Goal: Task Accomplishment & Management: Manage account settings

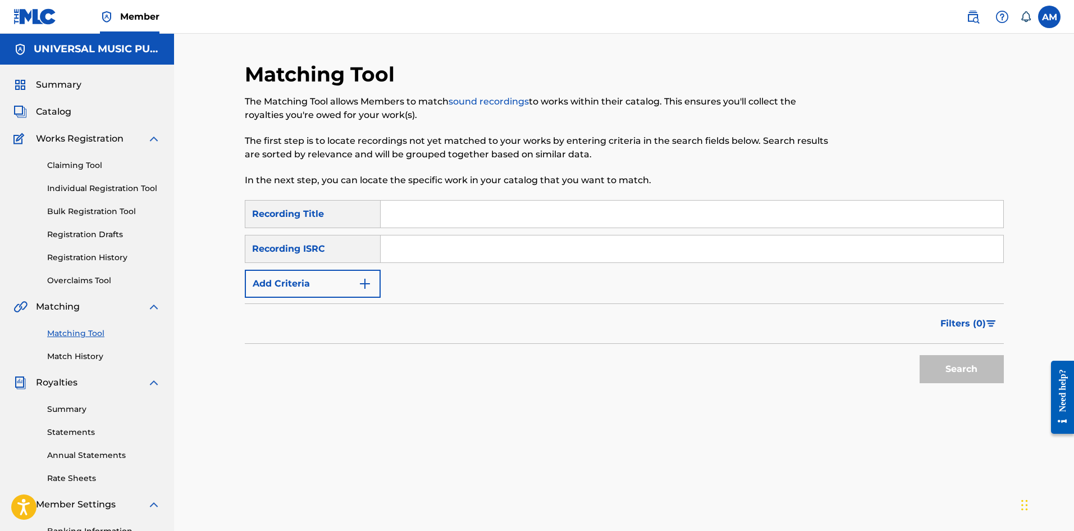
click at [54, 113] on span "Catalog" at bounding box center [53, 111] width 35 height 13
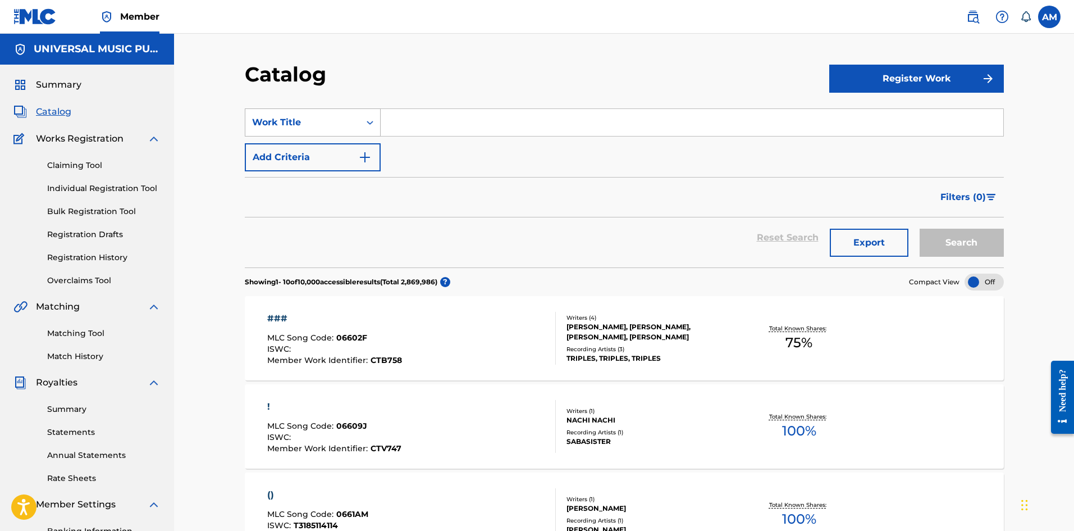
click at [330, 127] on div "Work Title" at bounding box center [302, 122] width 101 height 13
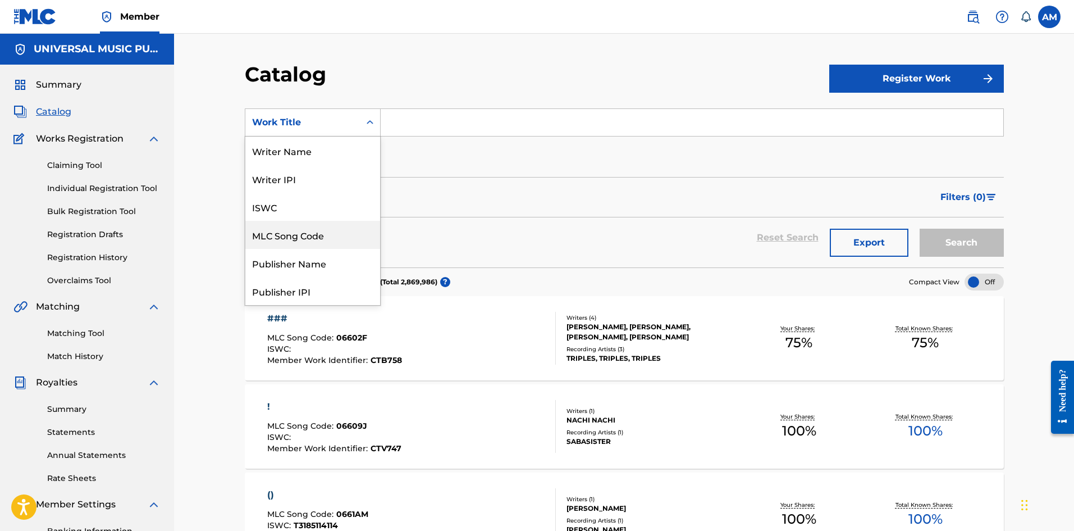
click at [320, 228] on div "MLC Song Code" at bounding box center [312, 235] width 135 height 28
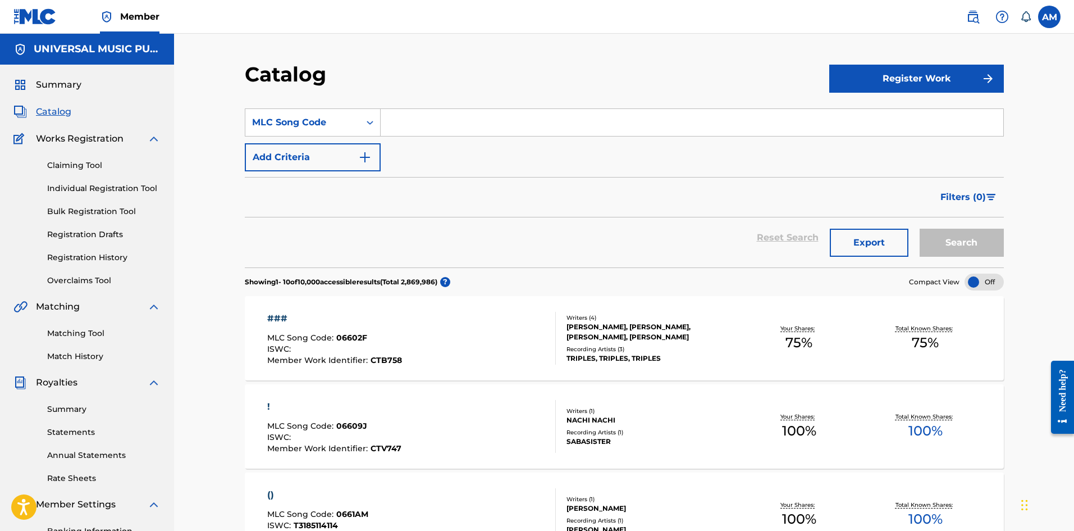
click at [432, 113] on input "Search Form" at bounding box center [692, 122] width 623 height 27
paste input "AB87EZ"
type input "AB87EZ"
click at [962, 248] on button "Search" at bounding box center [962, 243] width 84 height 28
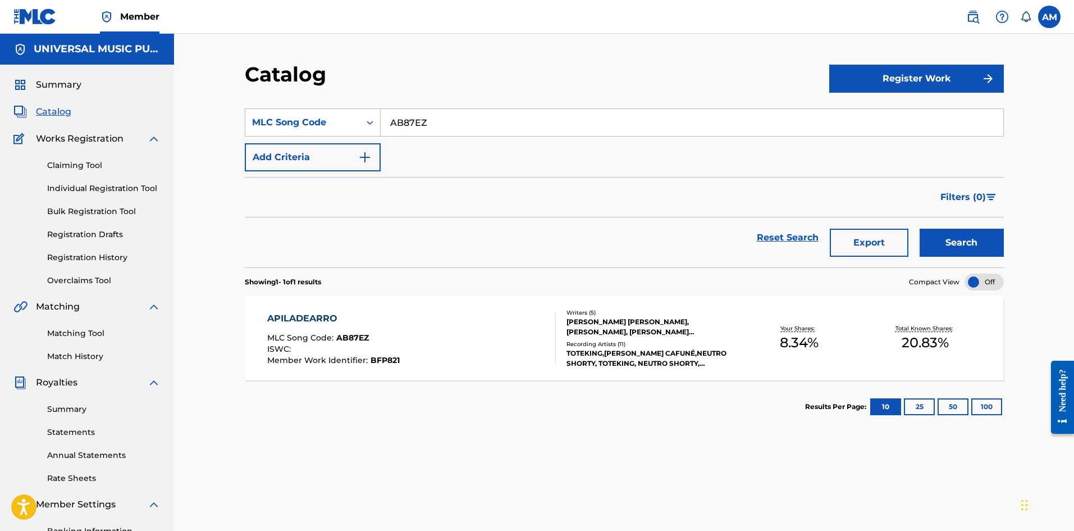
click at [366, 349] on div "ISWC :" at bounding box center [333, 350] width 133 height 11
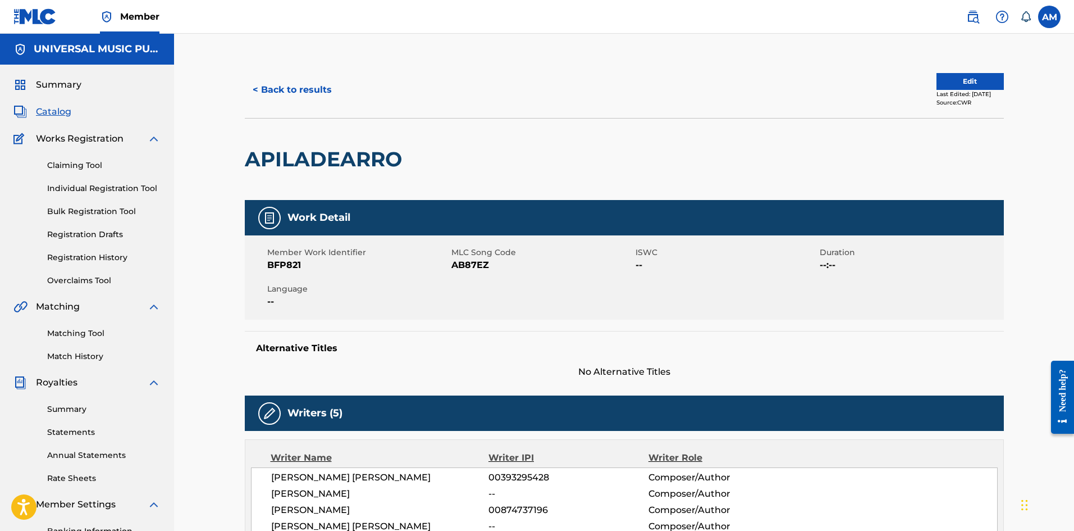
click at [946, 81] on button "Edit" at bounding box center [970, 81] width 67 height 17
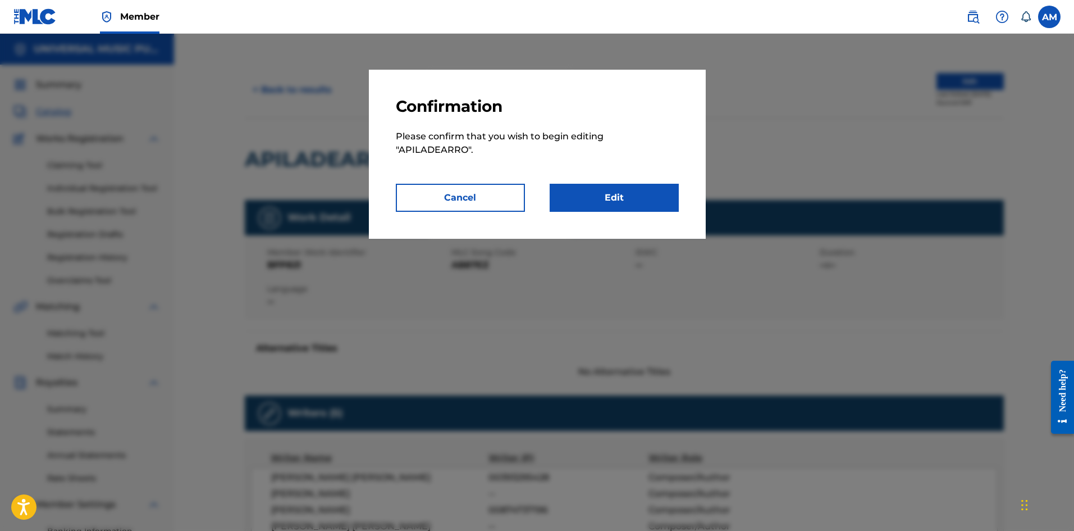
click at [623, 204] on link "Edit" at bounding box center [614, 198] width 129 height 28
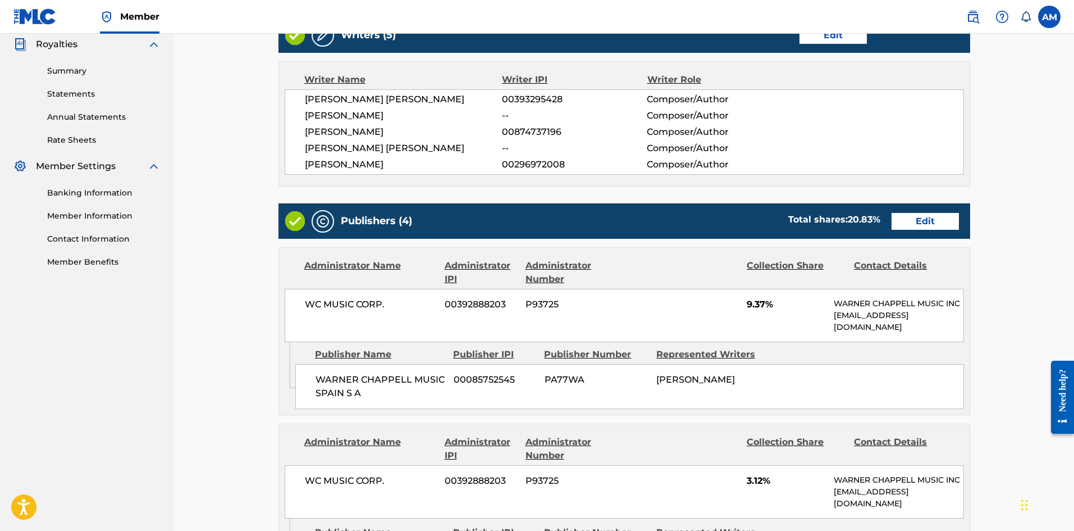
scroll to position [393, 0]
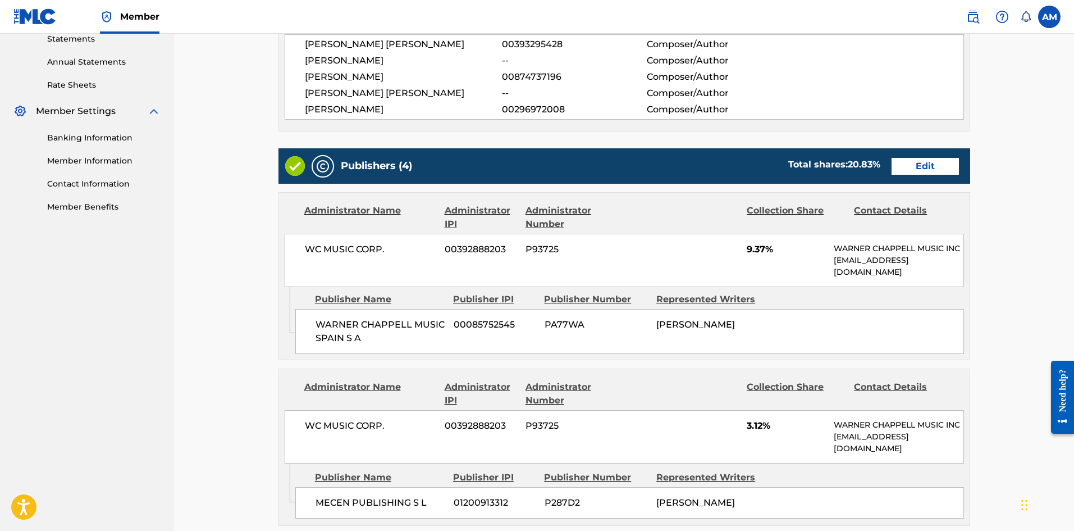
click at [923, 166] on link "Edit" at bounding box center [925, 166] width 67 height 17
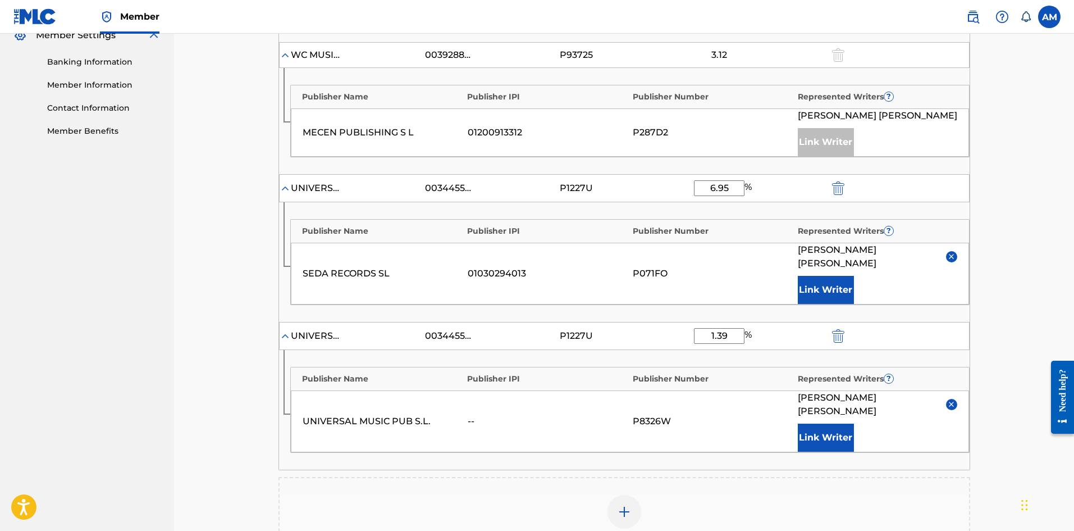
scroll to position [449, 0]
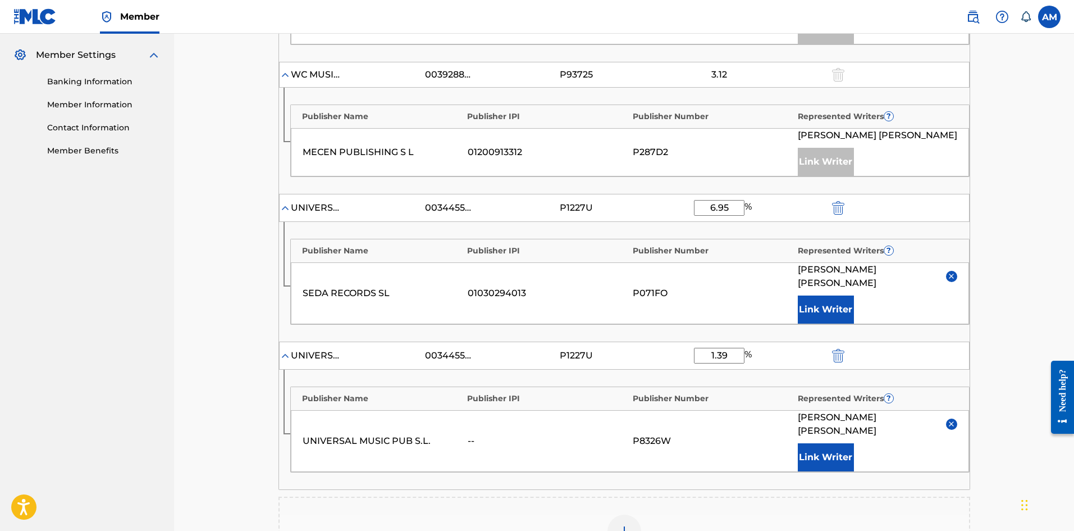
drag, startPoint x: 734, startPoint y: 205, endPoint x: 689, endPoint y: 204, distance: 44.9
click at [689, 204] on div "UNIVERSAL MUSICA, INC. 00344554265 P1227U 6.95 %" at bounding box center [624, 208] width 691 height 28
type input "13.89"
drag, startPoint x: 732, startPoint y: 353, endPoint x: 689, endPoint y: 356, distance: 43.3
click at [689, 356] on div "UNIVERSAL MUSICA, INC. 00344554265 P1227U 1.39 %" at bounding box center [624, 355] width 691 height 28
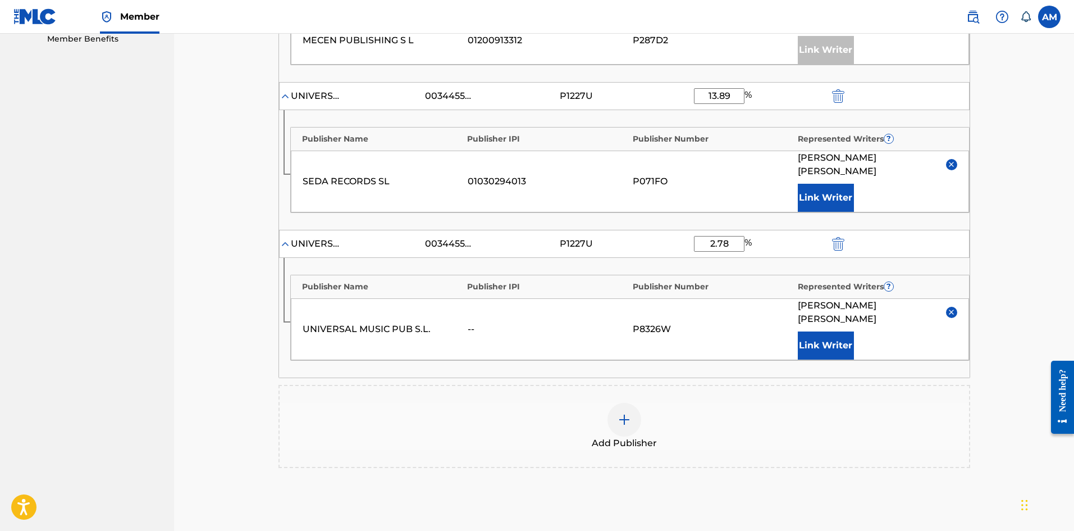
scroll to position [562, 0]
type input "2.78"
click at [284, 97] on img at bounding box center [285, 95] width 11 height 11
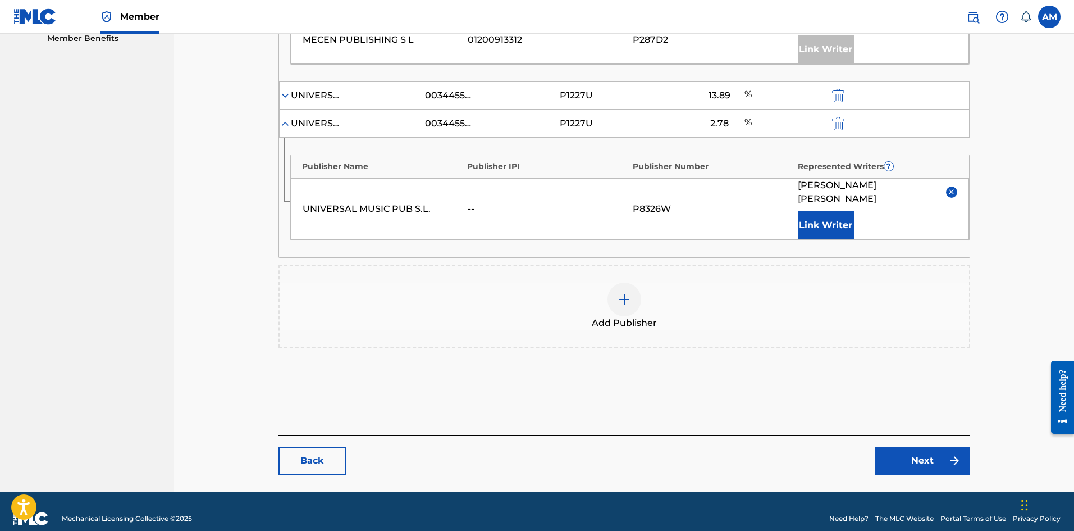
click at [285, 96] on img at bounding box center [285, 95] width 11 height 11
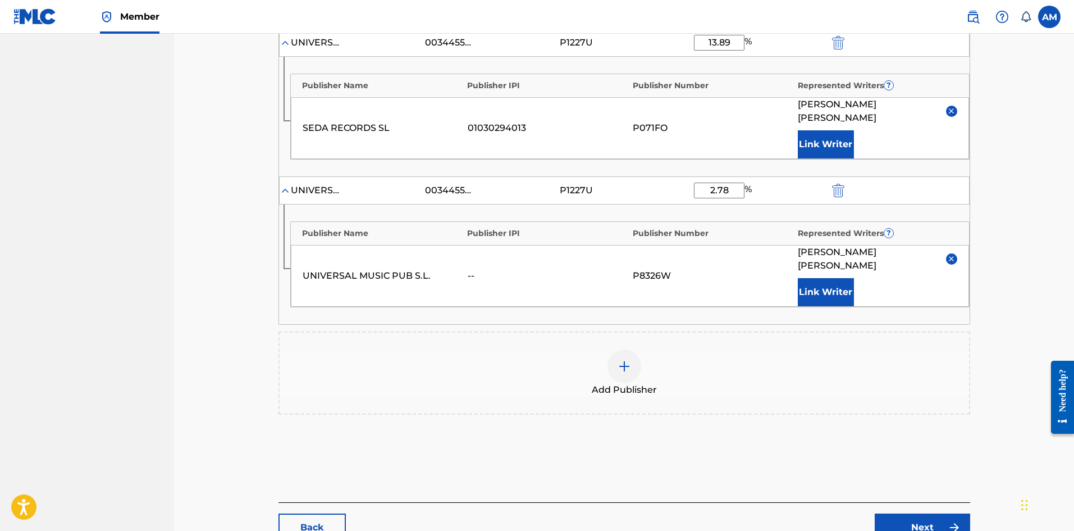
scroll to position [696, 0]
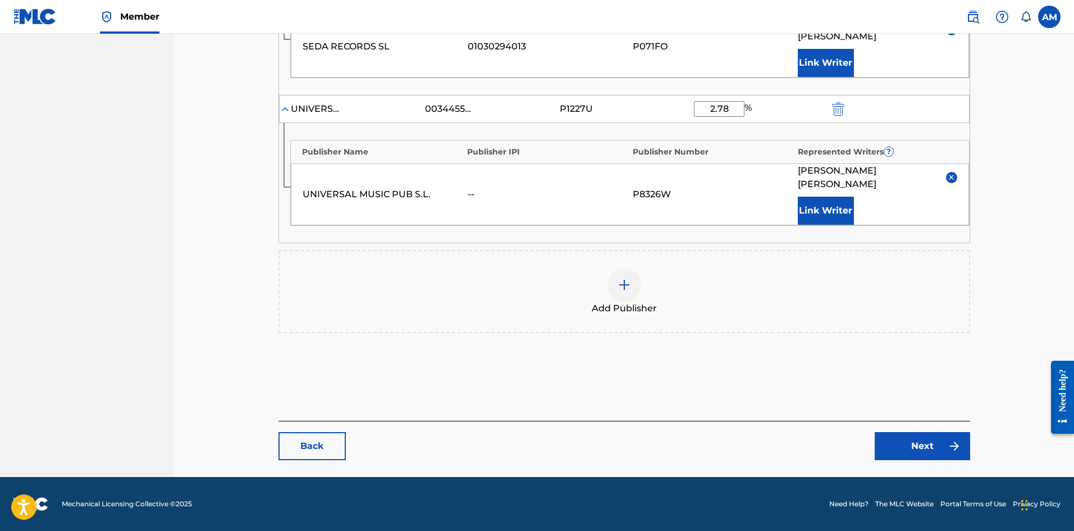
click at [899, 441] on link "Next" at bounding box center [922, 446] width 95 height 28
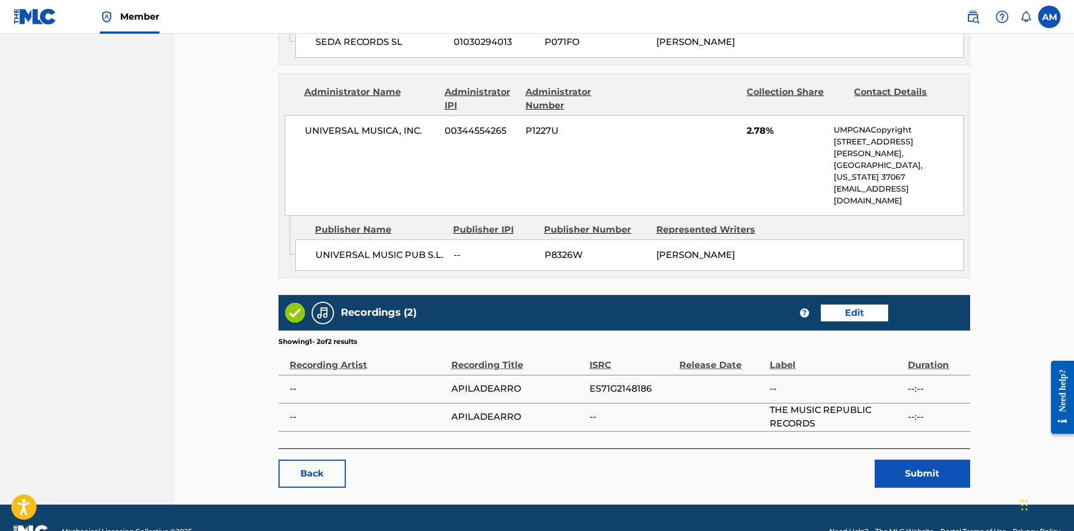
scroll to position [1068, 0]
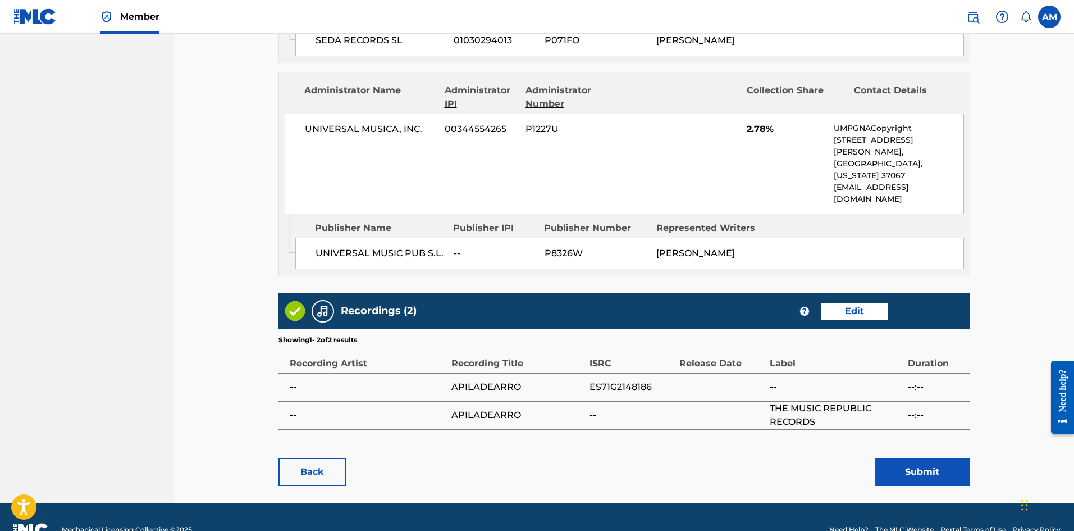
click at [928, 458] on button "Submit" at bounding box center [922, 472] width 95 height 28
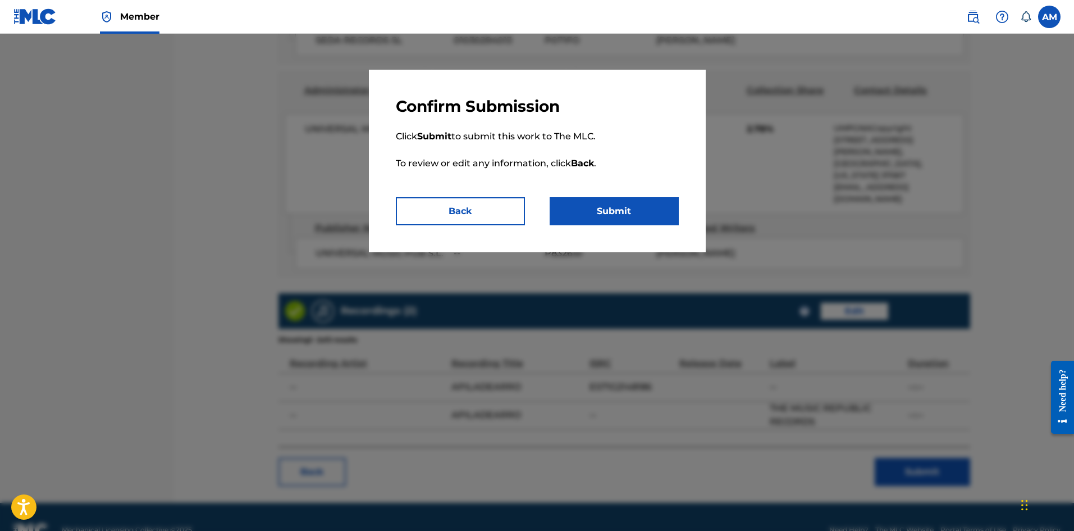
click at [607, 204] on button "Submit" at bounding box center [614, 211] width 129 height 28
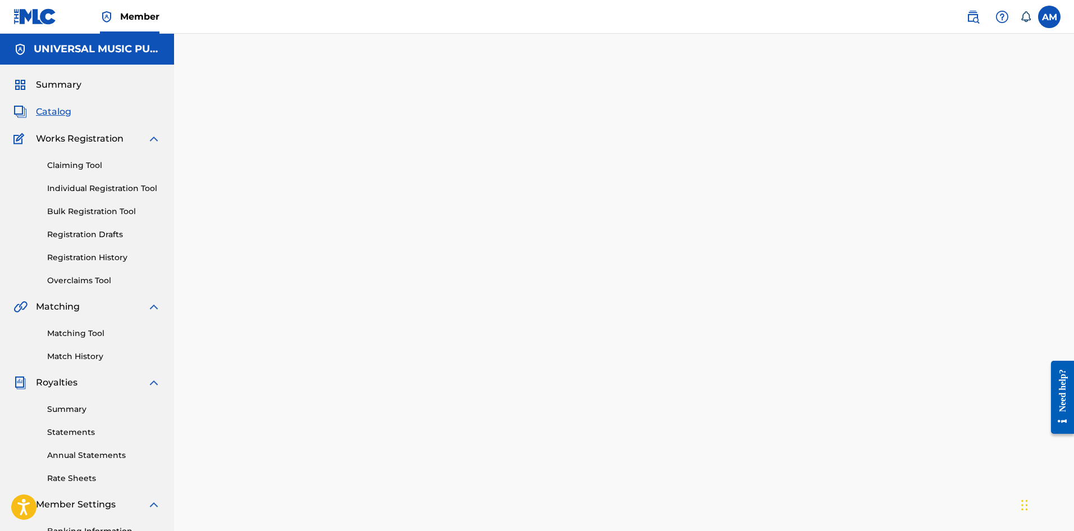
click at [58, 86] on span "Summary" at bounding box center [58, 84] width 45 height 13
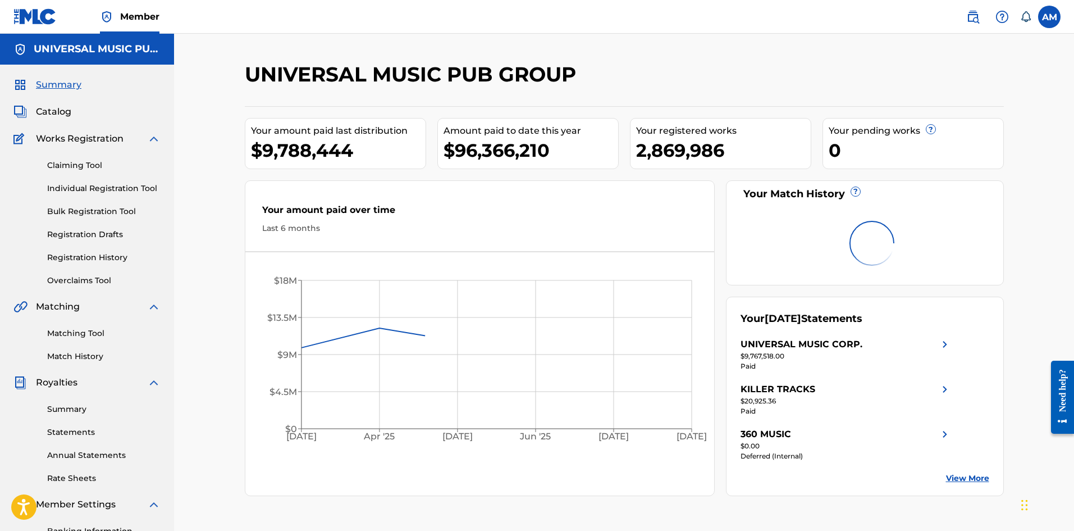
click at [74, 161] on link "Claiming Tool" at bounding box center [103, 166] width 113 height 12
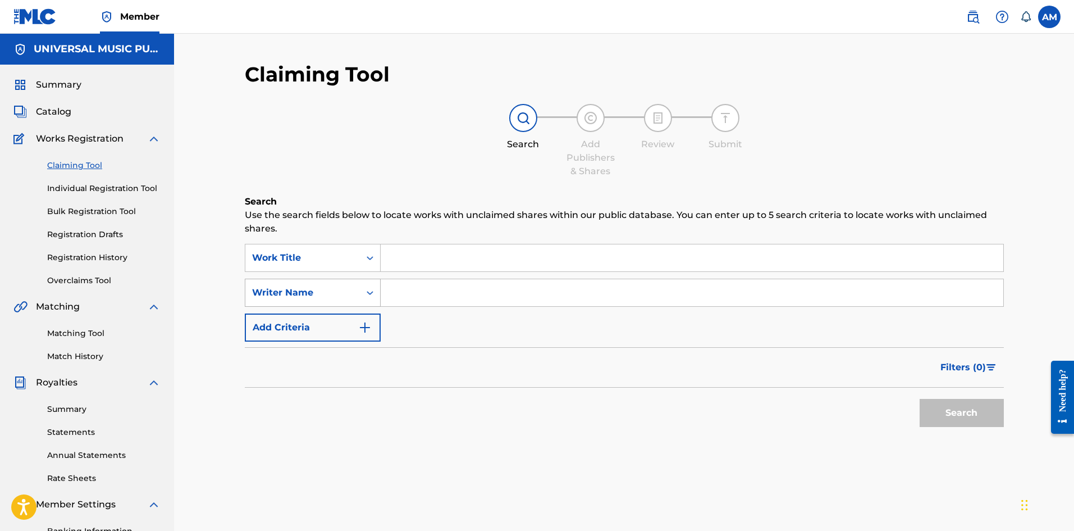
click at [347, 284] on div "Writer Name" at bounding box center [302, 292] width 115 height 21
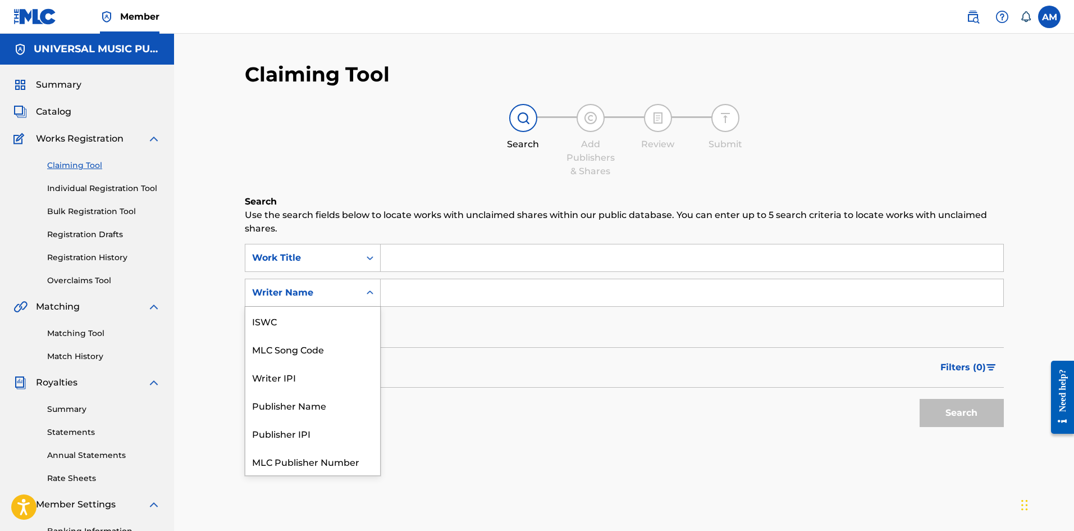
scroll to position [28, 0]
drag, startPoint x: 338, startPoint y: 320, endPoint x: 384, endPoint y: 308, distance: 47.5
click at [339, 320] on div "MLC Song Code" at bounding box center [312, 321] width 135 height 28
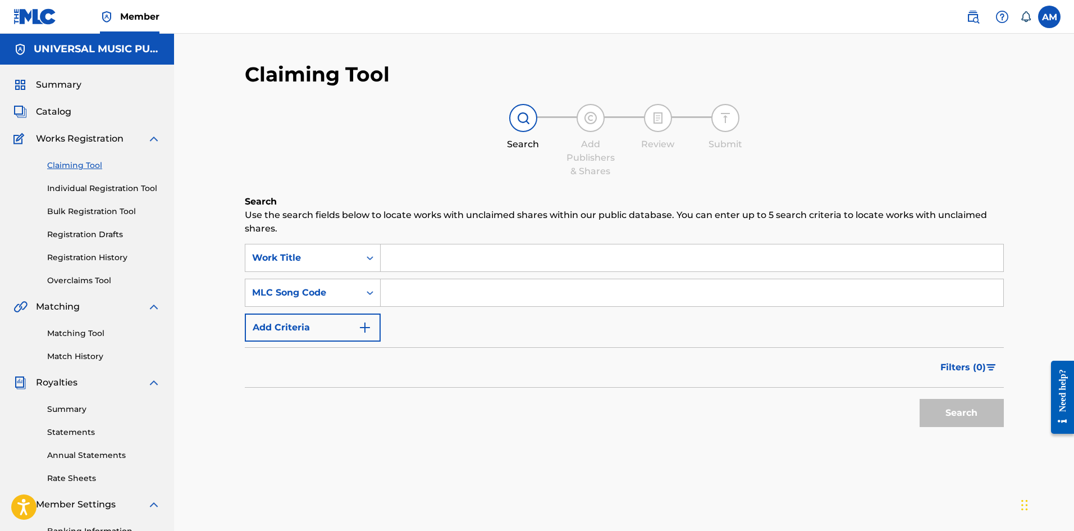
drag, startPoint x: 384, startPoint y: 308, endPoint x: 404, endPoint y: 297, distance: 23.1
click at [404, 297] on input "Search Form" at bounding box center [692, 292] width 623 height 27
paste input "OM2U2C"
type input "OM2U2C"
click at [942, 421] on button "Search" at bounding box center [962, 413] width 84 height 28
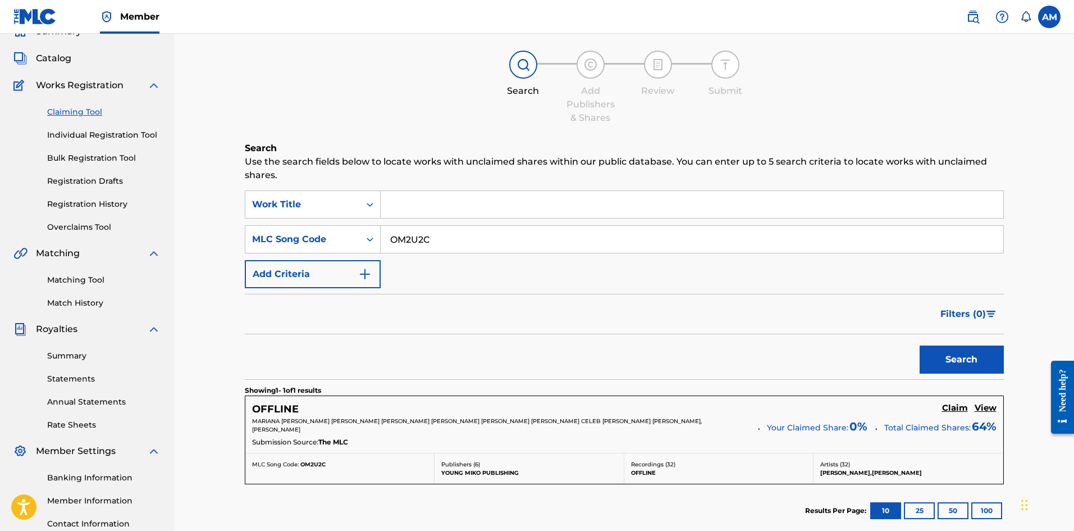
scroll to position [170, 0]
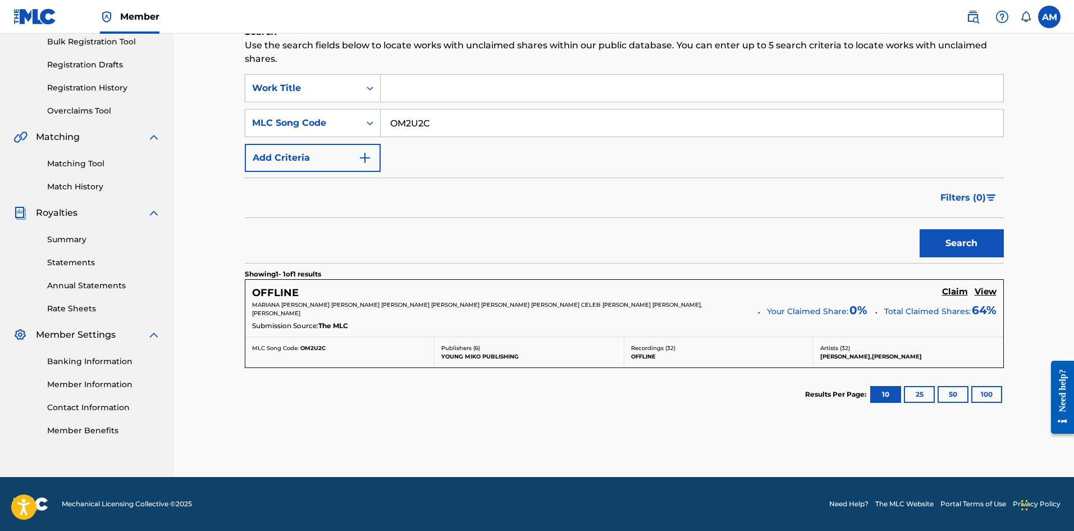
click at [956, 288] on h5 "Claim" at bounding box center [955, 291] width 26 height 11
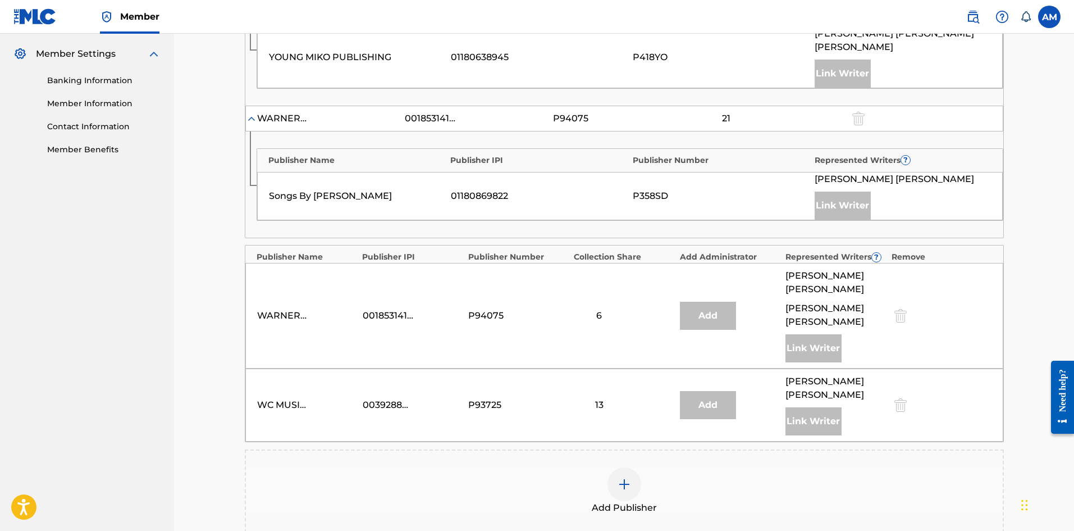
scroll to position [634, 0]
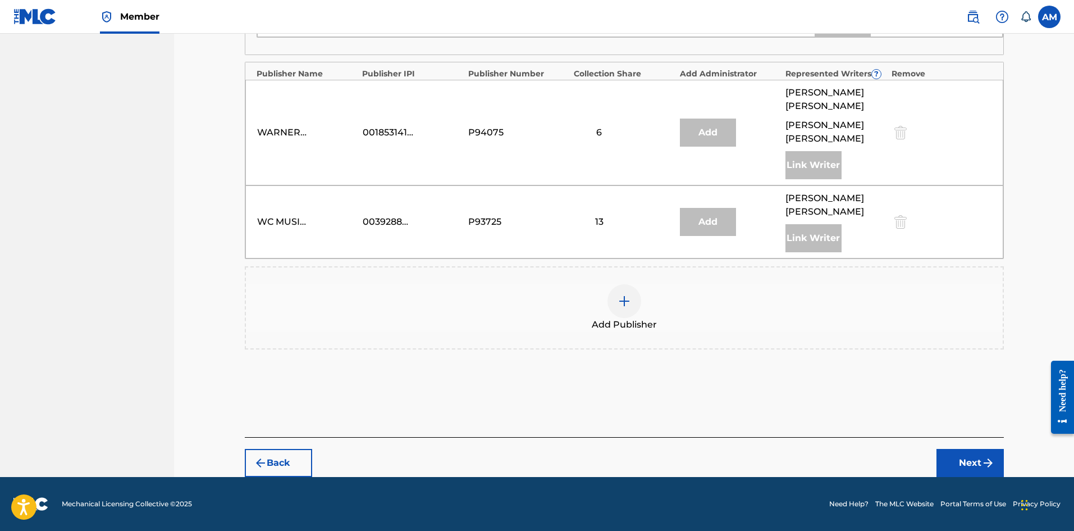
click at [618, 302] on img at bounding box center [624, 300] width 13 height 13
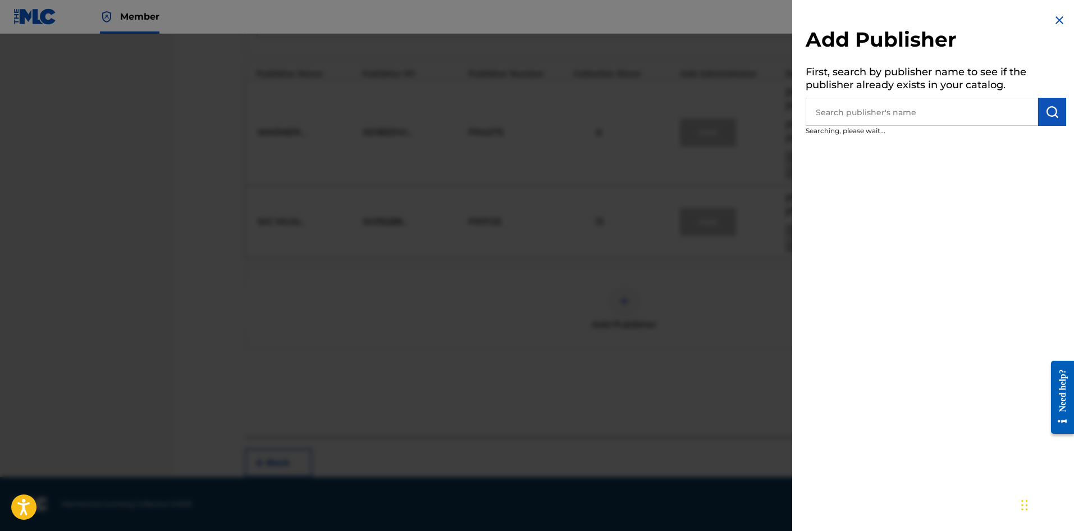
click at [919, 108] on input "text" at bounding box center [922, 112] width 233 height 28
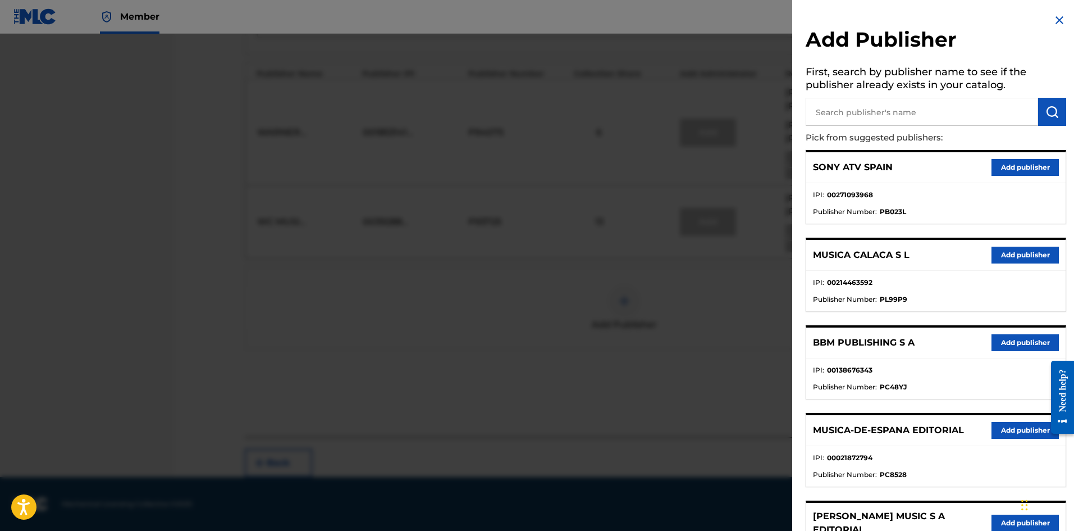
click at [884, 103] on input "text" at bounding box center [922, 112] width 233 height 28
paste input "Risamar Publishing"
type input "Risamar Publishing"
click at [1046, 113] on img "submit" at bounding box center [1052, 111] width 13 height 13
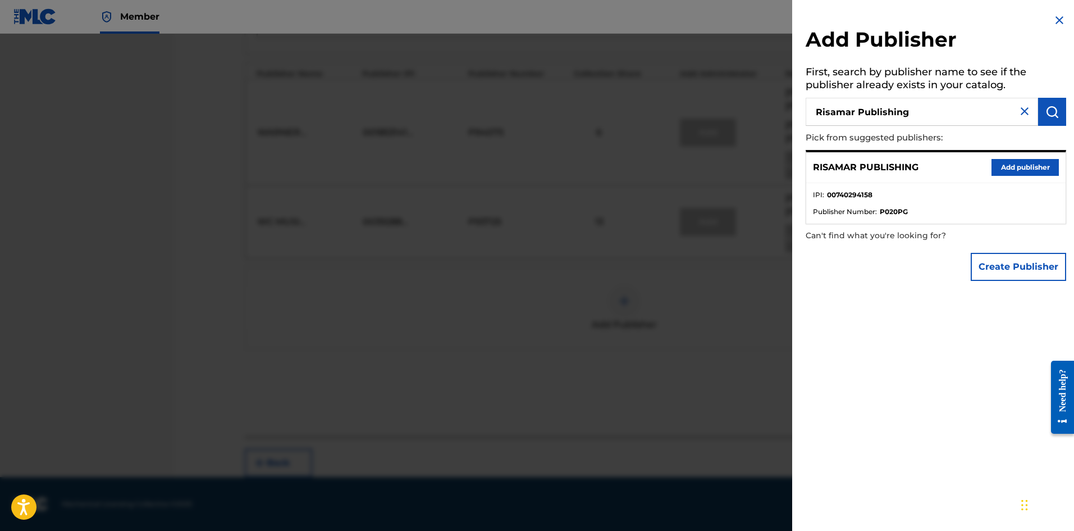
click at [1008, 171] on button "Add publisher" at bounding box center [1025, 167] width 67 height 17
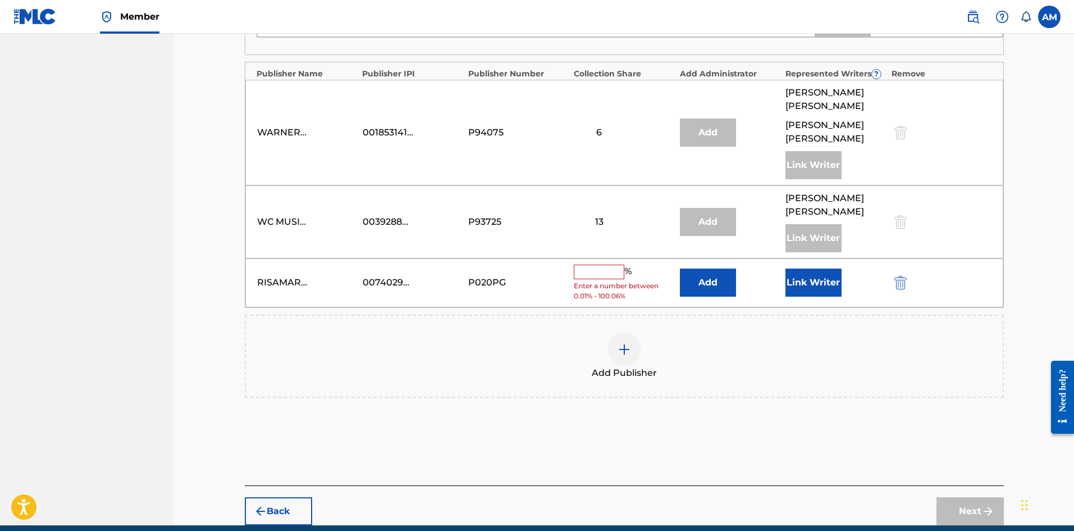
click at [602, 352] on div "Add Publisher" at bounding box center [624, 355] width 757 height 47
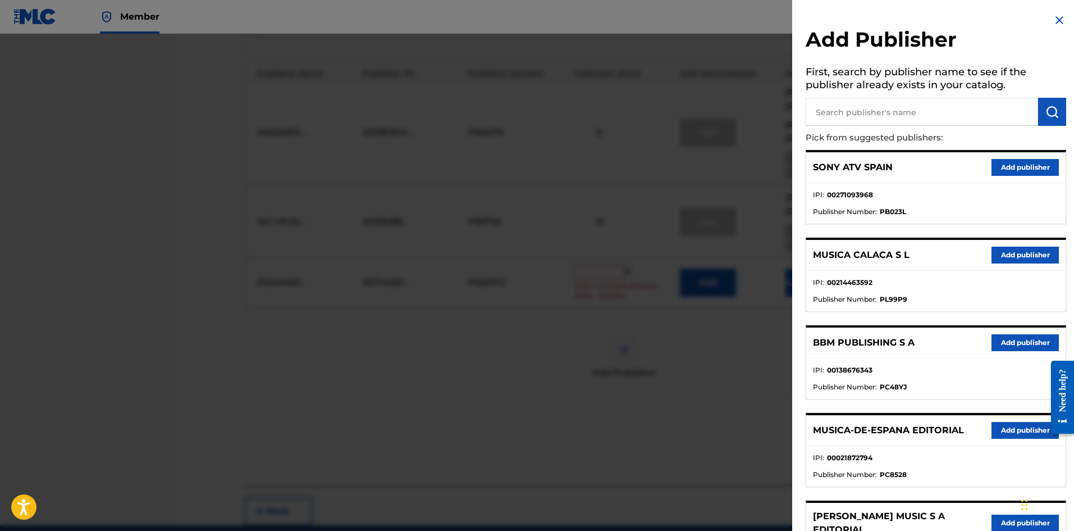
click at [935, 113] on input "text" at bounding box center [922, 112] width 233 height 28
paste input "Universal Musica"
type input "Universal Musica"
click at [1049, 115] on img "submit" at bounding box center [1052, 111] width 13 height 13
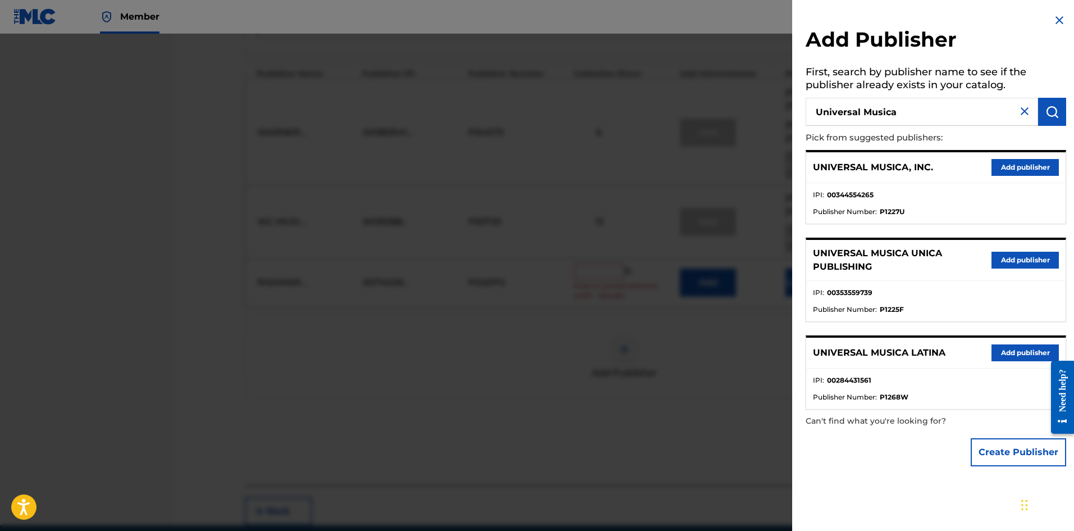
click at [1029, 171] on button "Add publisher" at bounding box center [1025, 167] width 67 height 17
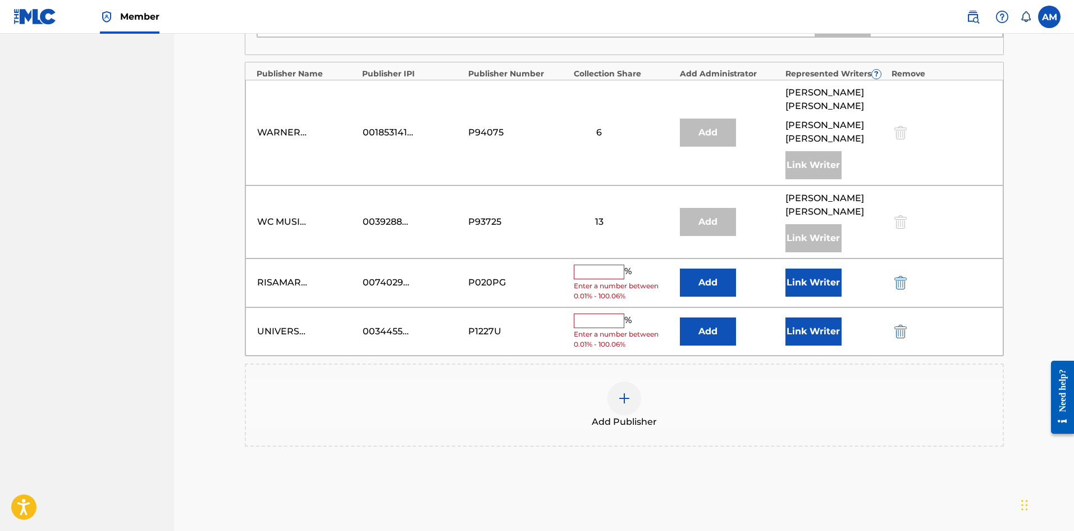
click at [614, 320] on input "text" at bounding box center [599, 320] width 51 height 15
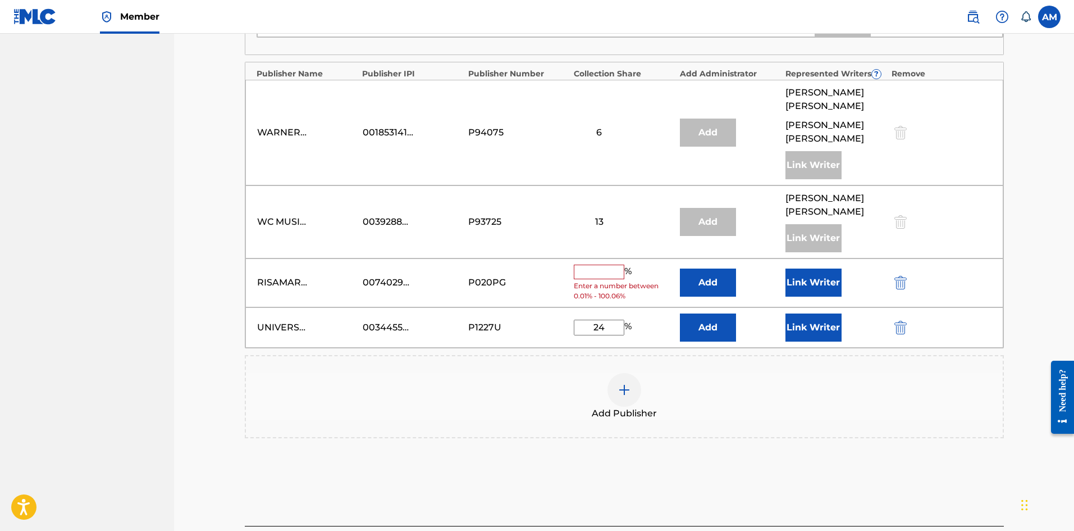
type input "24"
click at [807, 331] on button "Link Writer" at bounding box center [814, 327] width 56 height 28
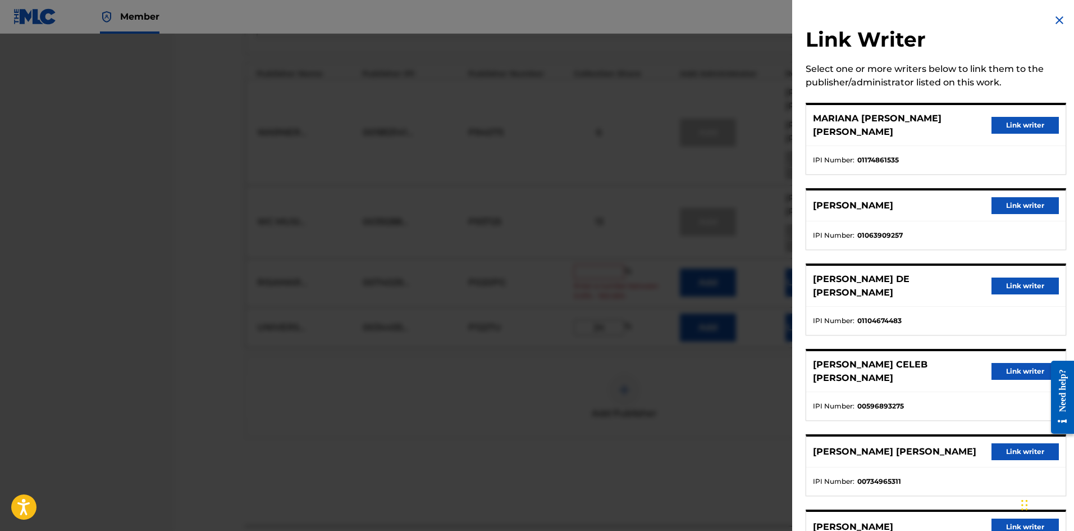
click at [994, 518] on button "Link writer" at bounding box center [1025, 526] width 67 height 17
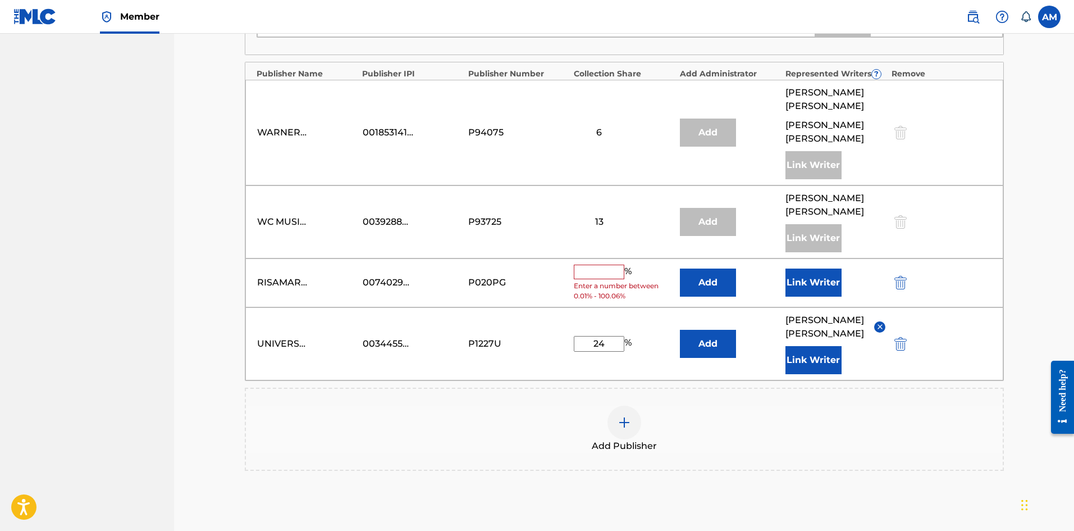
click at [713, 286] on button "Add" at bounding box center [708, 282] width 56 height 28
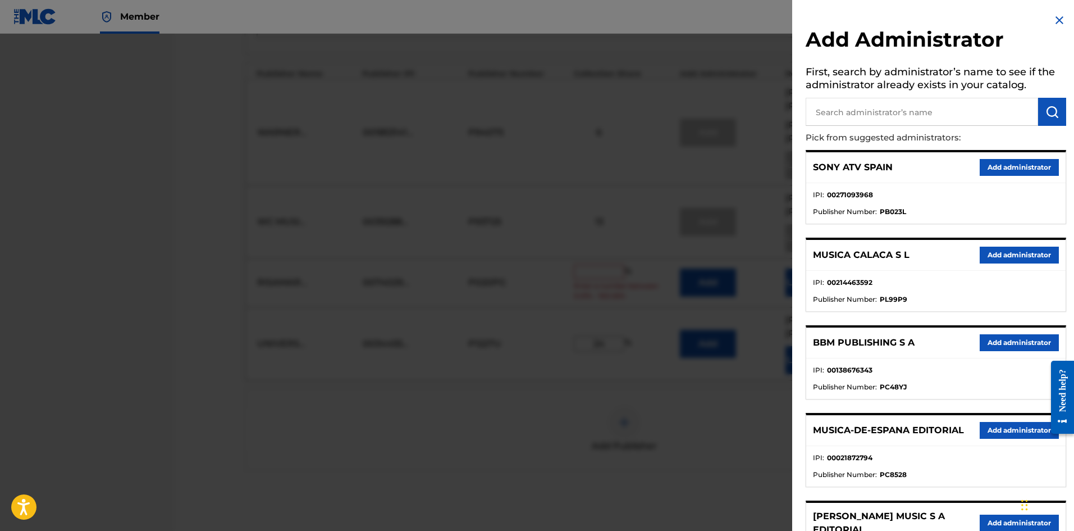
click at [882, 119] on input "text" at bounding box center [922, 112] width 233 height 28
paste input "Songs Of Universal"
type input "Songs Of Universal"
click at [1051, 108] on img "submit" at bounding box center [1052, 111] width 13 height 13
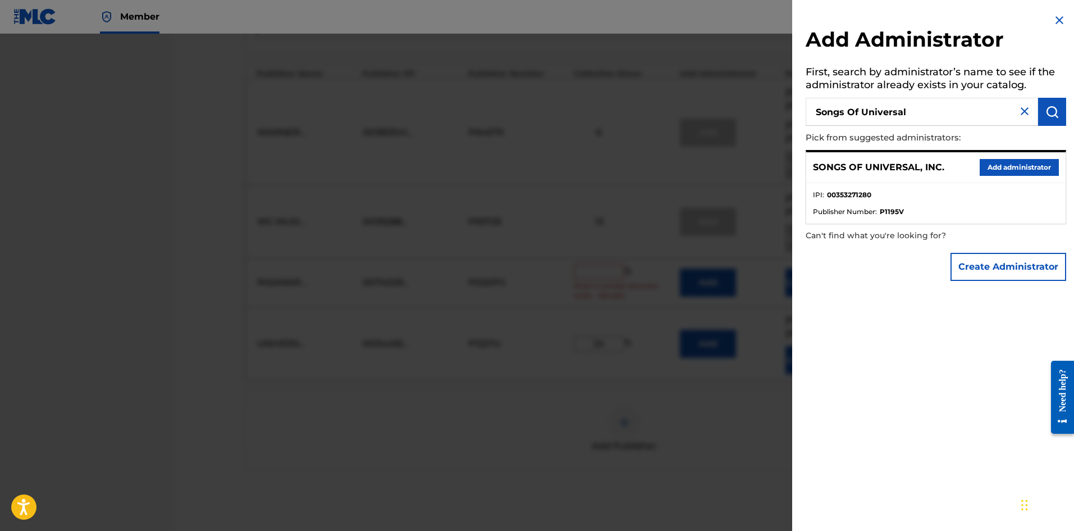
click at [1024, 173] on button "Add administrator" at bounding box center [1019, 167] width 79 height 17
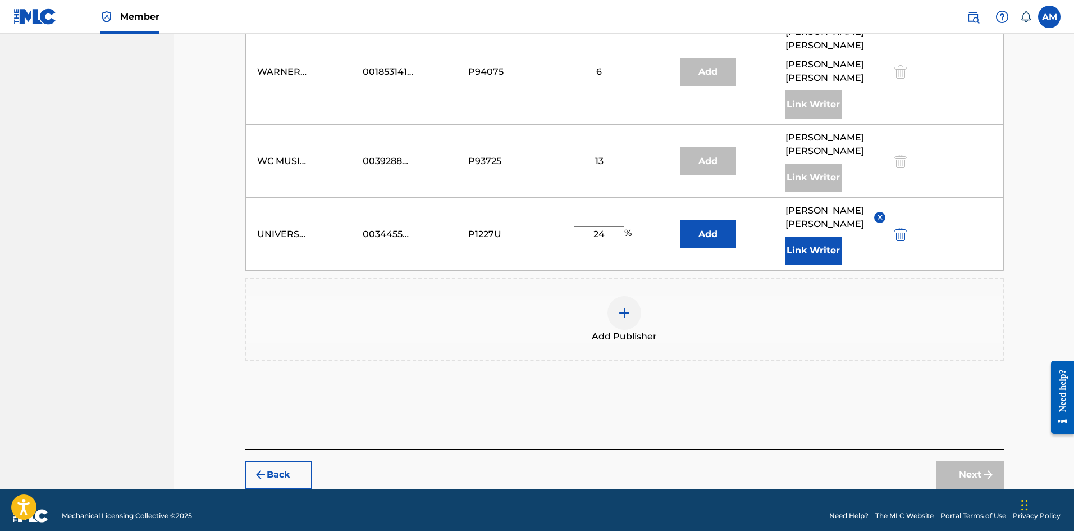
scroll to position [832, 0]
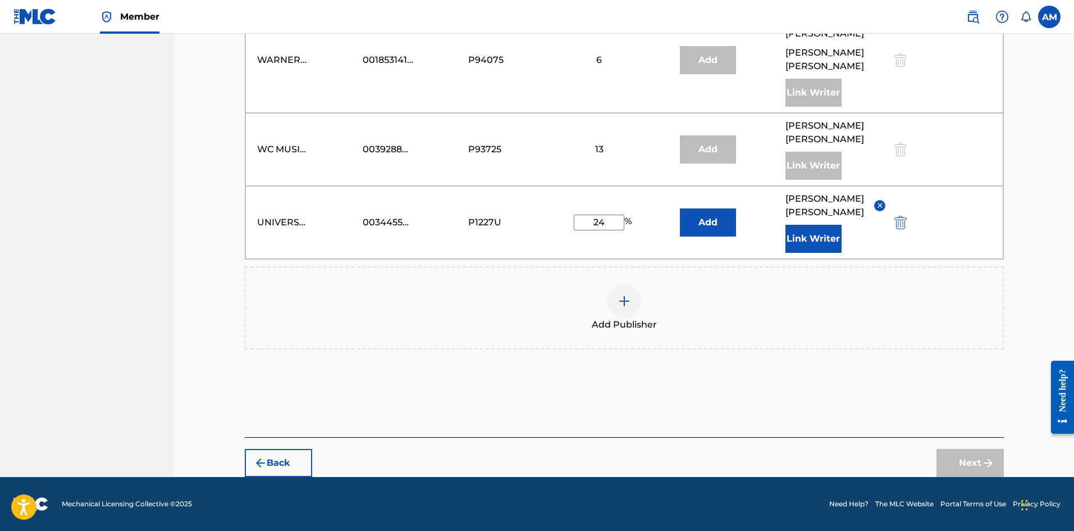
click at [630, 326] on span "Add Publisher" at bounding box center [624, 324] width 65 height 13
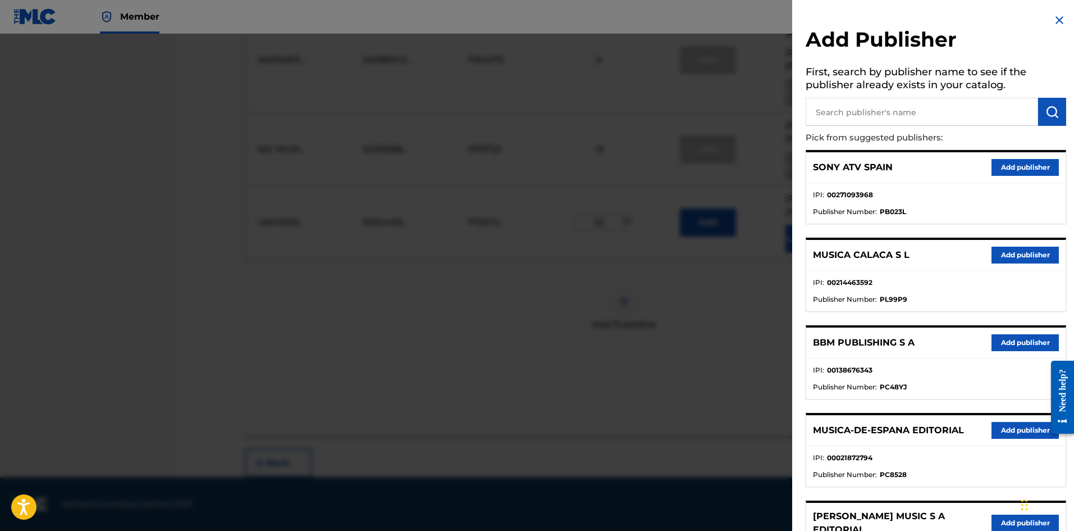
click at [906, 122] on input "text" at bounding box center [922, 112] width 233 height 28
paste input "Songs Of Universal"
type input "Songs Of Universal"
click at [1060, 116] on button "submit" at bounding box center [1052, 112] width 28 height 28
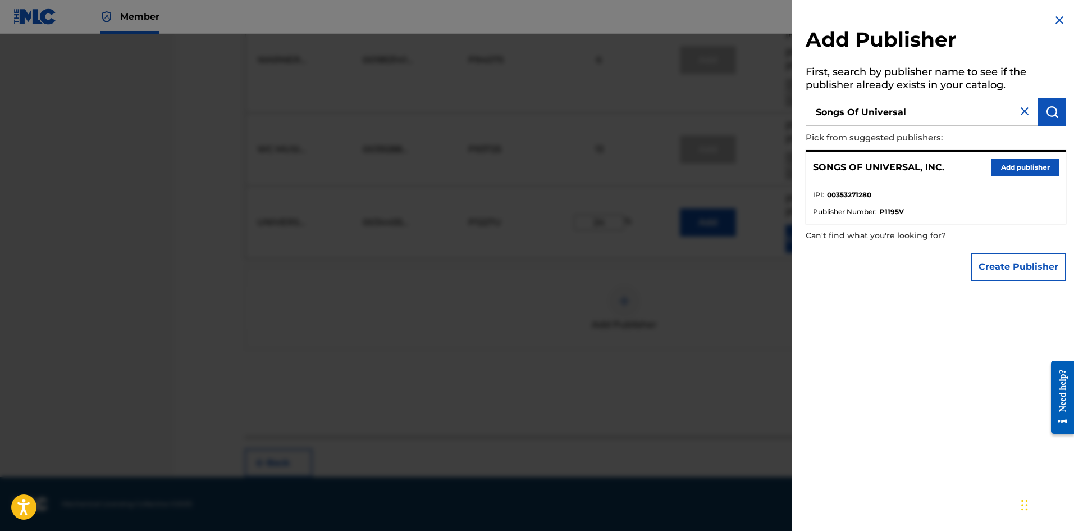
click at [1011, 166] on button "Add publisher" at bounding box center [1025, 167] width 67 height 17
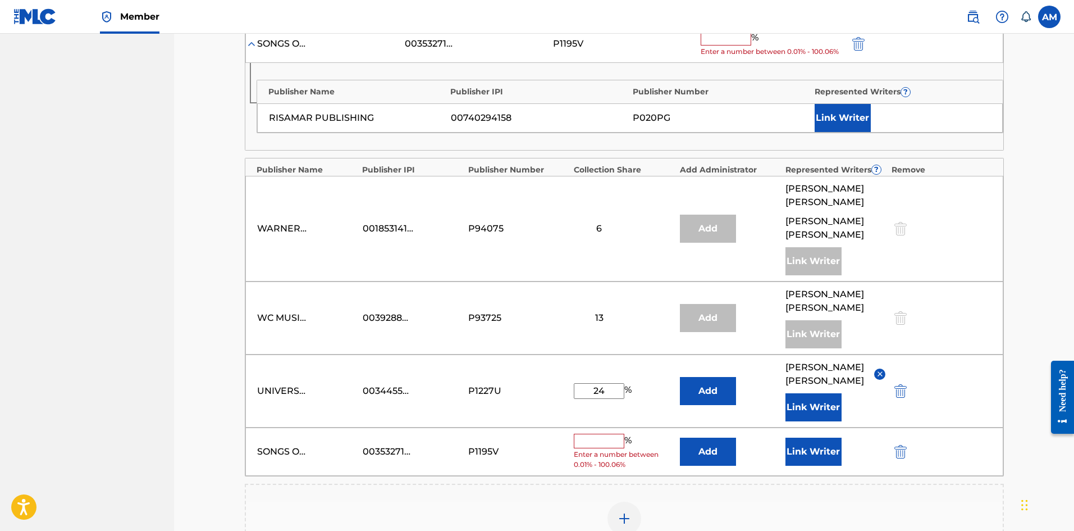
scroll to position [551, 0]
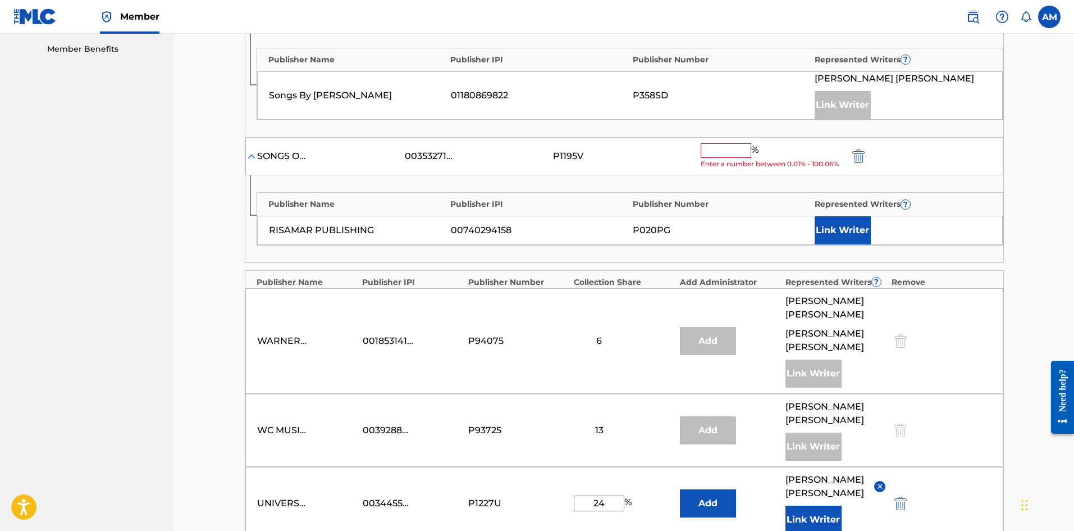
click at [724, 153] on input "text" at bounding box center [726, 150] width 51 height 15
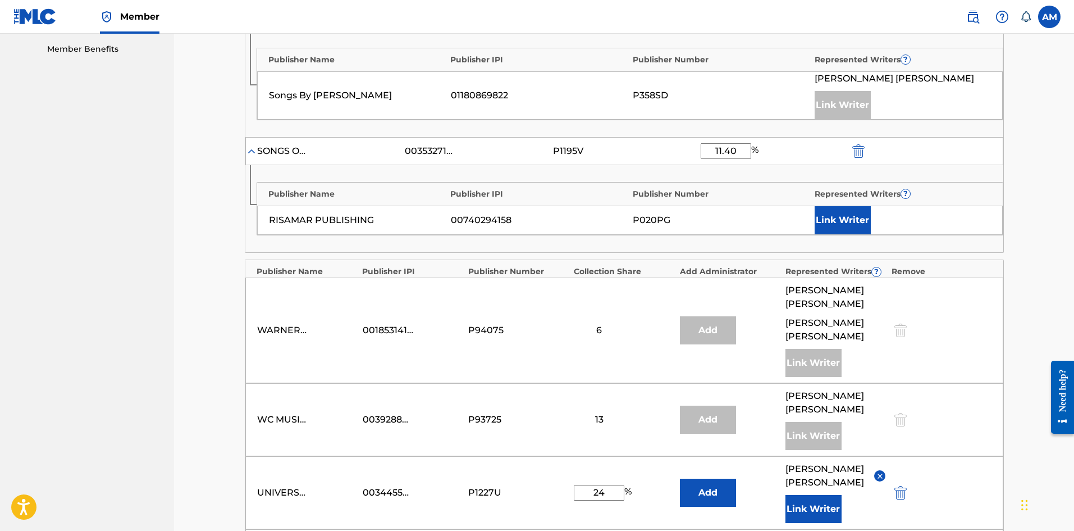
type input "11.40"
click at [867, 211] on button "Link Writer" at bounding box center [843, 220] width 56 height 28
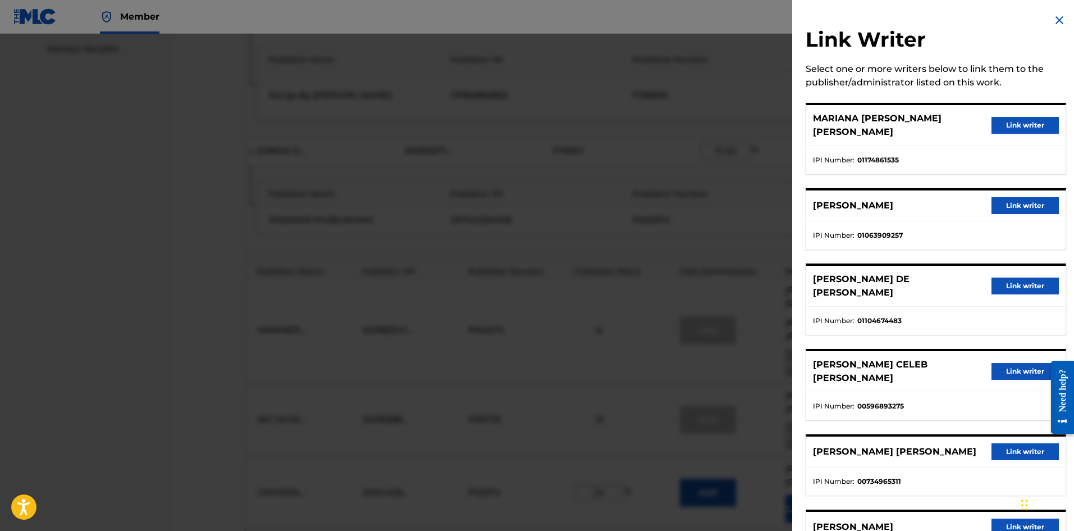
click at [1022, 363] on button "Link writer" at bounding box center [1025, 371] width 67 height 17
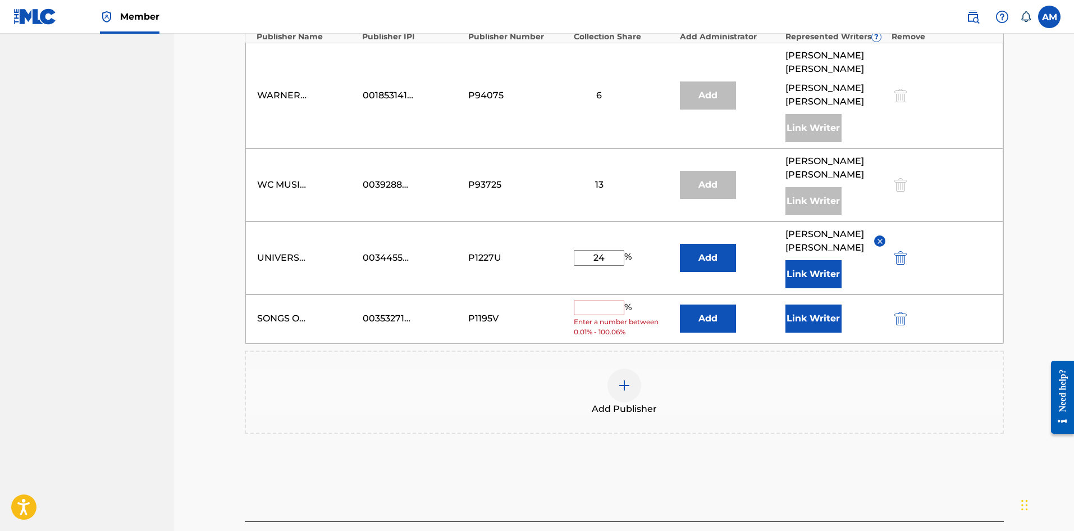
scroll to position [832, 0]
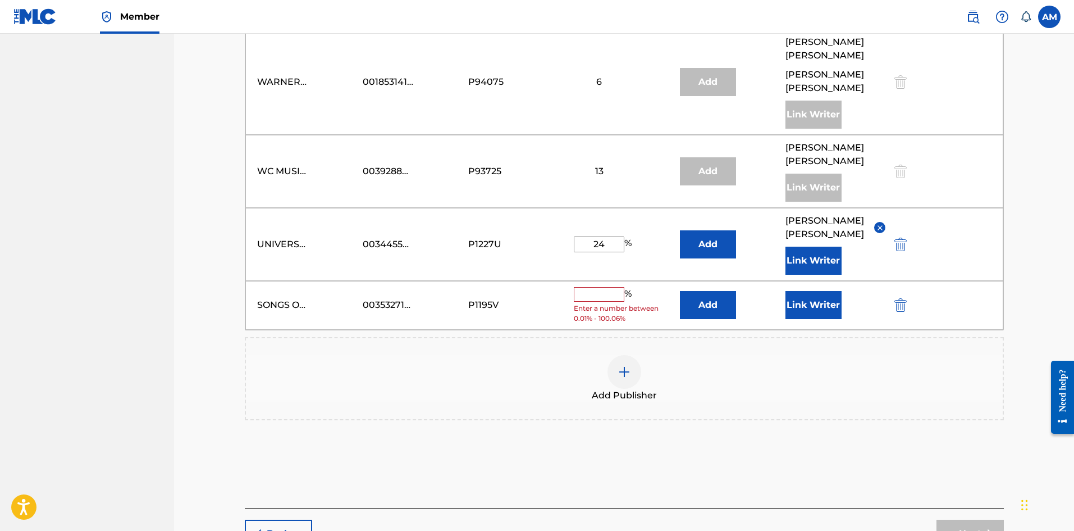
click at [602, 287] on input "text" at bounding box center [599, 294] width 51 height 15
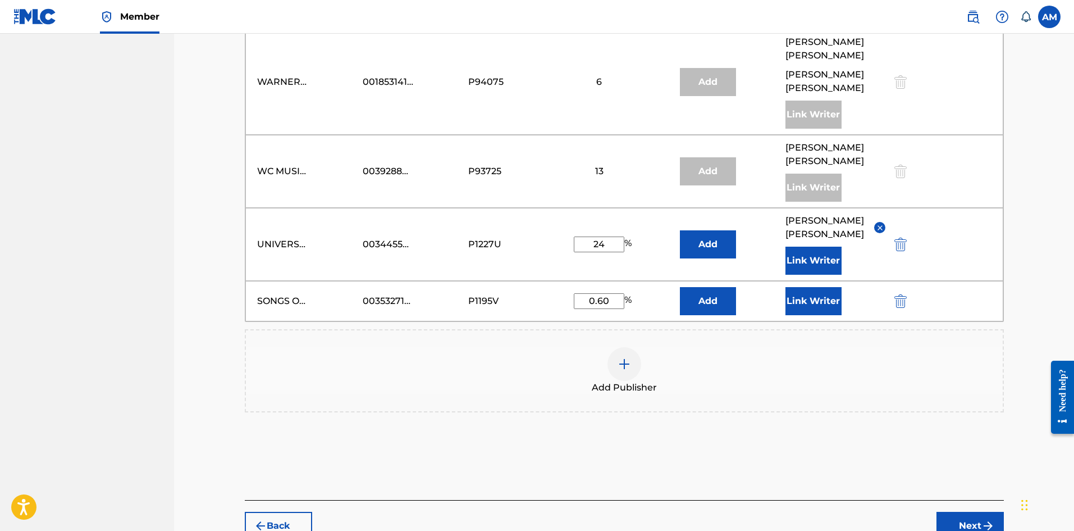
type input "0.60"
click at [825, 289] on button "Link Writer" at bounding box center [814, 301] width 56 height 28
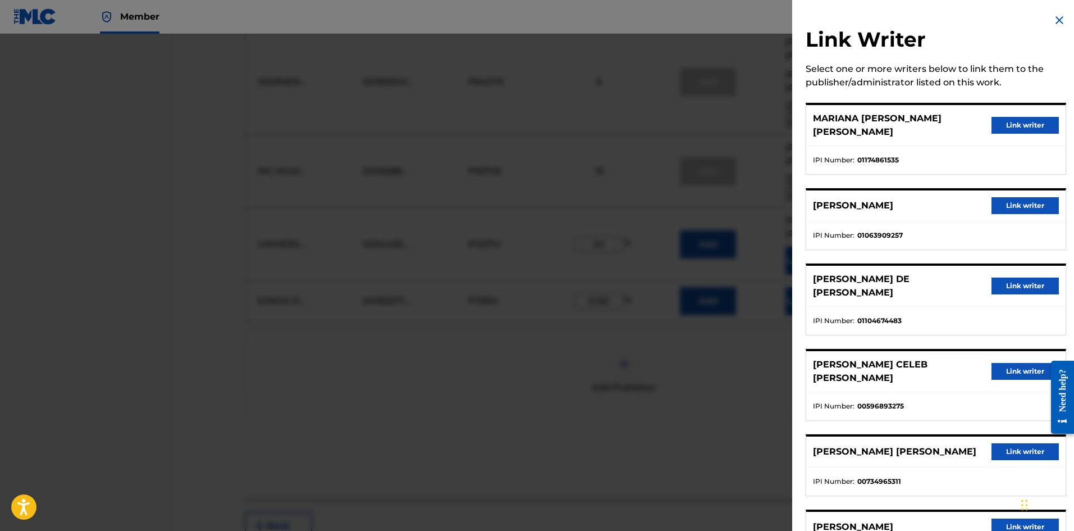
click at [1024, 363] on button "Link writer" at bounding box center [1025, 371] width 67 height 17
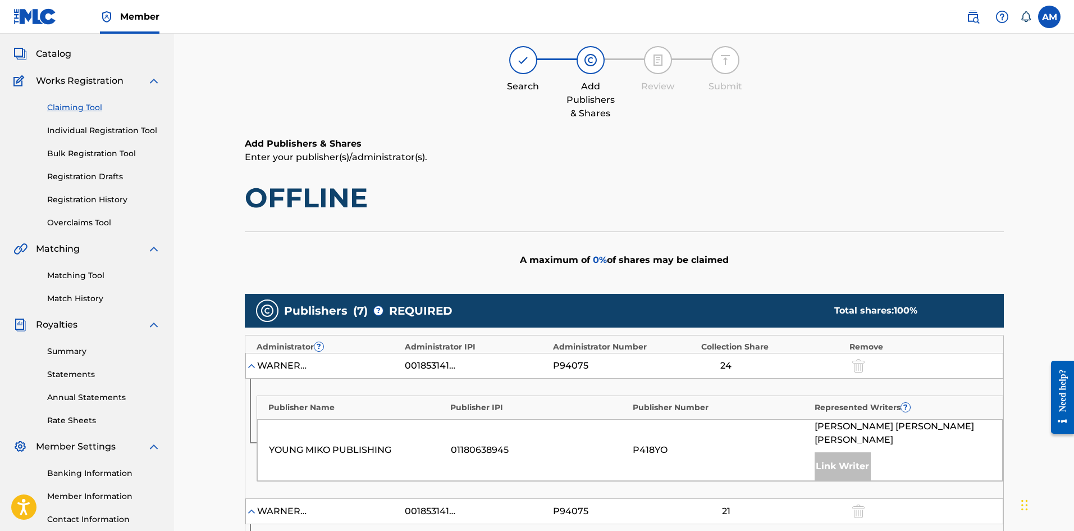
scroll to position [0, 0]
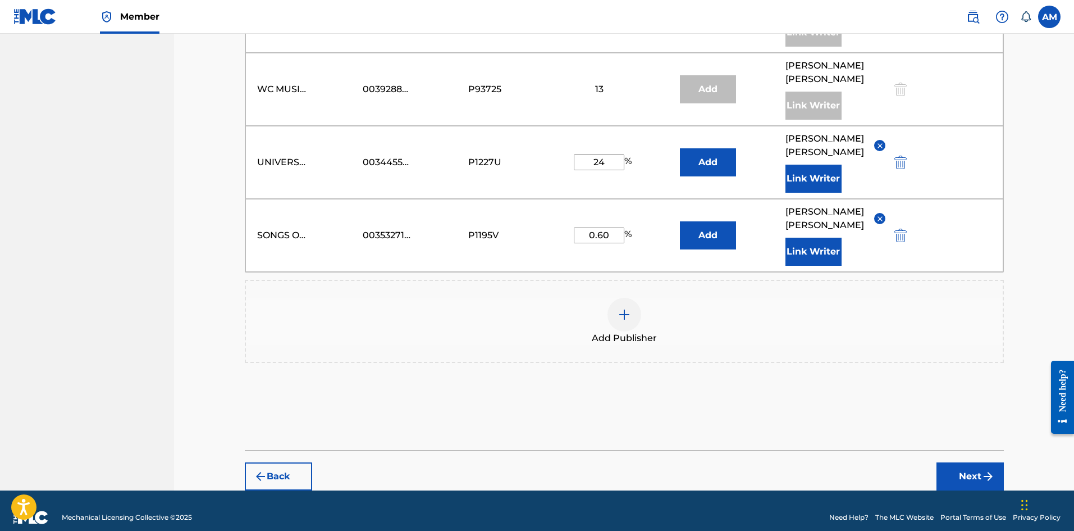
click at [974, 462] on button "Next" at bounding box center [970, 476] width 67 height 28
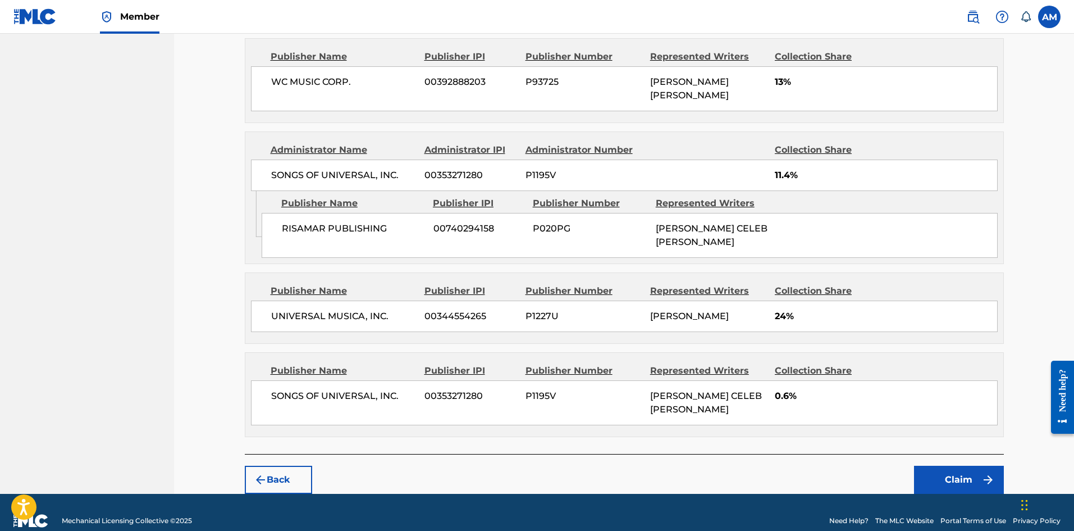
scroll to position [957, 0]
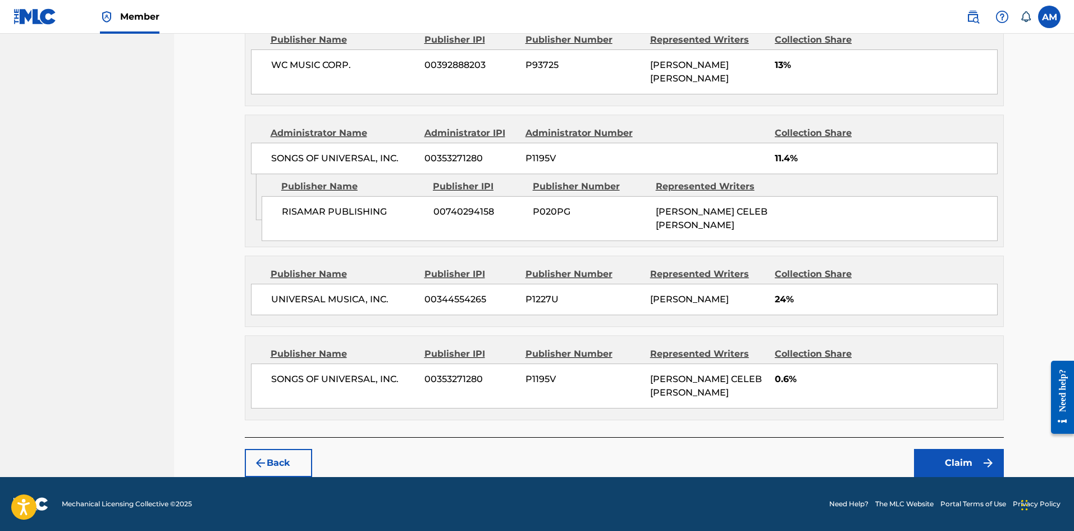
click at [950, 457] on button "Claim" at bounding box center [959, 463] width 90 height 28
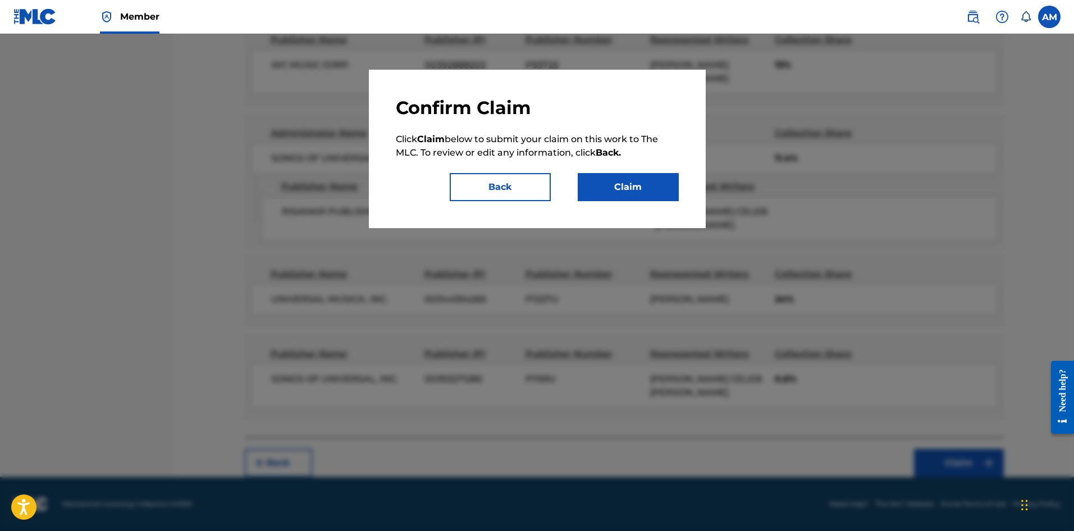
click at [632, 186] on button "Claim" at bounding box center [628, 187] width 101 height 28
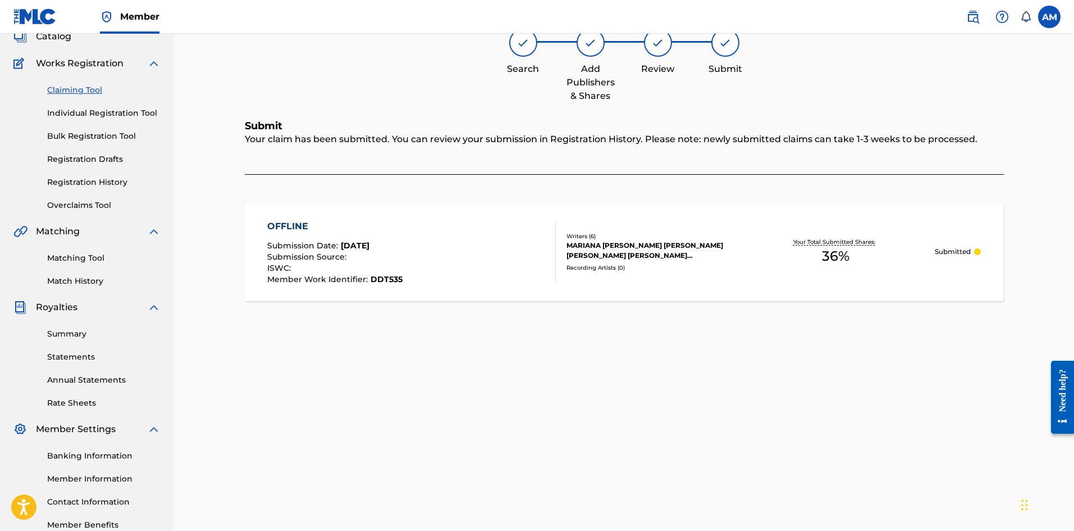
scroll to position [0, 0]
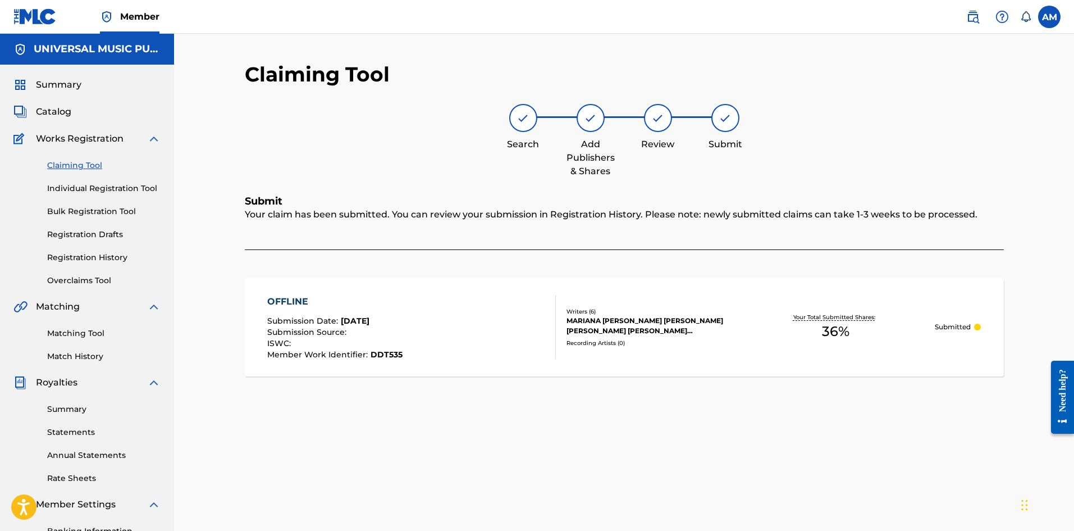
click at [83, 165] on link "Claiming Tool" at bounding box center [103, 166] width 113 height 12
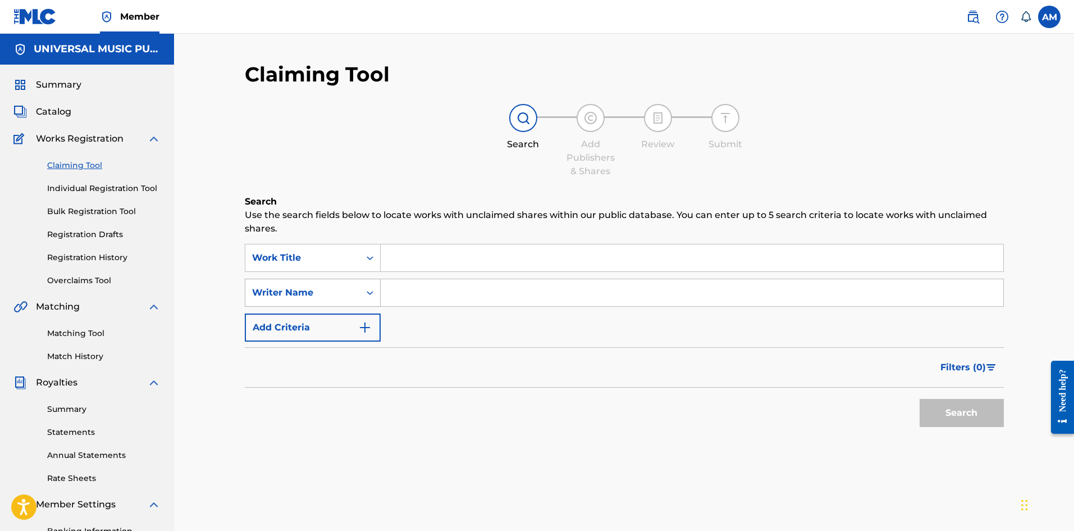
click at [316, 297] on div "Writer Name" at bounding box center [302, 292] width 101 height 13
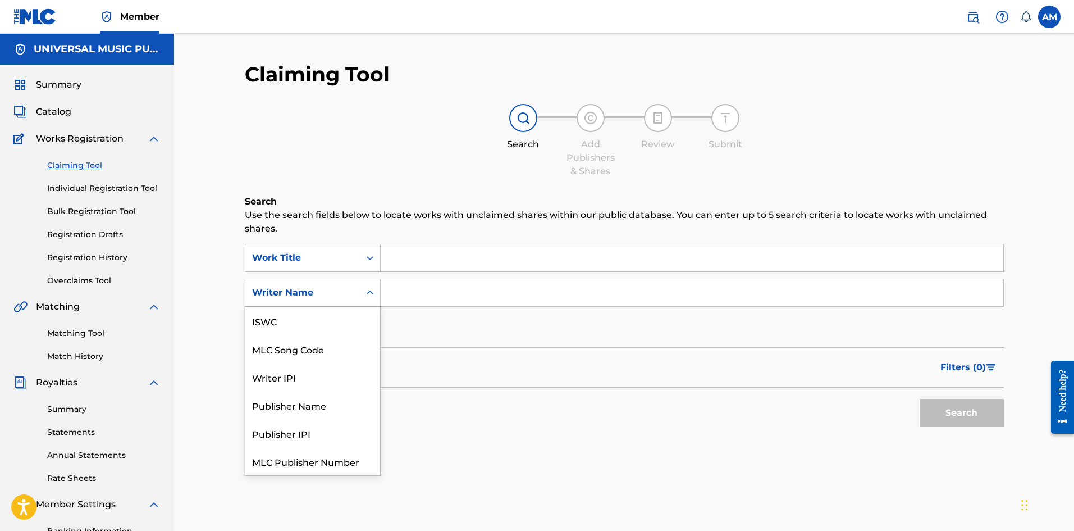
scroll to position [28, 0]
click at [324, 317] on div "MLC Song Code" at bounding box center [312, 321] width 135 height 28
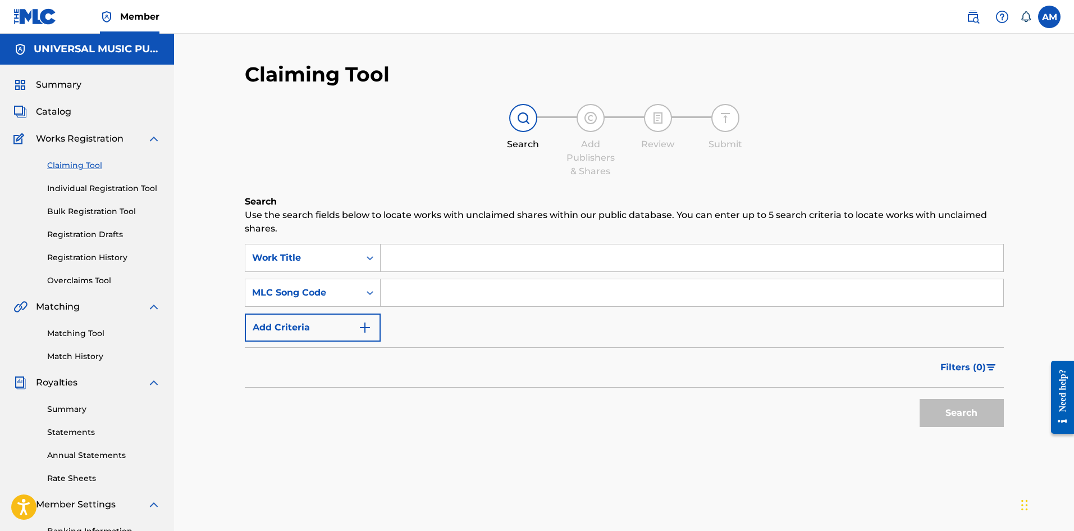
click at [416, 285] on input "Search Form" at bounding box center [692, 292] width 623 height 27
paste input "NC40DB"
type input "NC40DB"
drag, startPoint x: 958, startPoint y: 412, endPoint x: 946, endPoint y: 407, distance: 13.1
click at [958, 412] on button "Search" at bounding box center [962, 413] width 84 height 28
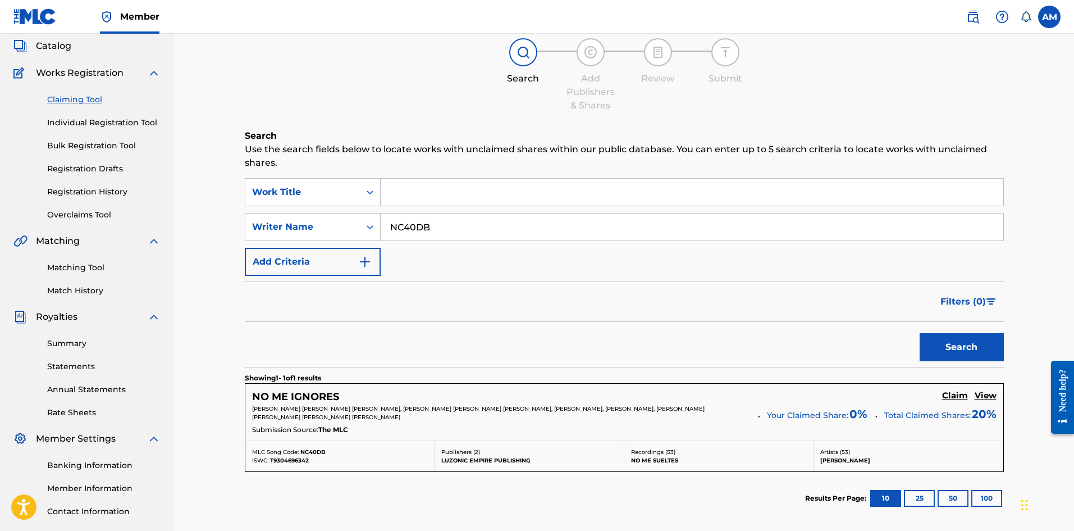
scroll to position [170, 0]
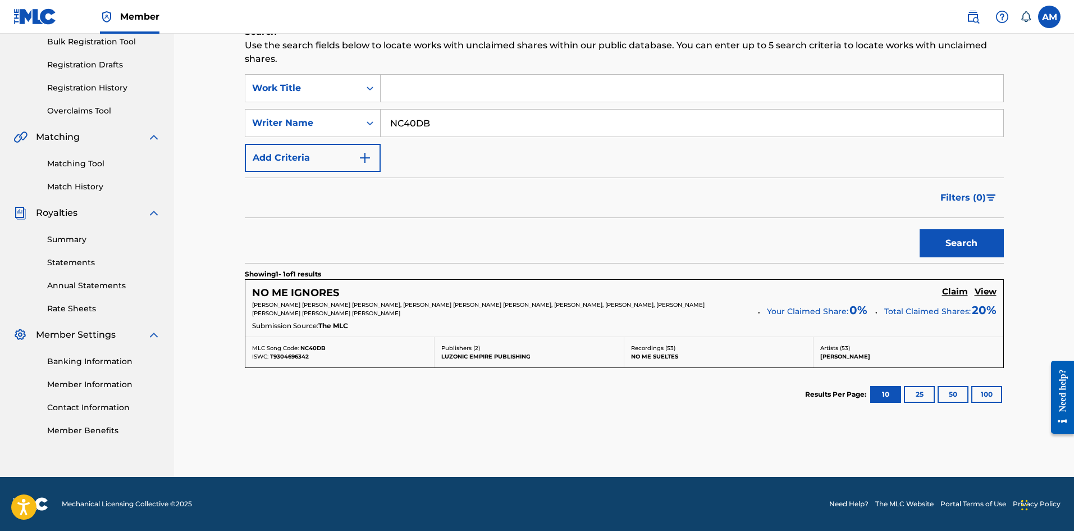
click at [952, 294] on h5 "Claim" at bounding box center [955, 291] width 26 height 11
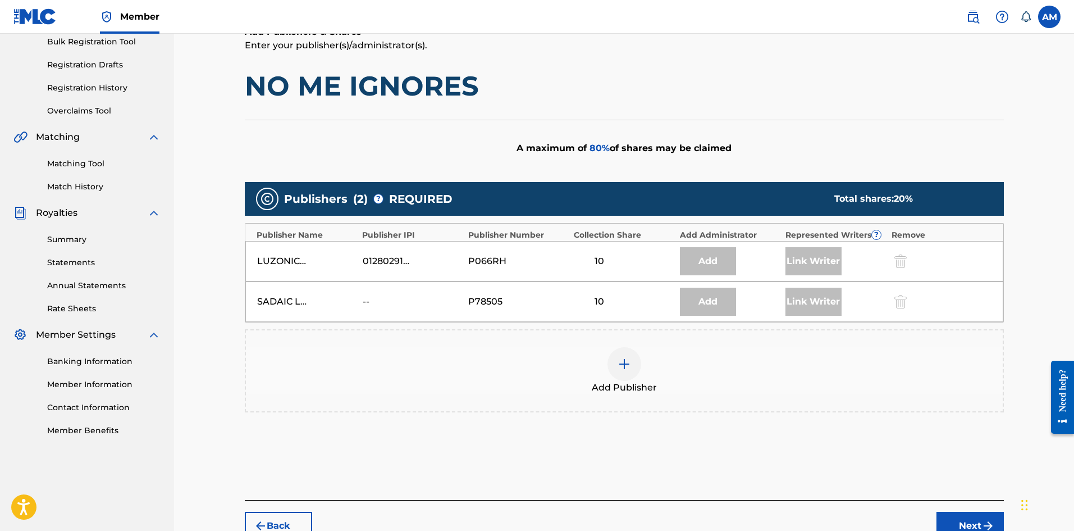
click at [591, 376] on div "Add Publisher" at bounding box center [624, 370] width 757 height 47
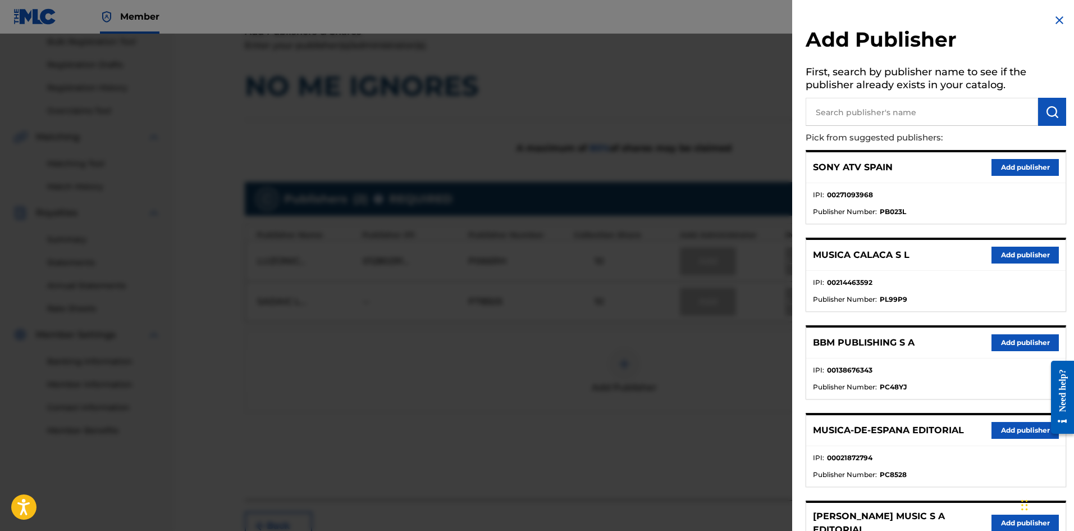
click at [873, 112] on input "text" at bounding box center [922, 112] width 233 height 28
paste input "RSM Publishing"
drag, startPoint x: 837, startPoint y: 112, endPoint x: 447, endPoint y: 121, distance: 391.0
click at [448, 121] on div "Add Publisher First, search by publisher name to see if the publisher already e…" at bounding box center [537, 282] width 1074 height 497
type input "RSM Publishing"
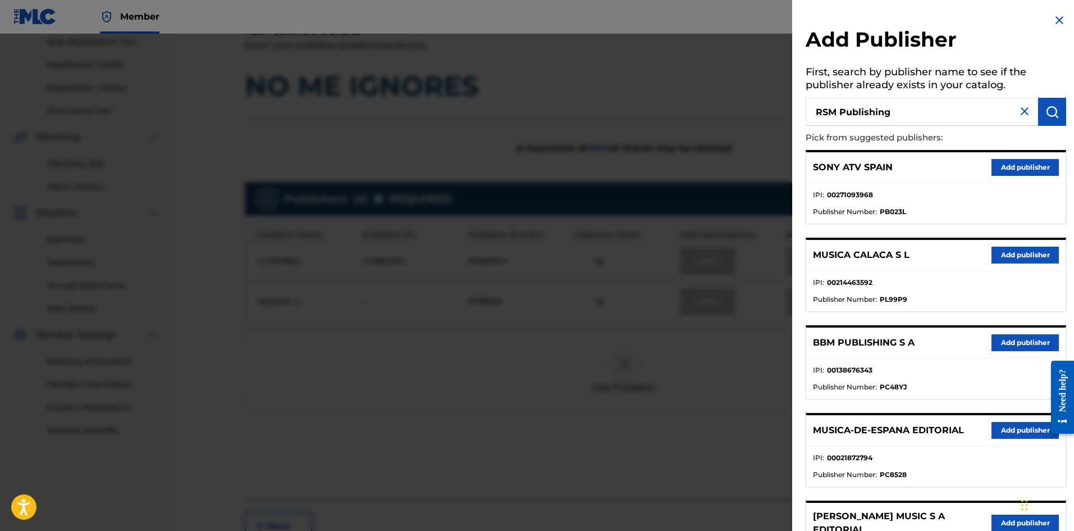
click at [1041, 110] on button "submit" at bounding box center [1052, 112] width 28 height 28
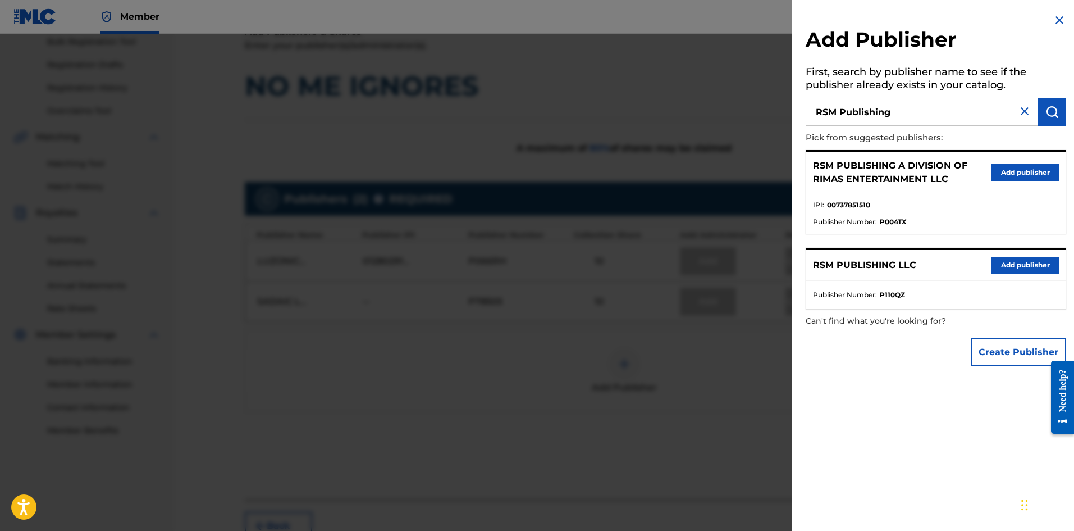
click at [1017, 261] on button "Add publisher" at bounding box center [1025, 265] width 67 height 17
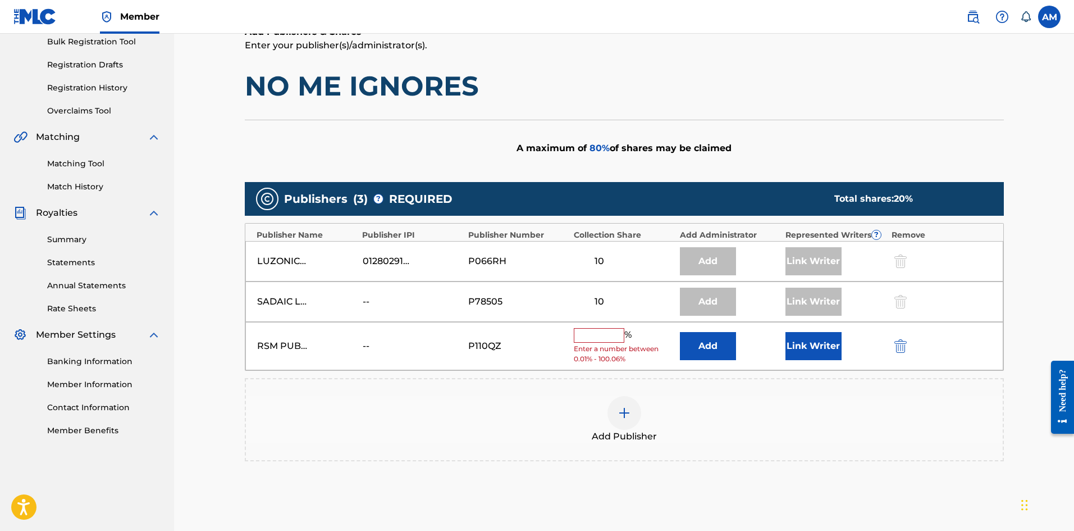
click at [717, 342] on button "Add" at bounding box center [708, 346] width 56 height 28
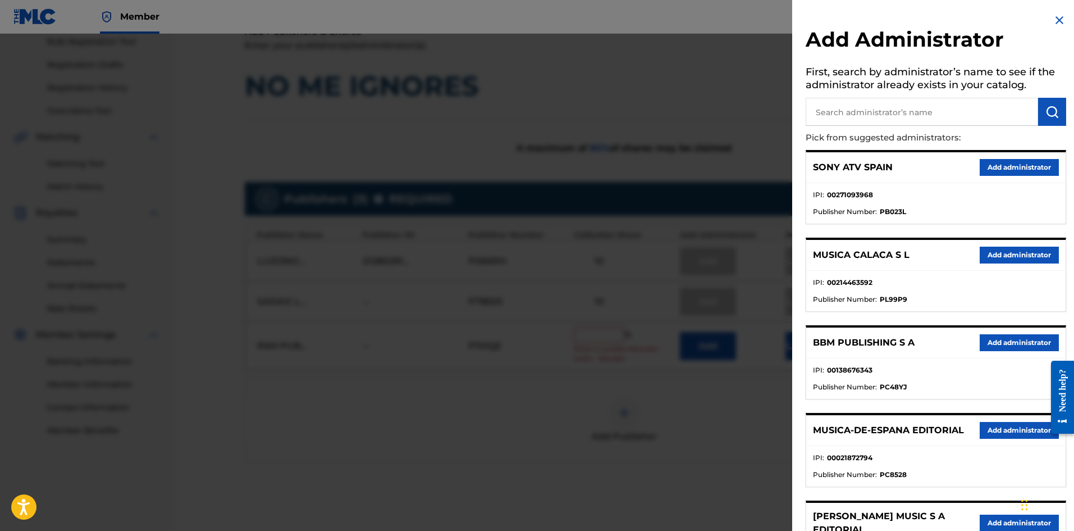
click at [896, 110] on input "text" at bounding box center [922, 112] width 233 height 28
paste input "Universal Music Corp"
type input "Universal Music Corp"
click at [1048, 112] on img "submit" at bounding box center [1052, 111] width 13 height 13
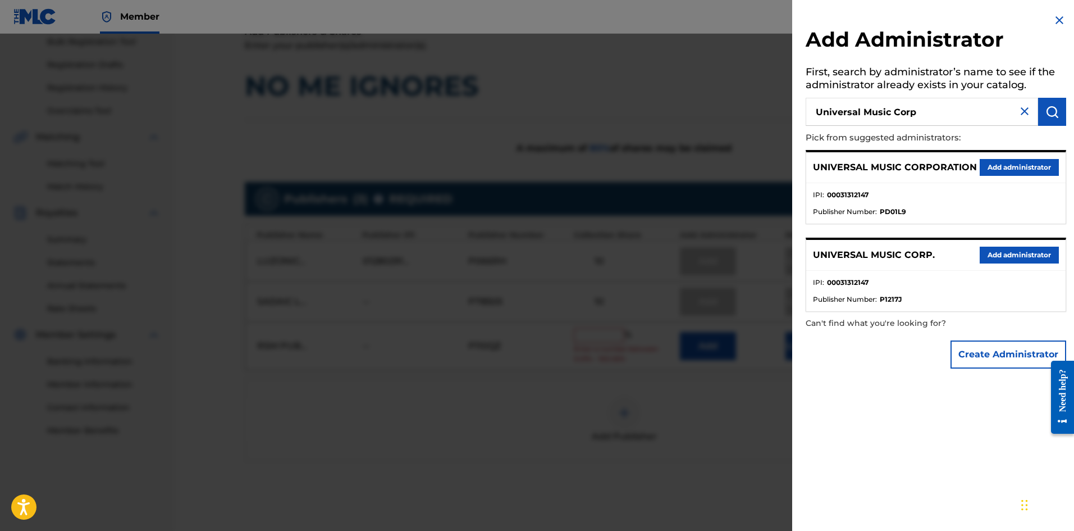
click at [1009, 260] on button "Add administrator" at bounding box center [1019, 255] width 79 height 17
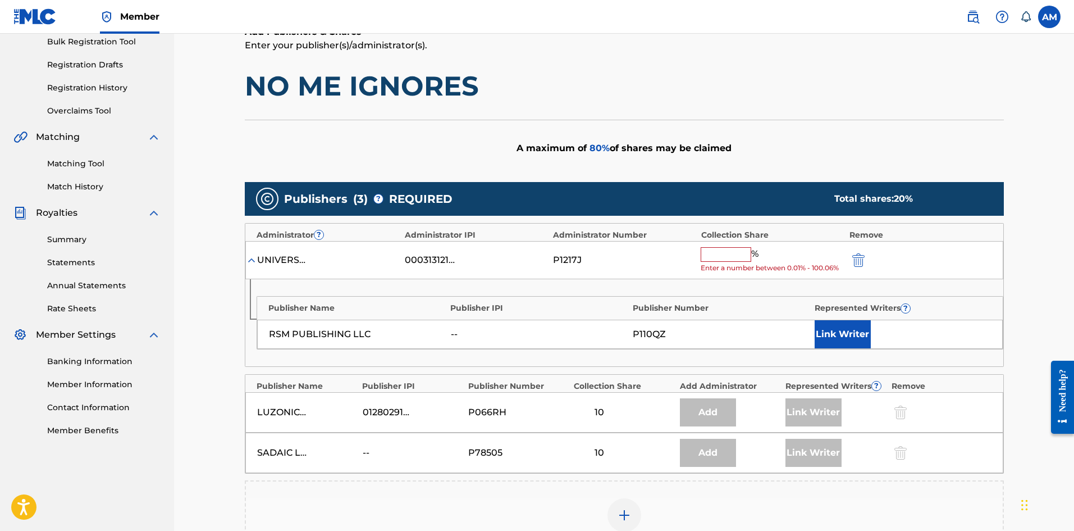
click at [617, 512] on div at bounding box center [625, 515] width 34 height 34
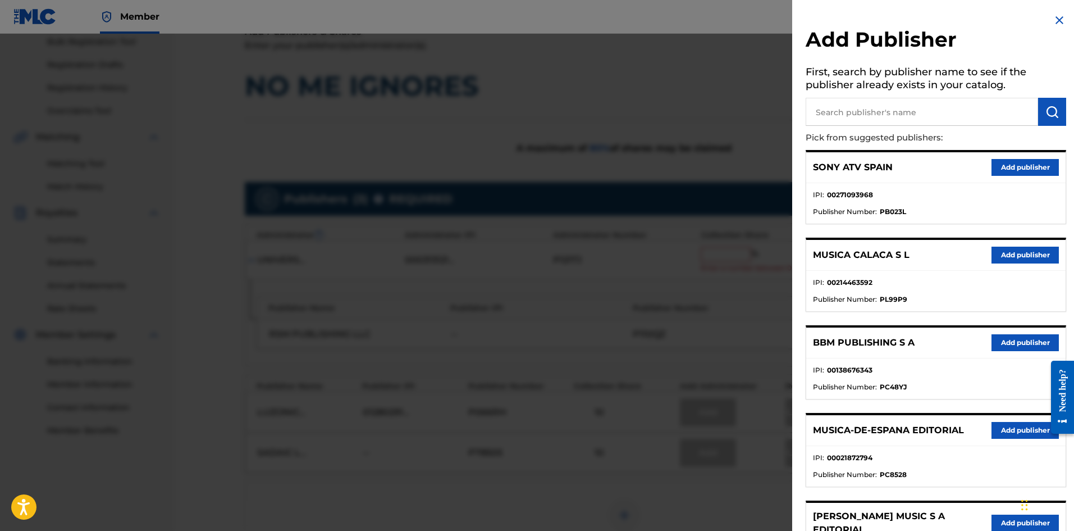
click at [909, 120] on input "text" at bounding box center [922, 112] width 233 height 28
paste input "Universal Music Corp"
type input "Universal Music Corp"
click at [1053, 112] on img "submit" at bounding box center [1052, 111] width 13 height 13
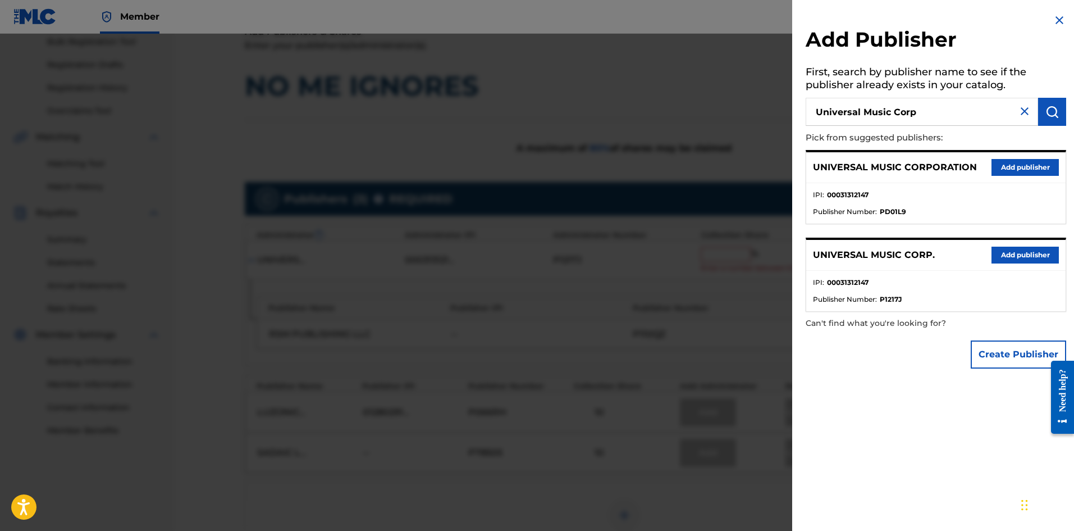
click at [1017, 257] on button "Add publisher" at bounding box center [1025, 255] width 67 height 17
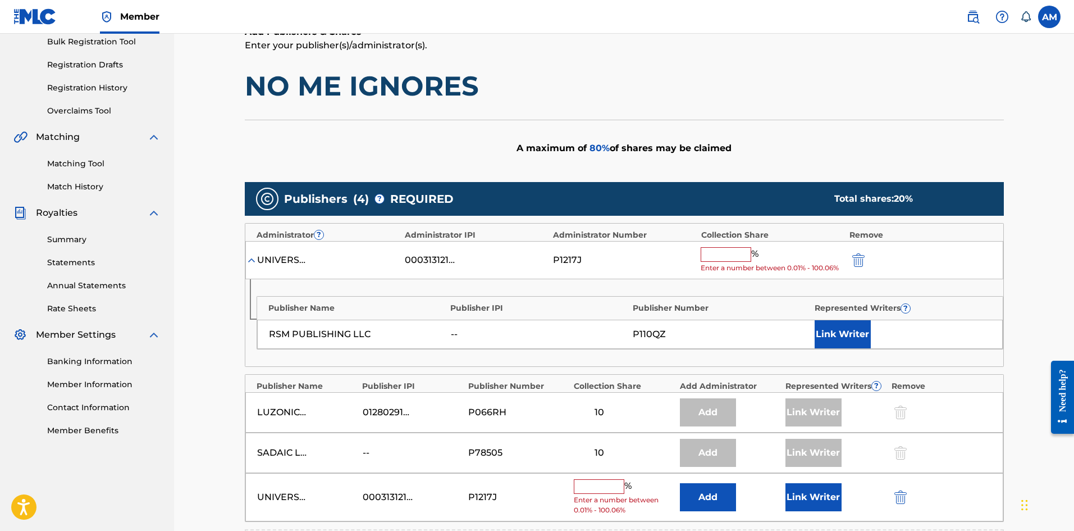
click at [717, 258] on input "text" at bounding box center [726, 254] width 51 height 15
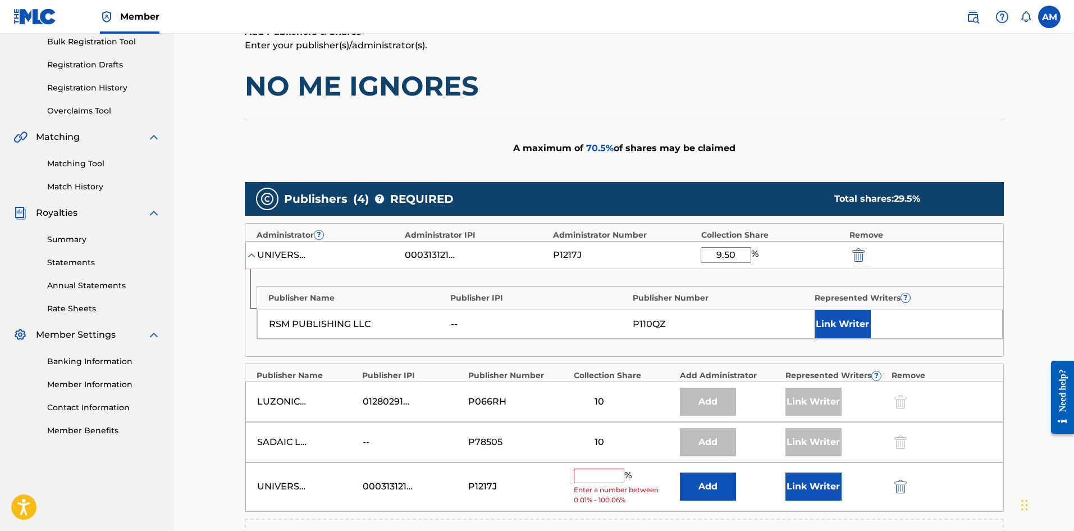
type input "9.50"
click at [865, 324] on button "Link Writer" at bounding box center [843, 324] width 56 height 28
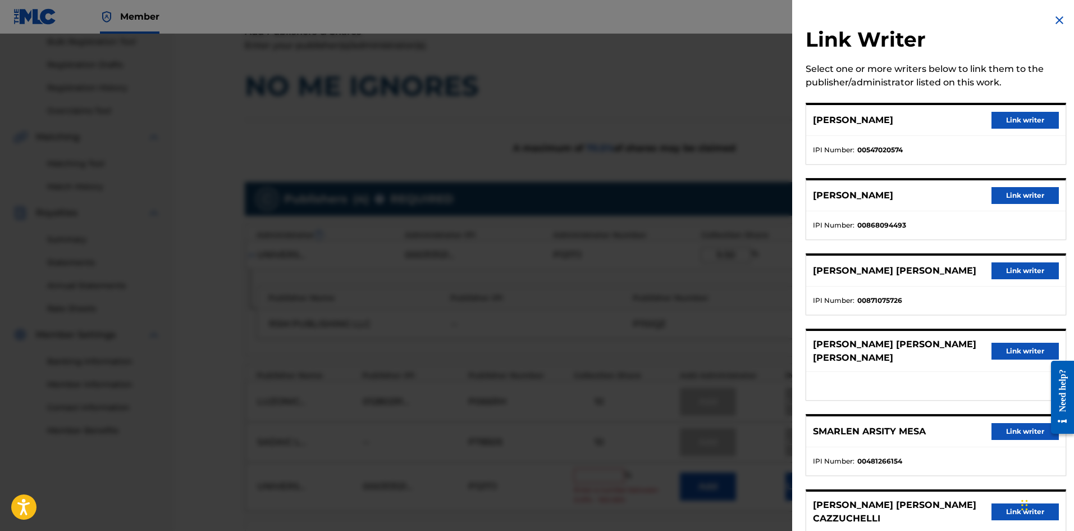
click at [1031, 198] on button "Link writer" at bounding box center [1025, 195] width 67 height 17
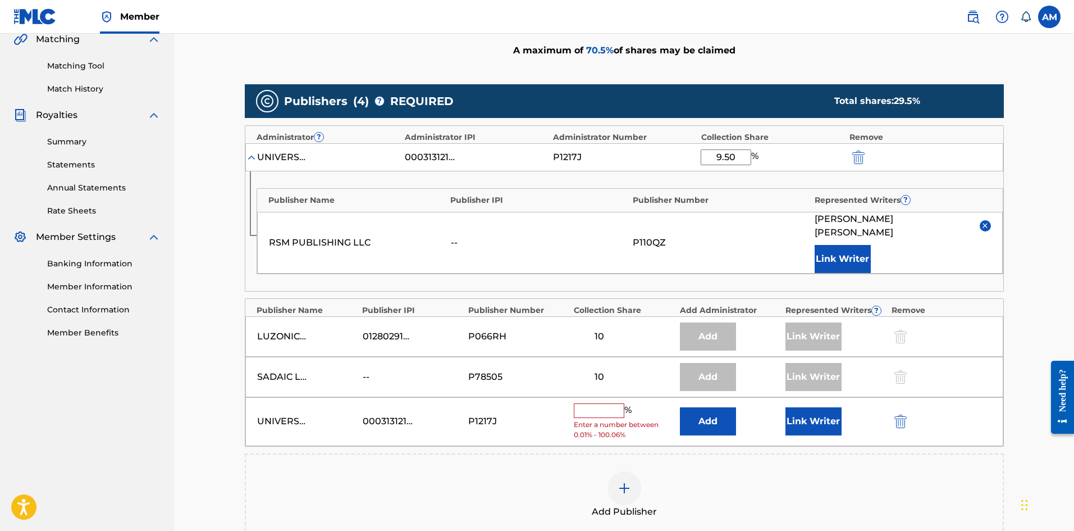
scroll to position [441, 0]
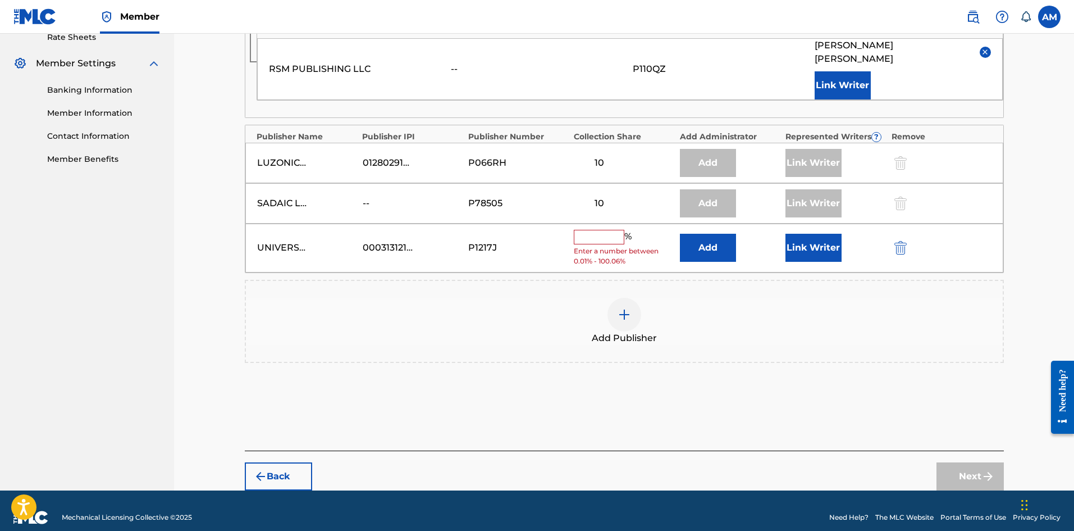
click at [598, 230] on input "text" at bounding box center [599, 237] width 51 height 15
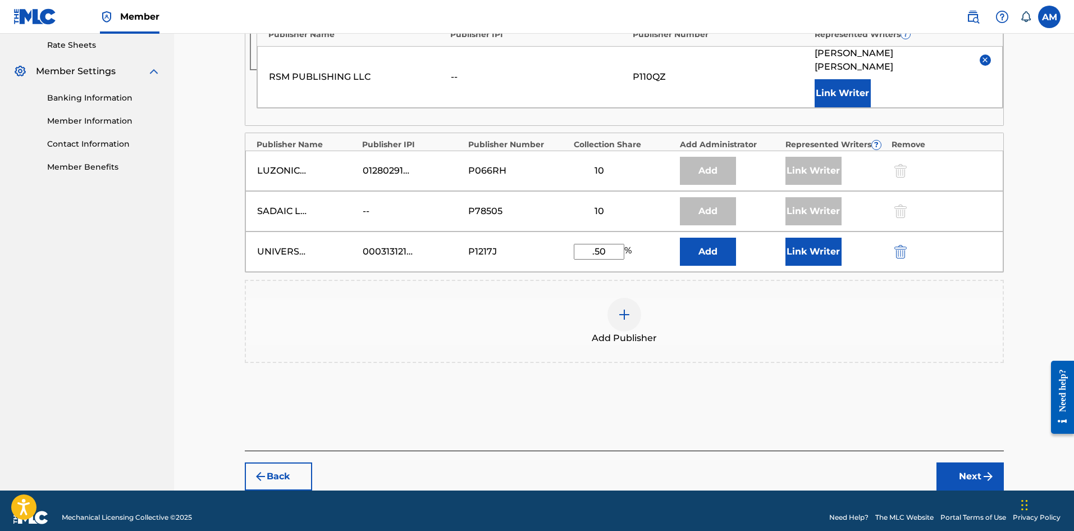
click at [584, 244] on input ".50" at bounding box center [599, 252] width 51 height 16
type input "0.5"
click at [822, 244] on button "Link Writer" at bounding box center [814, 252] width 56 height 28
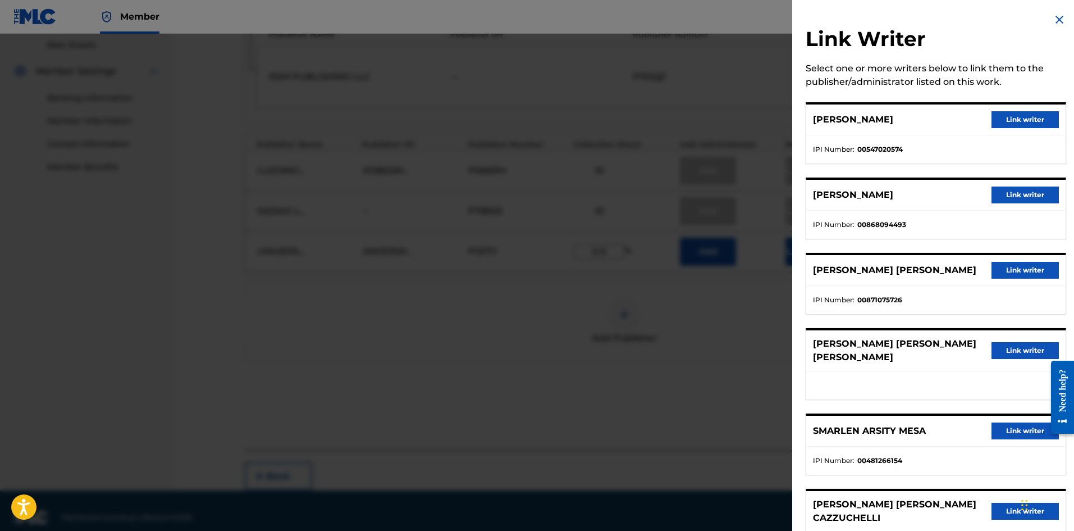
scroll to position [0, 0]
click at [1013, 198] on button "Link writer" at bounding box center [1025, 195] width 67 height 17
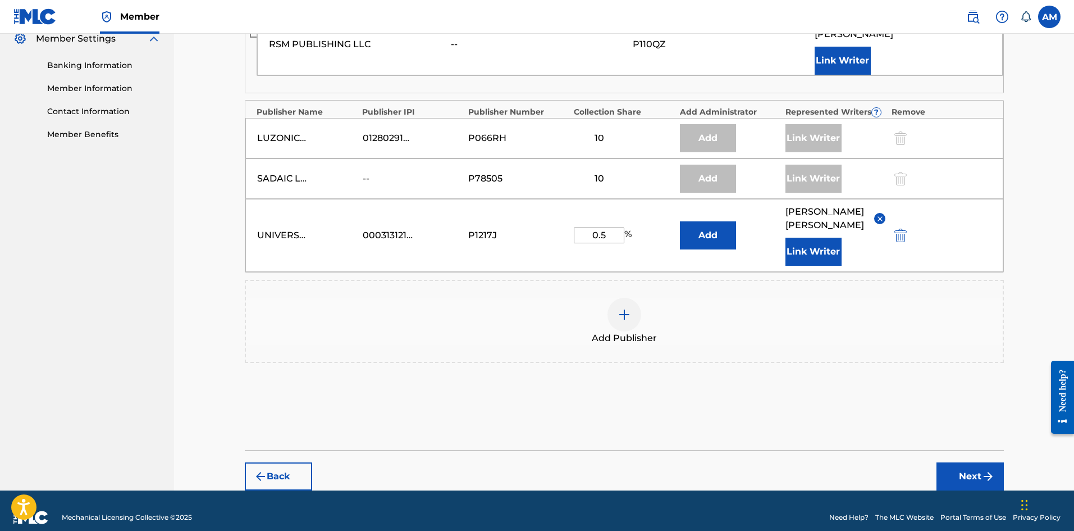
click at [974, 462] on button "Next" at bounding box center [970, 476] width 67 height 28
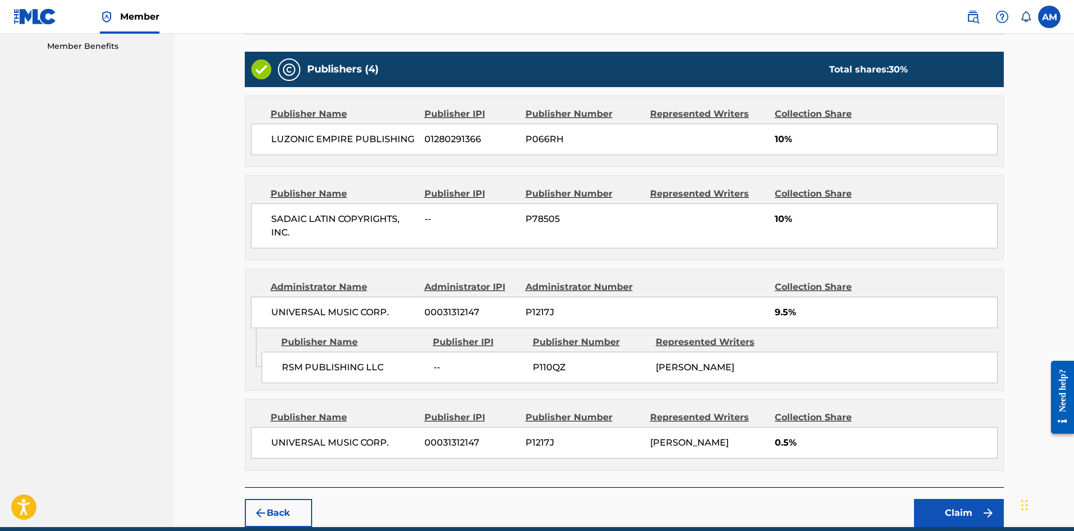
scroll to position [577, 0]
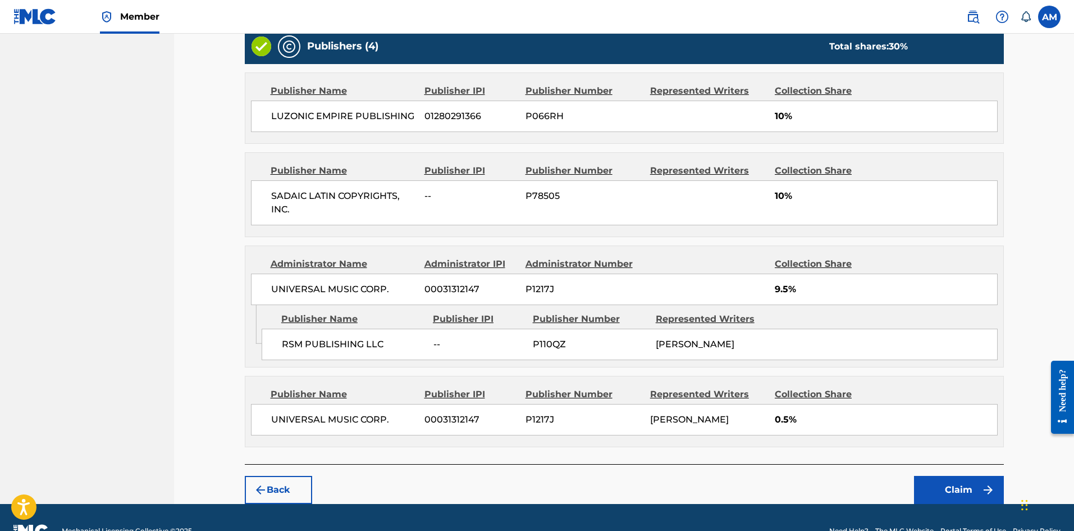
click at [967, 476] on button "Claim" at bounding box center [959, 490] width 90 height 28
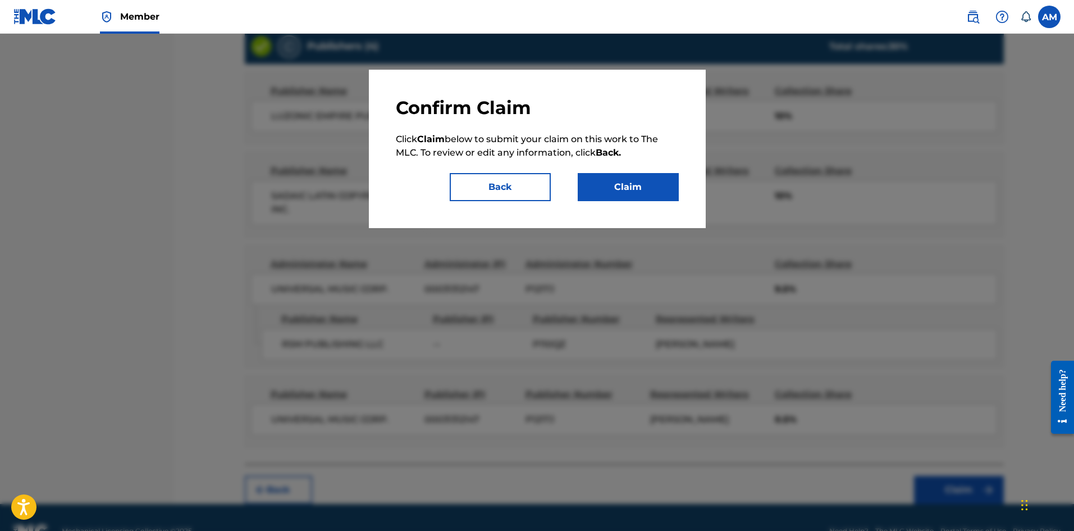
click at [644, 177] on button "Claim" at bounding box center [628, 187] width 101 height 28
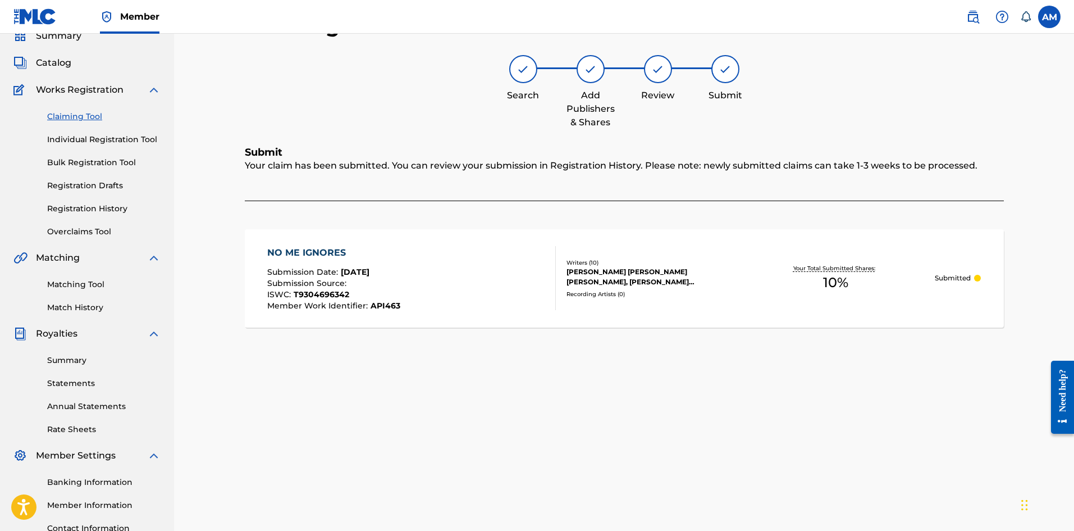
scroll to position [0, 0]
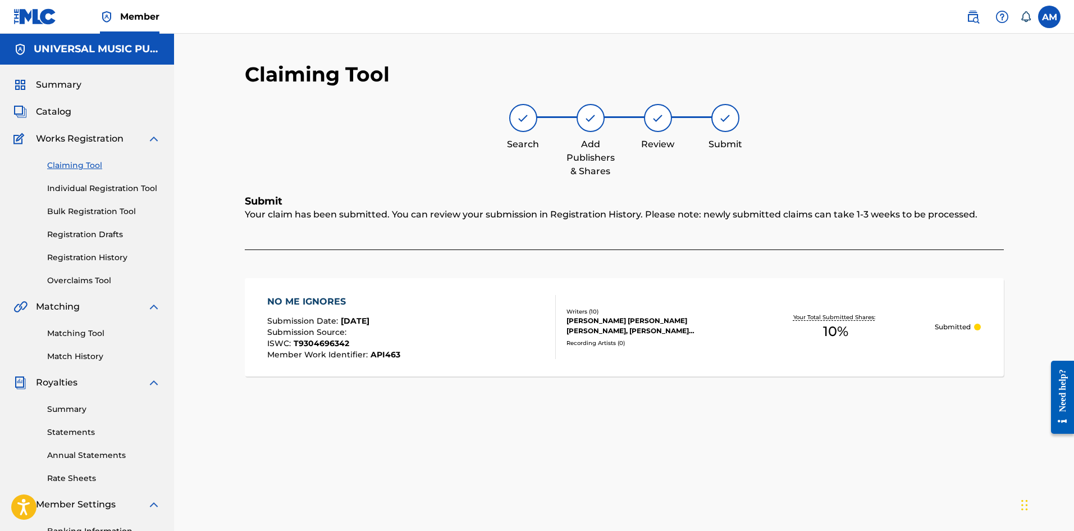
click at [70, 161] on link "Claiming Tool" at bounding box center [103, 166] width 113 height 12
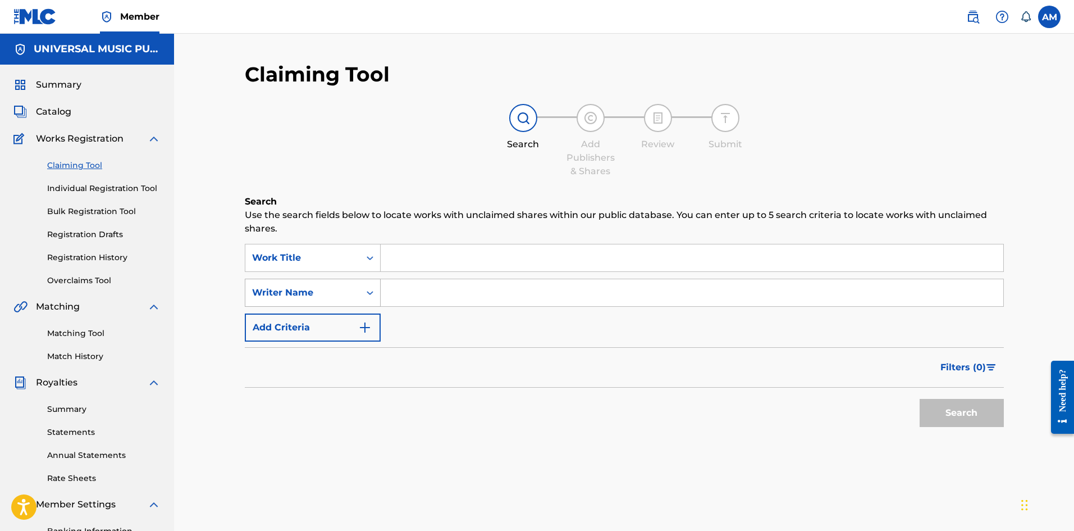
click at [350, 288] on div "Writer Name" at bounding box center [302, 292] width 101 height 13
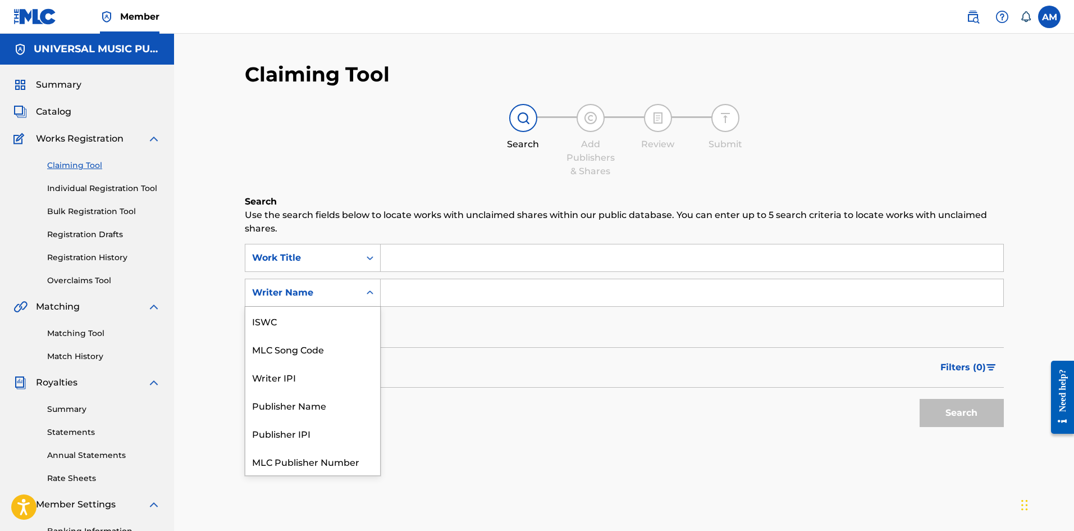
scroll to position [28, 0]
click at [331, 319] on div "MLC Song Code" at bounding box center [312, 321] width 135 height 28
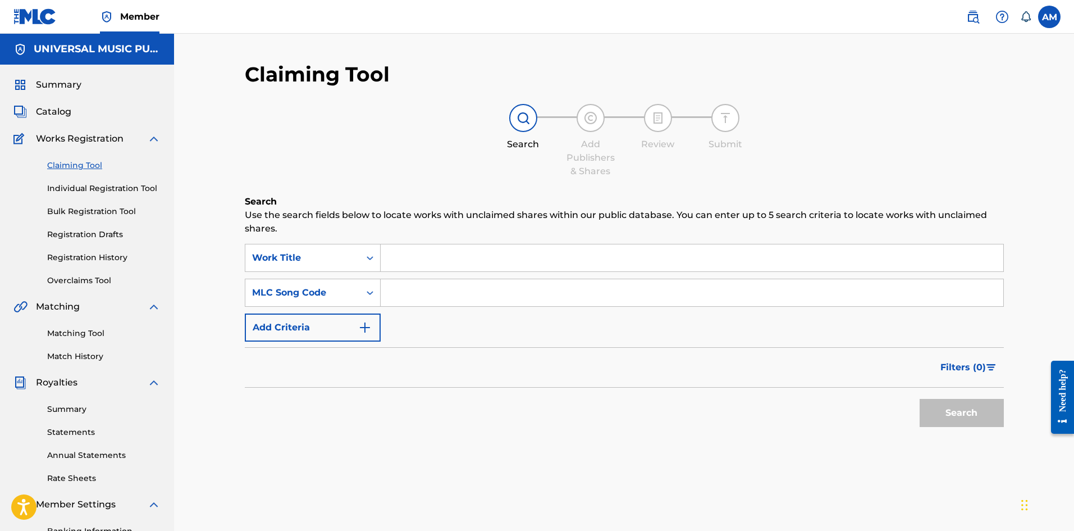
drag, startPoint x: 370, startPoint y: 309, endPoint x: 454, endPoint y: 301, distance: 85.2
click at [411, 298] on input "Search Form" at bounding box center [692, 292] width 623 height 27
paste input "D4908D"
type input "D4908D"
click at [946, 414] on button "Search" at bounding box center [962, 413] width 84 height 28
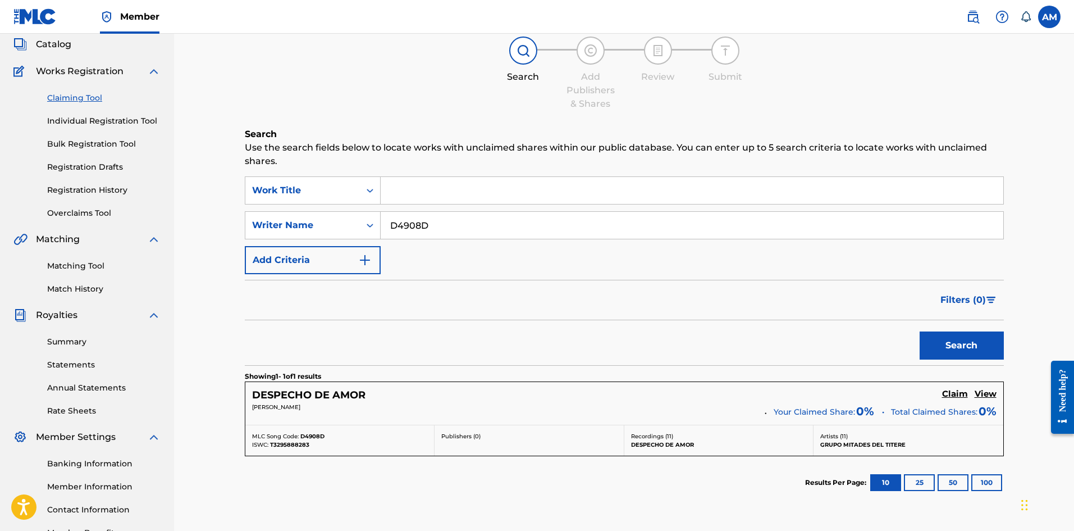
scroll to position [156, 0]
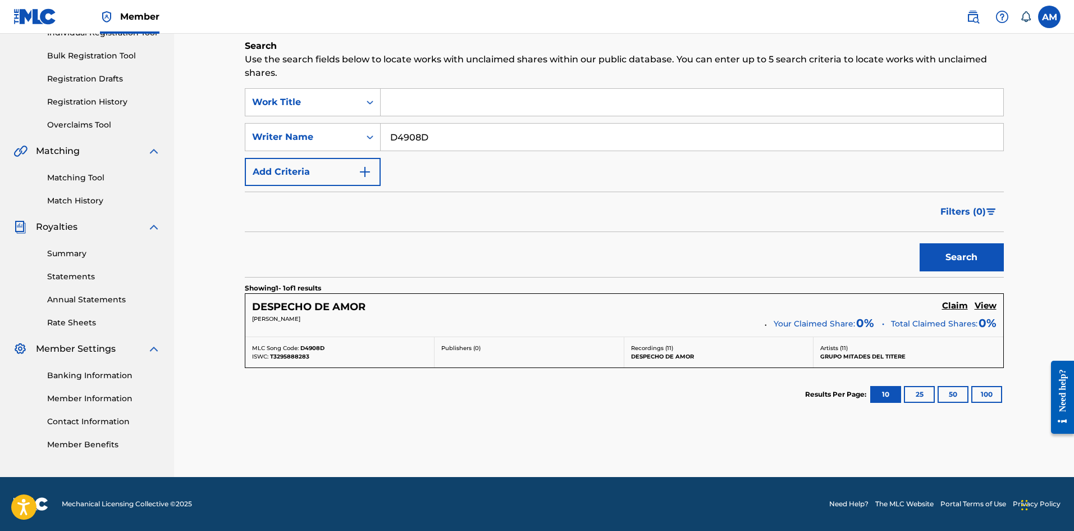
click at [951, 306] on h5 "Claim" at bounding box center [955, 305] width 26 height 11
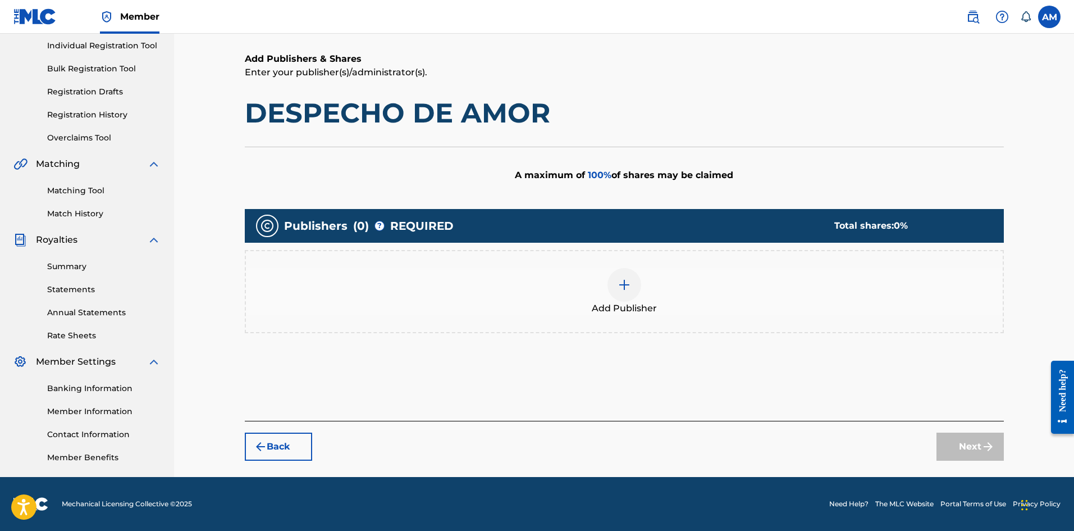
click at [536, 278] on div "Add Publisher" at bounding box center [624, 291] width 757 height 47
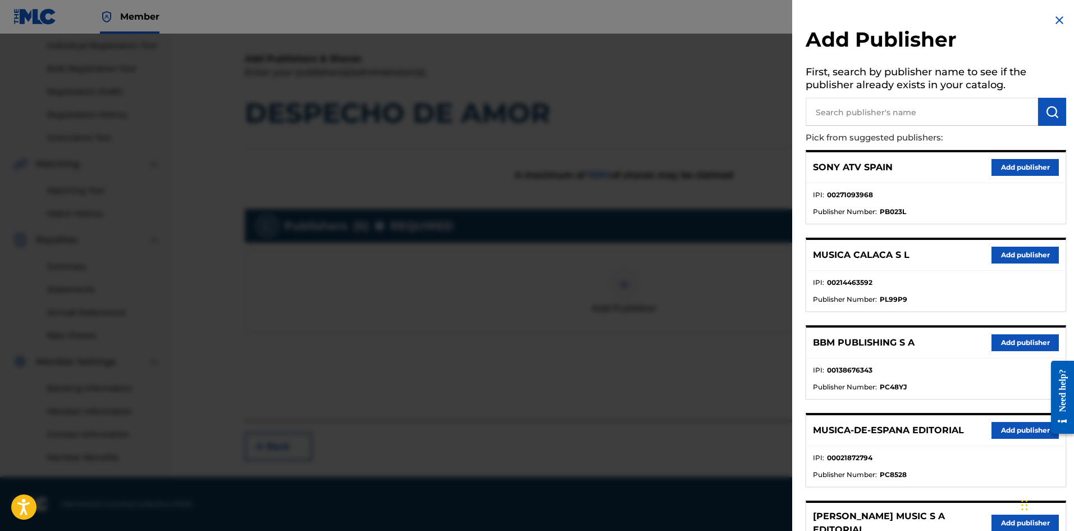
click at [902, 111] on input "text" at bounding box center [922, 112] width 233 height 28
paste input "Grever Music Publishing"
click at [1055, 113] on button "submit" at bounding box center [1052, 112] width 28 height 28
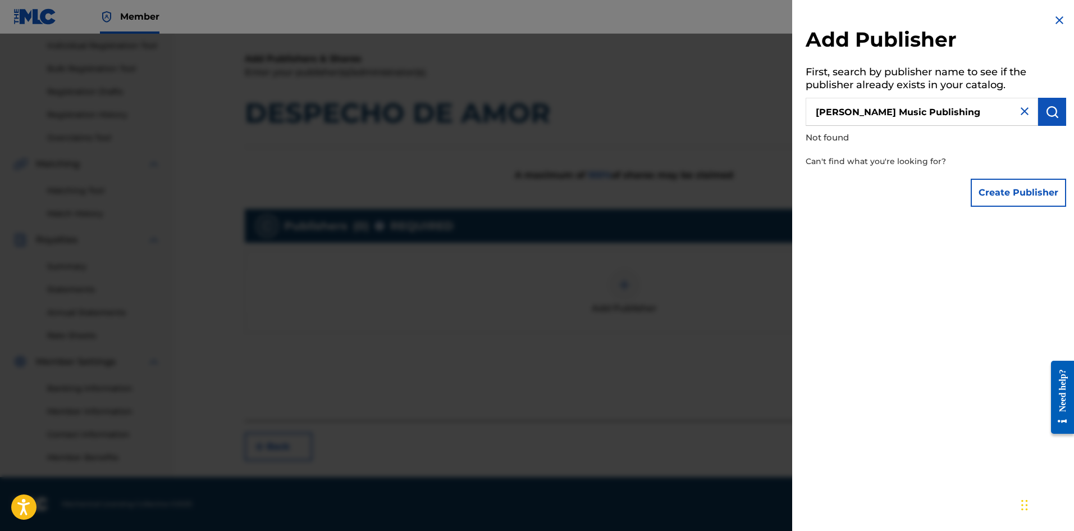
drag, startPoint x: 960, startPoint y: 110, endPoint x: 879, endPoint y: 111, distance: 81.4
click at [880, 111] on input "Grever Music Publishing" at bounding box center [922, 112] width 233 height 28
type input "Grever Music"
click at [1056, 111] on button "submit" at bounding box center [1052, 112] width 28 height 28
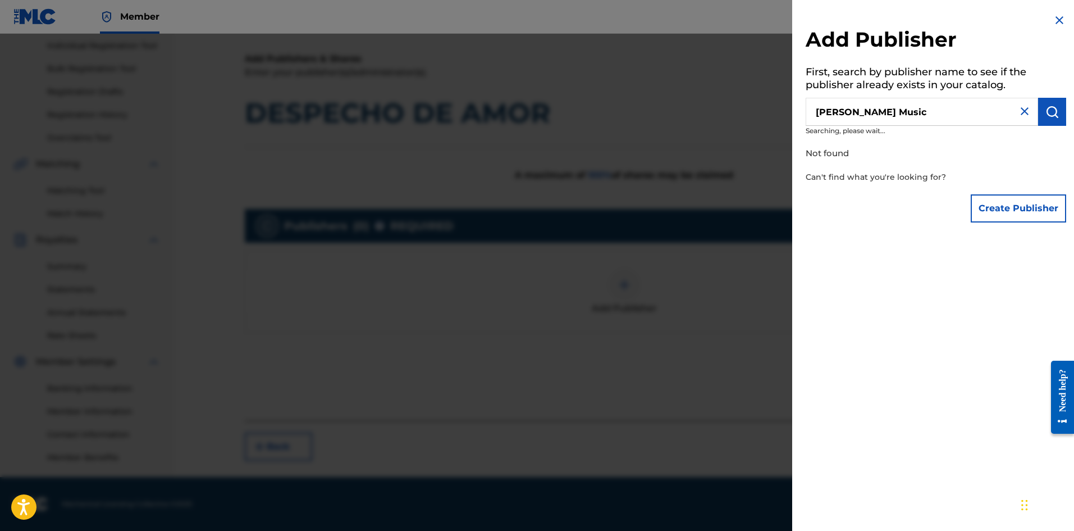
click at [816, 111] on input "Grever Music" at bounding box center [922, 112] width 233 height 28
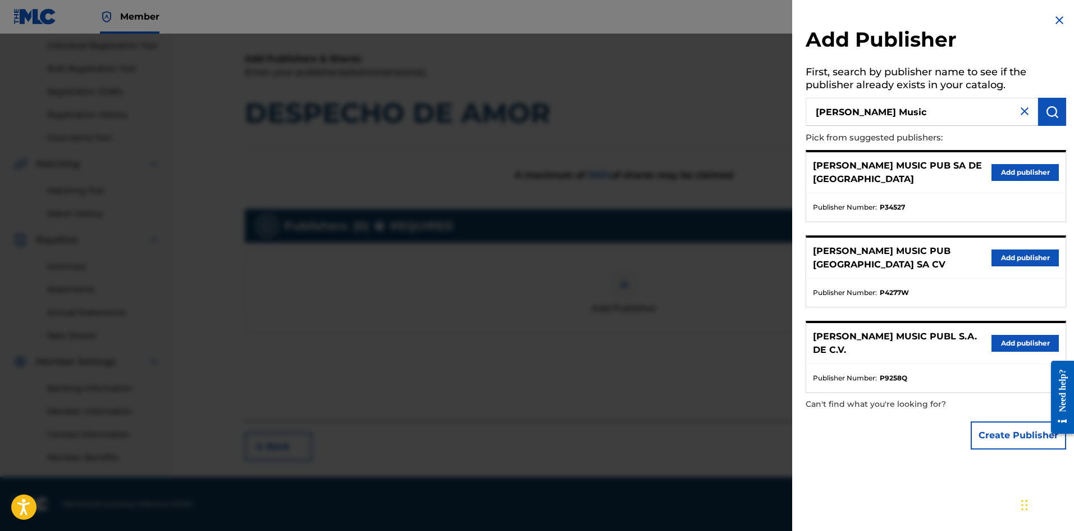
click at [1003, 335] on button "Add publisher" at bounding box center [1025, 343] width 67 height 17
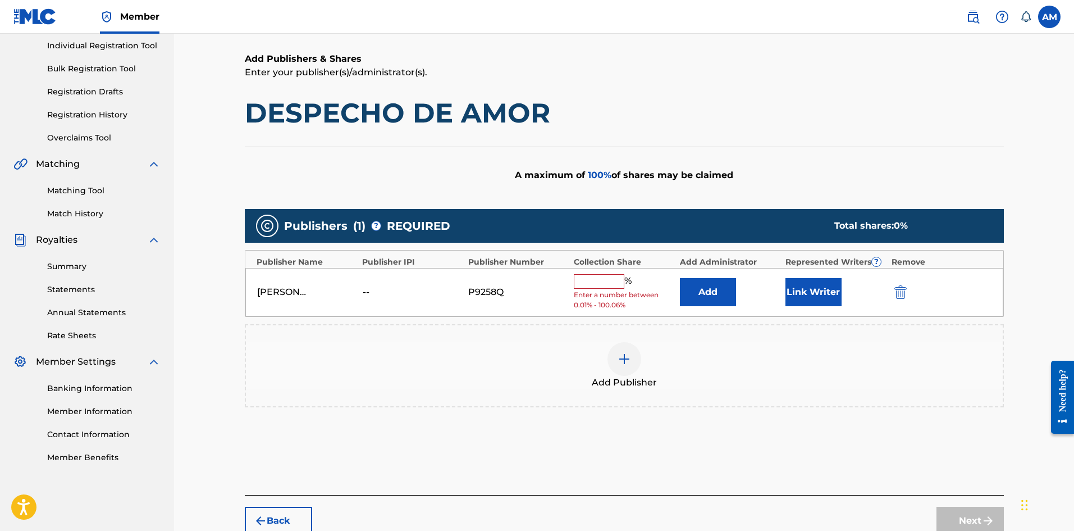
click at [612, 286] on input "text" at bounding box center [599, 281] width 51 height 15
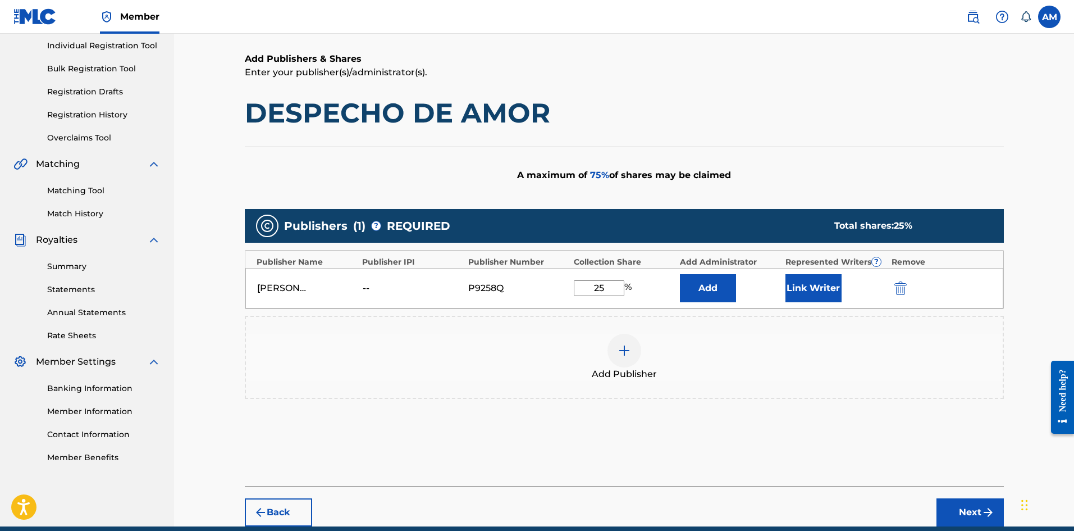
type input "25"
click at [714, 291] on button "Add" at bounding box center [708, 288] width 56 height 28
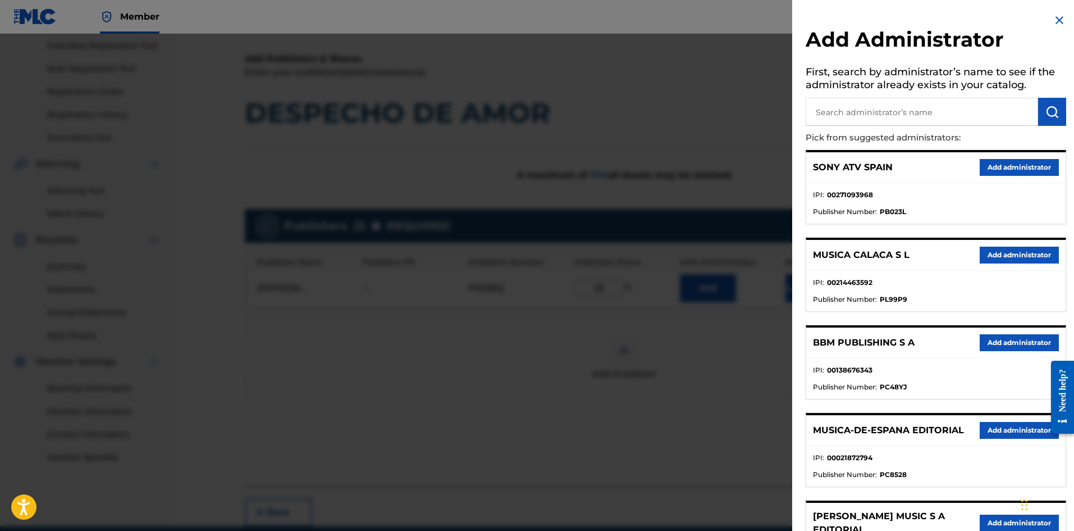
click at [888, 103] on input "text" at bounding box center [922, 112] width 233 height 28
paste input "Universal Music - MGB Songs"
type input "Universal Music - MGB Songs"
click at [1055, 119] on button "submit" at bounding box center [1052, 112] width 28 height 28
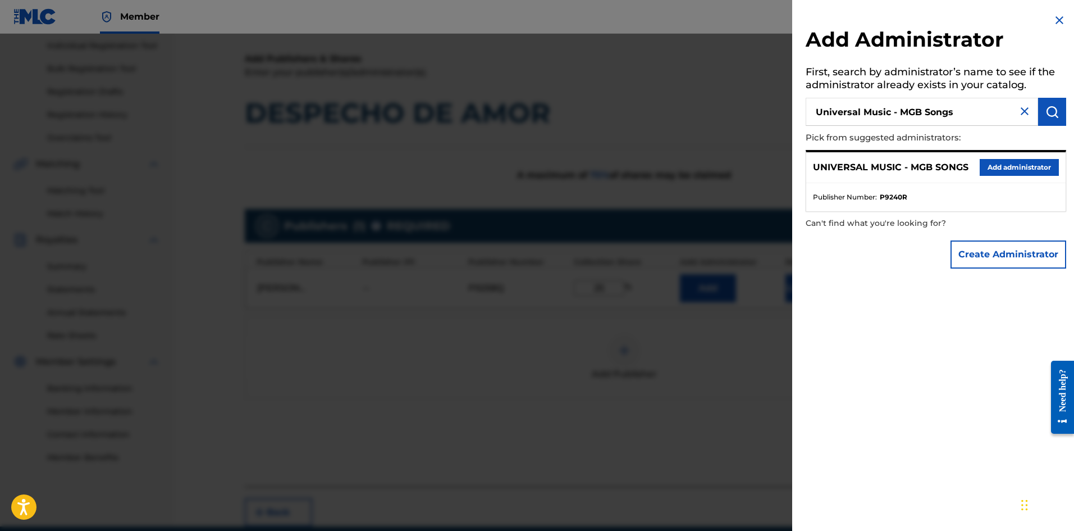
click at [1022, 166] on button "Add administrator" at bounding box center [1019, 167] width 79 height 17
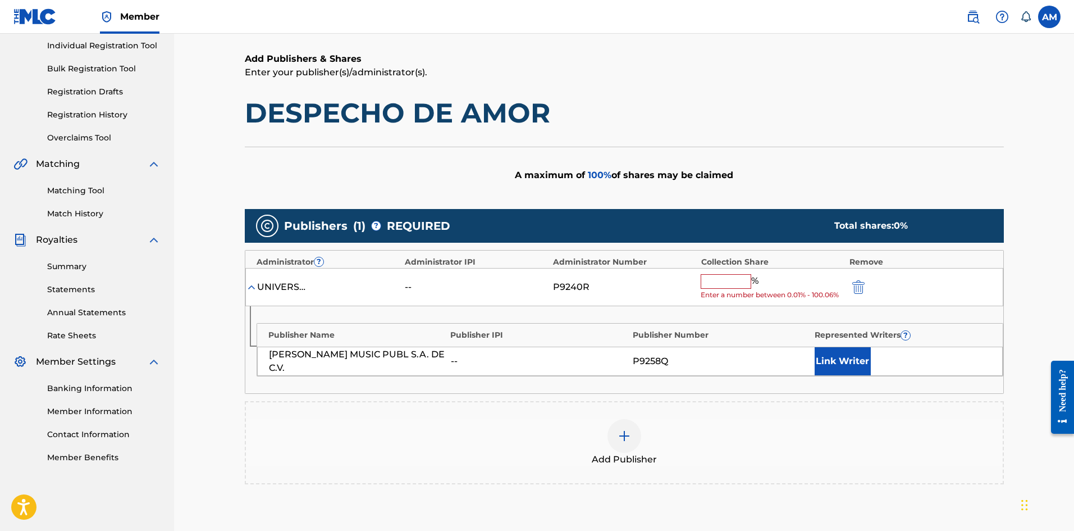
click at [714, 276] on input "text" at bounding box center [726, 281] width 51 height 15
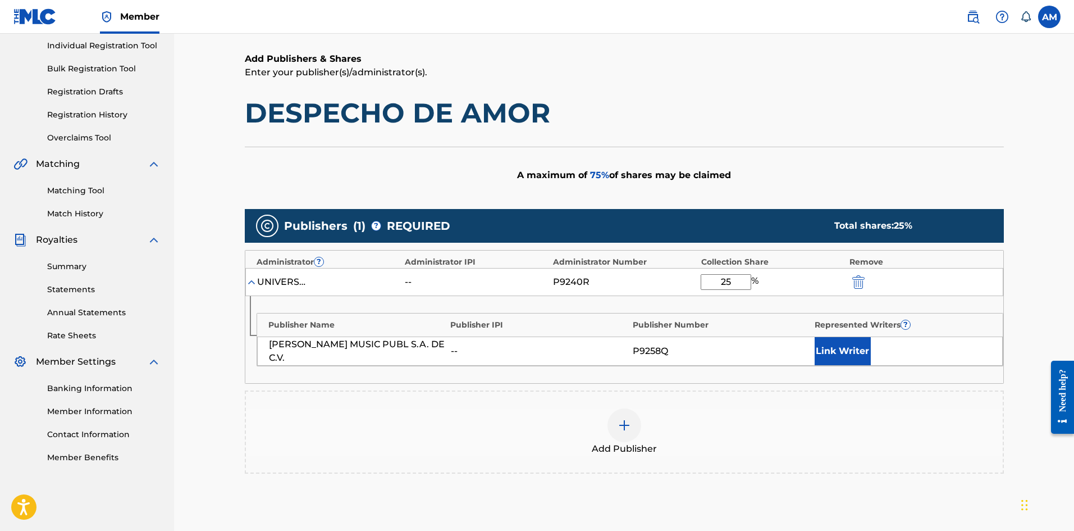
type input "25"
click at [859, 347] on button "Link Writer" at bounding box center [843, 351] width 56 height 28
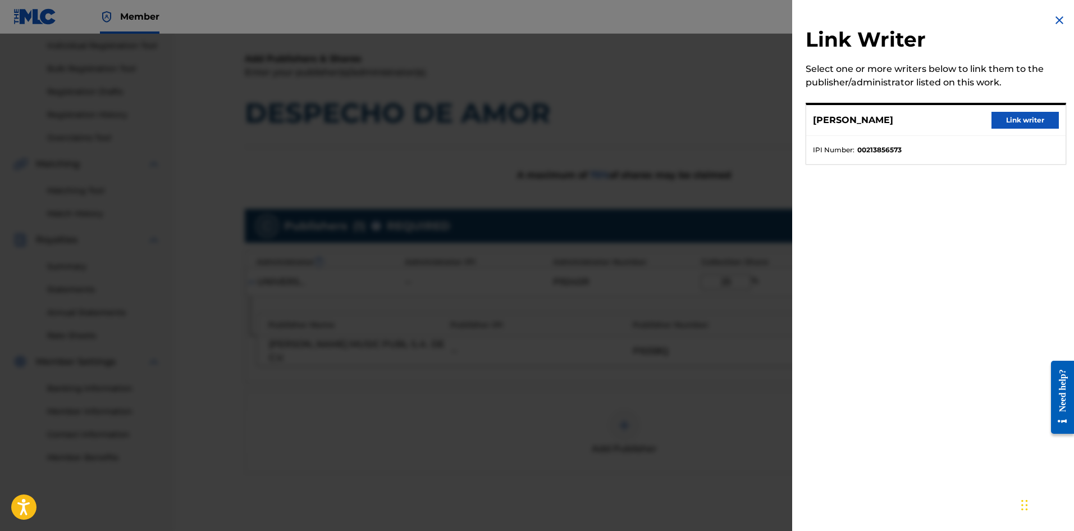
click at [1018, 119] on button "Link writer" at bounding box center [1025, 120] width 67 height 17
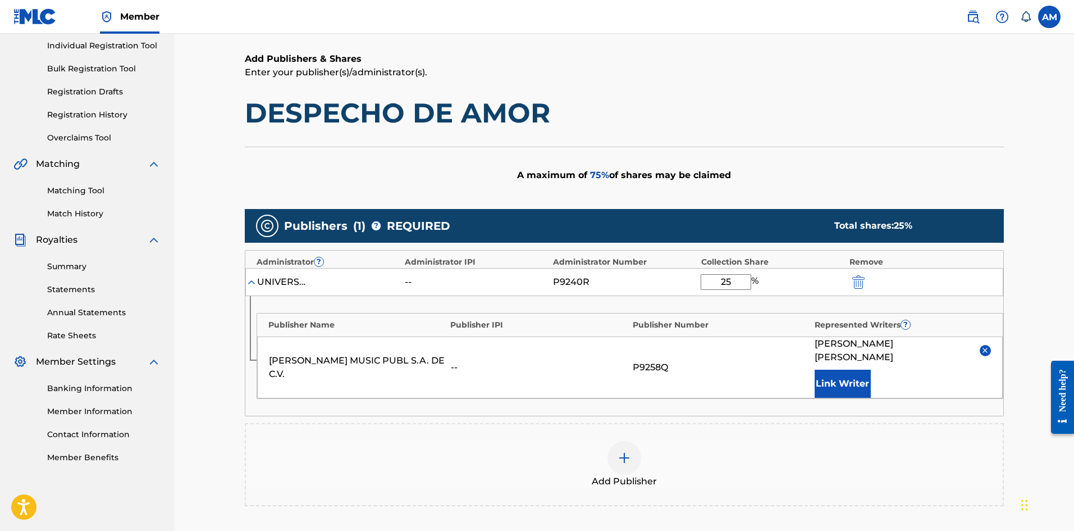
click at [632, 441] on div at bounding box center [625, 458] width 34 height 34
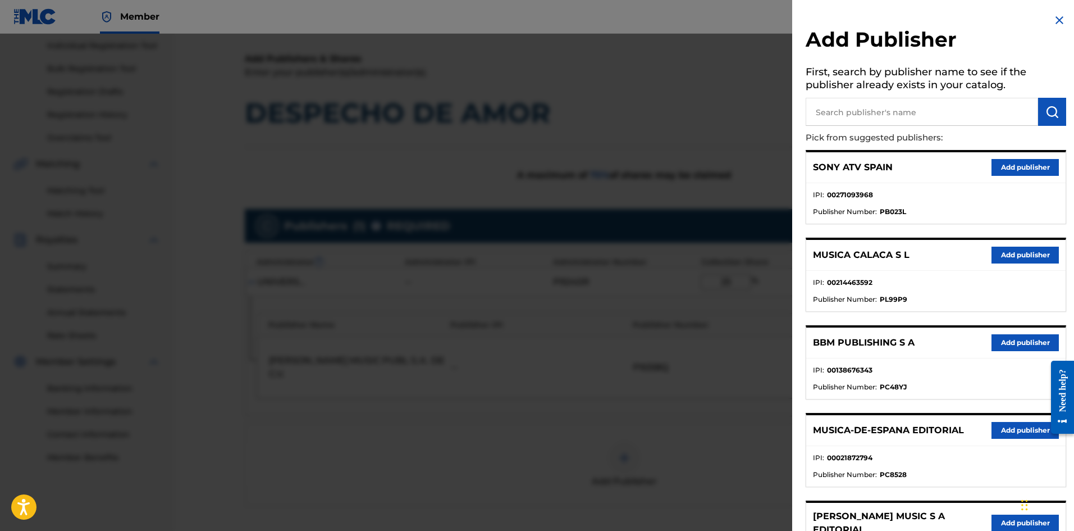
click at [867, 111] on input "text" at bounding box center [922, 112] width 233 height 28
paste input "Universal Music - MGB Songs"
type input "Universal Music - MGB Songs"
click at [1062, 118] on button "submit" at bounding box center [1052, 112] width 28 height 28
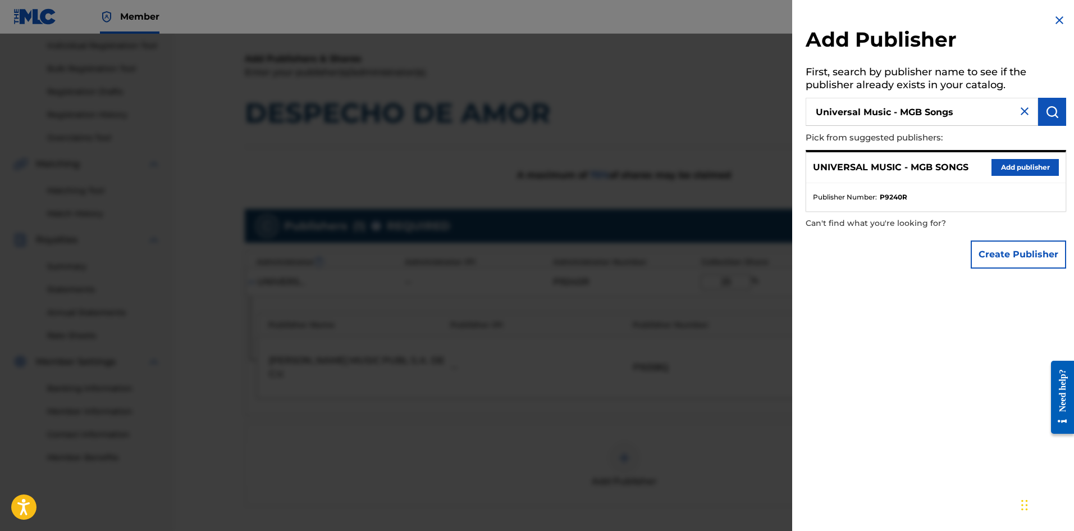
click at [1026, 171] on button "Add publisher" at bounding box center [1025, 167] width 67 height 17
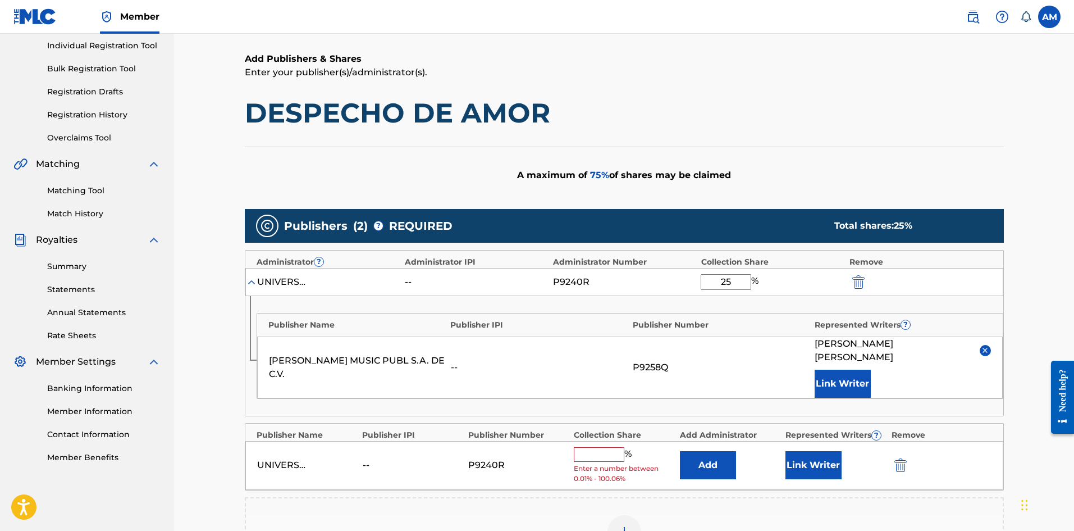
click at [589, 447] on input "text" at bounding box center [599, 454] width 51 height 15
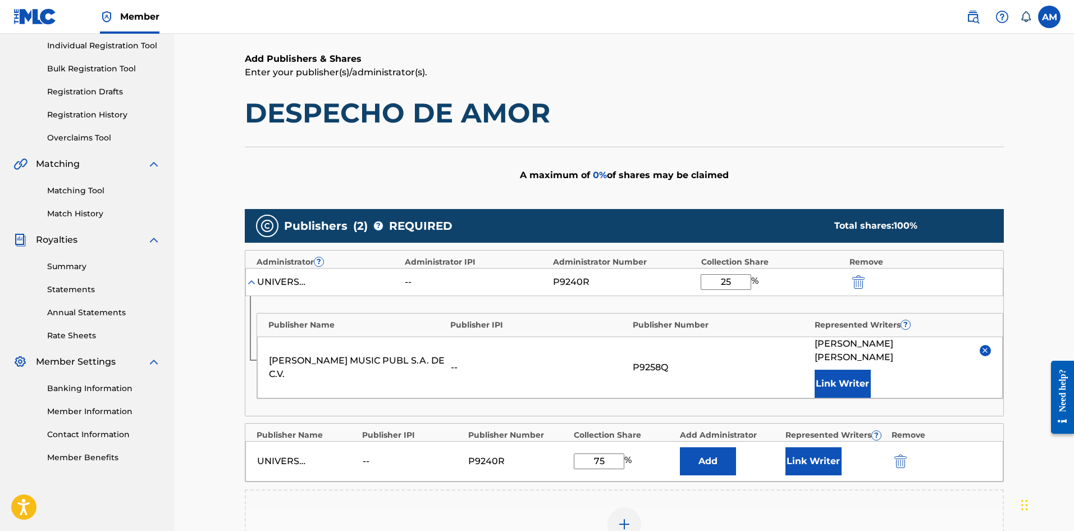
type input "75"
click at [804, 447] on button "Link Writer" at bounding box center [814, 461] width 56 height 28
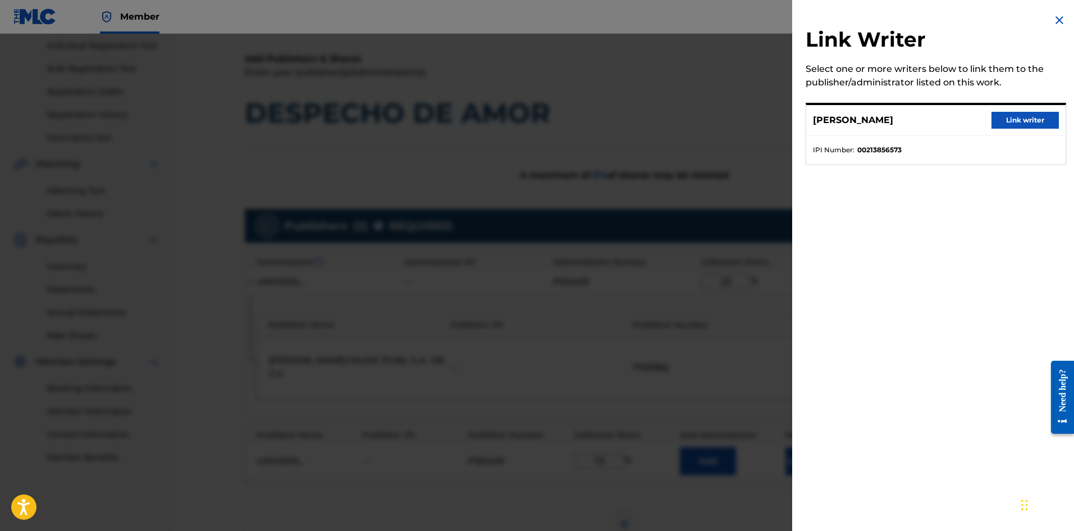
click at [1012, 118] on button "Link writer" at bounding box center [1025, 120] width 67 height 17
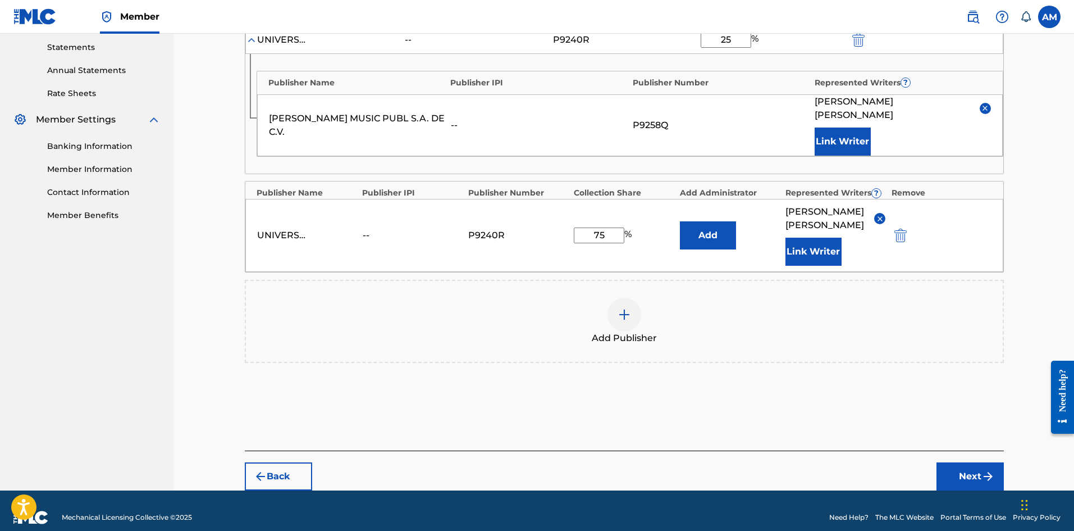
click at [973, 462] on button "Next" at bounding box center [970, 476] width 67 height 28
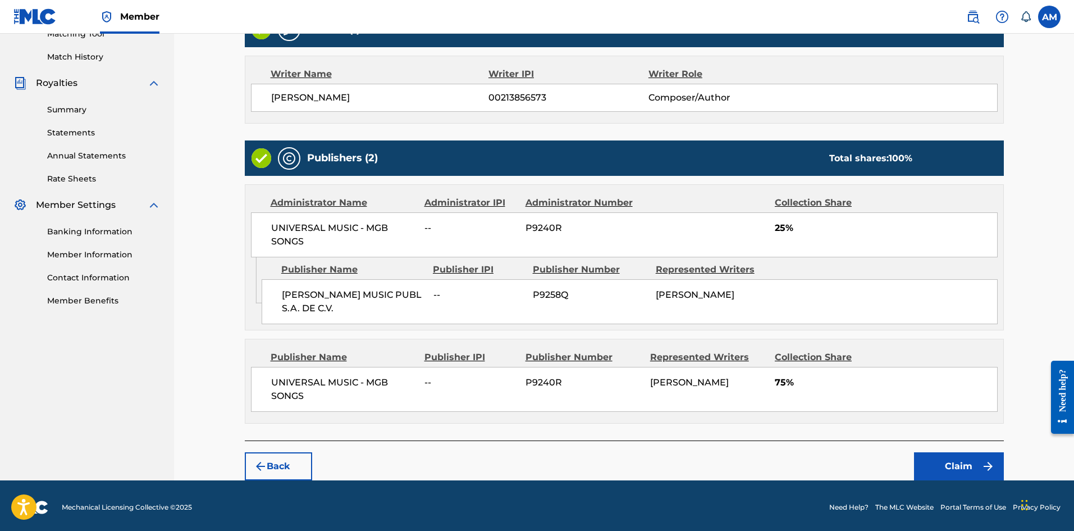
scroll to position [303, 0]
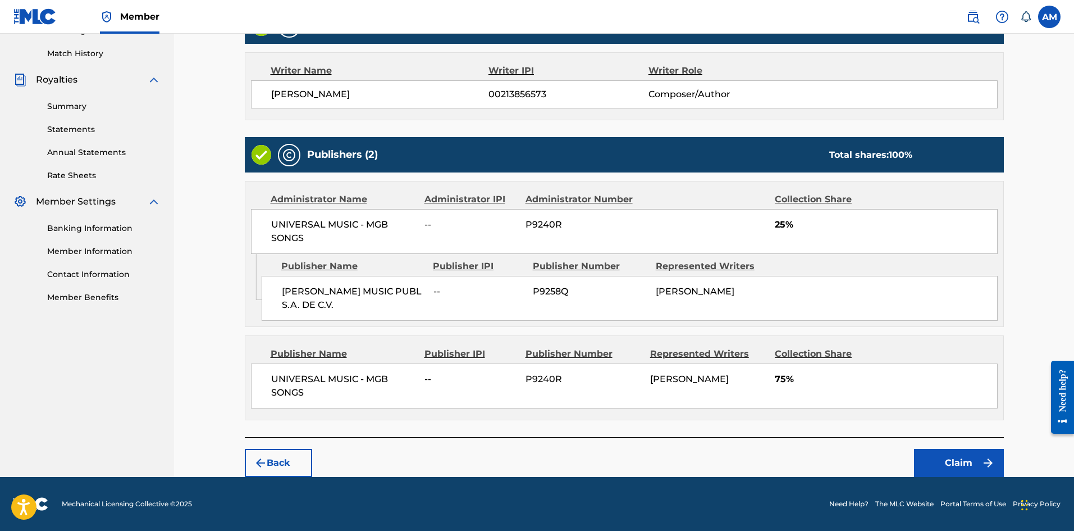
click at [962, 457] on button "Claim" at bounding box center [959, 463] width 90 height 28
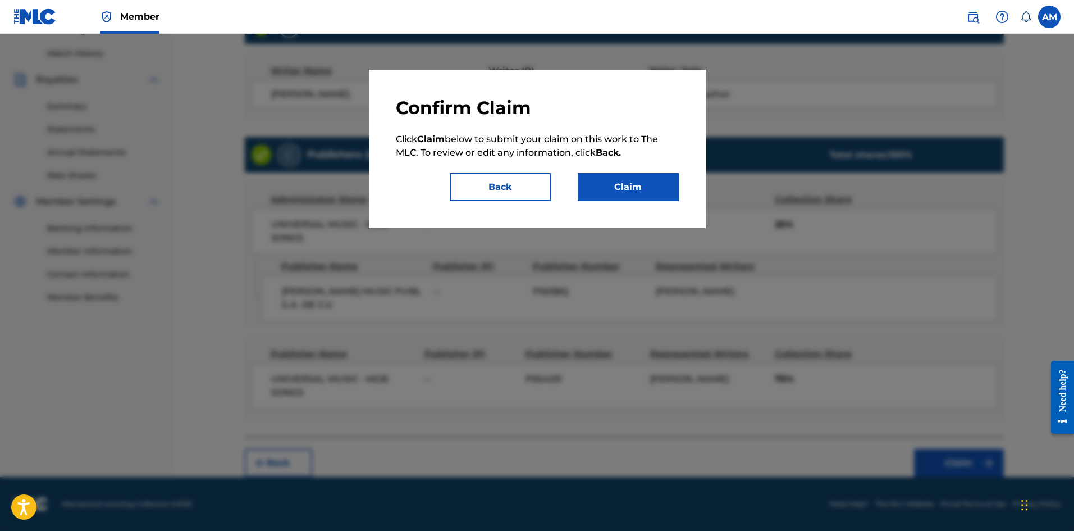
click at [641, 190] on button "Claim" at bounding box center [628, 187] width 101 height 28
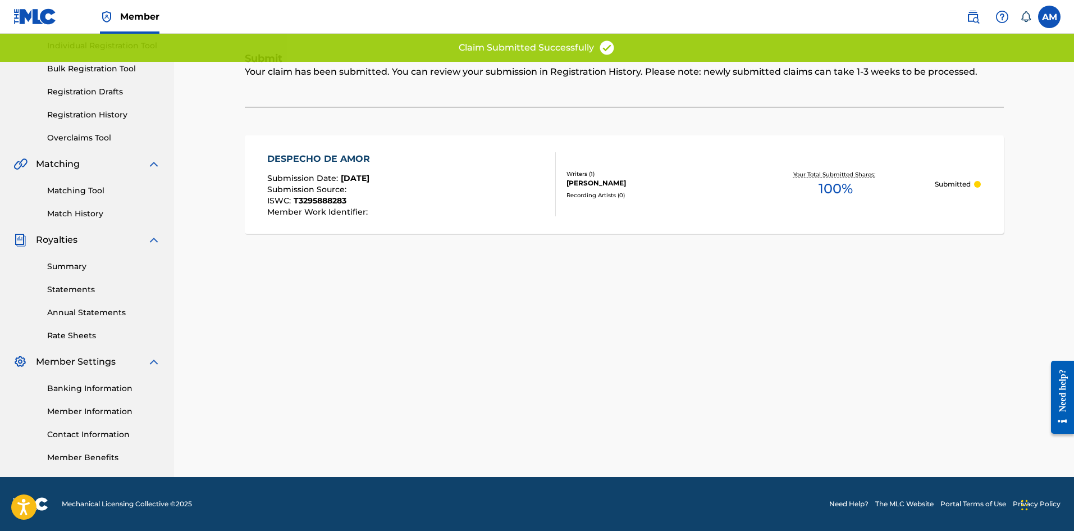
scroll to position [143, 0]
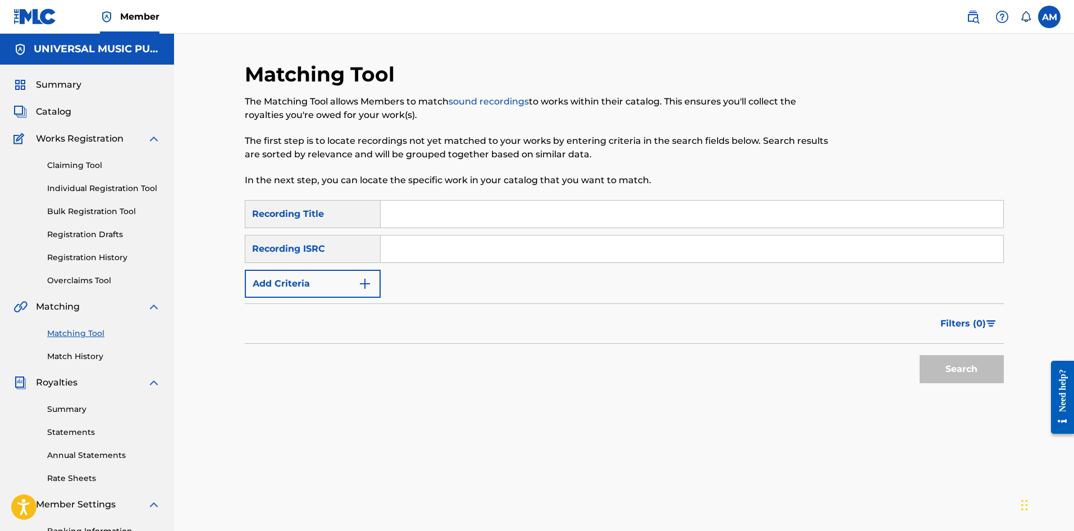
click at [983, 22] on link at bounding box center [973, 17] width 22 height 22
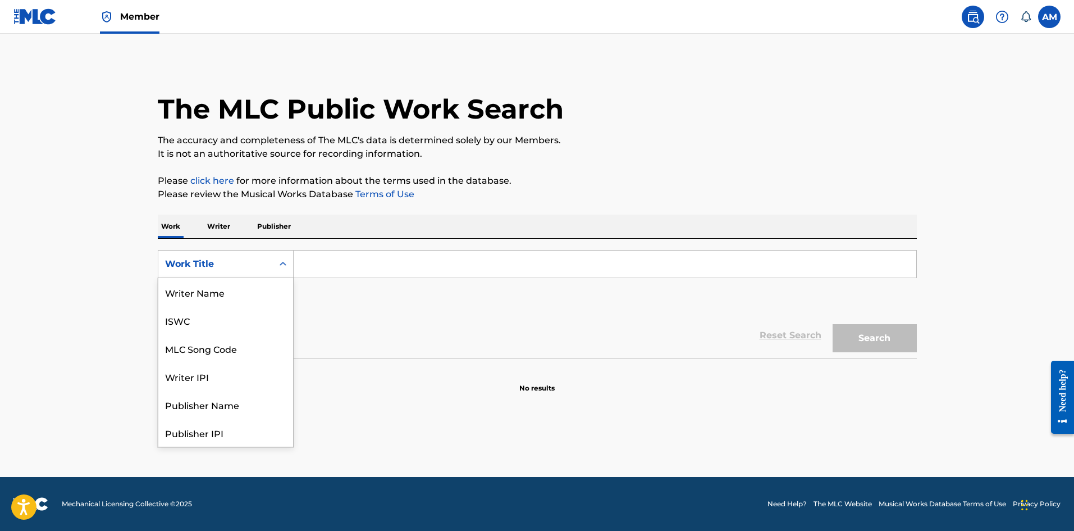
click at [233, 263] on div "Work Title" at bounding box center [215, 263] width 101 height 13
click at [228, 286] on div "MLC Song Code" at bounding box center [225, 292] width 135 height 28
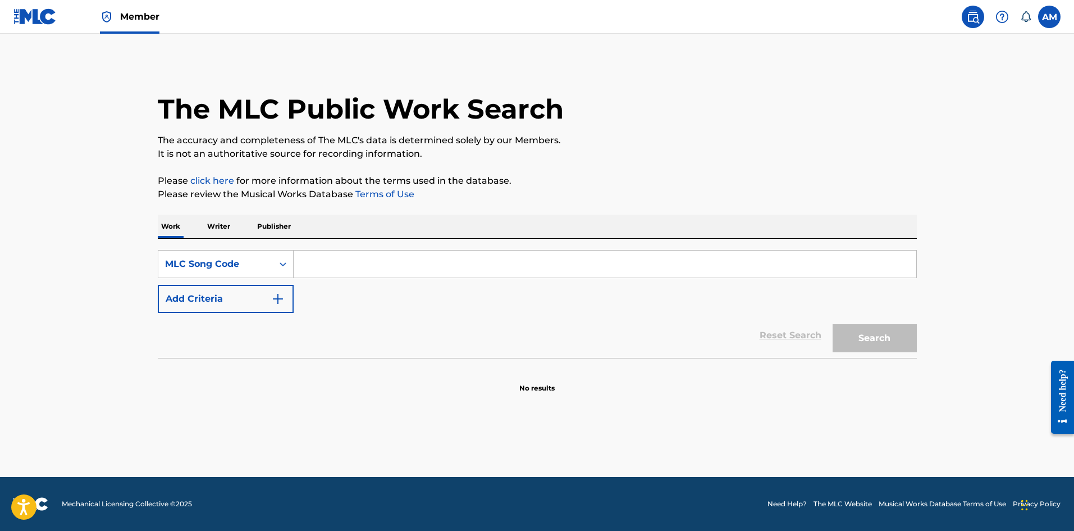
drag, startPoint x: 329, startPoint y: 267, endPoint x: 347, endPoint y: 267, distance: 18.0
click at [329, 267] on input "Search Form" at bounding box center [605, 263] width 623 height 27
paste input "AB87EZ"
type input "AB87EZ"
click at [902, 342] on button "Search" at bounding box center [875, 338] width 84 height 28
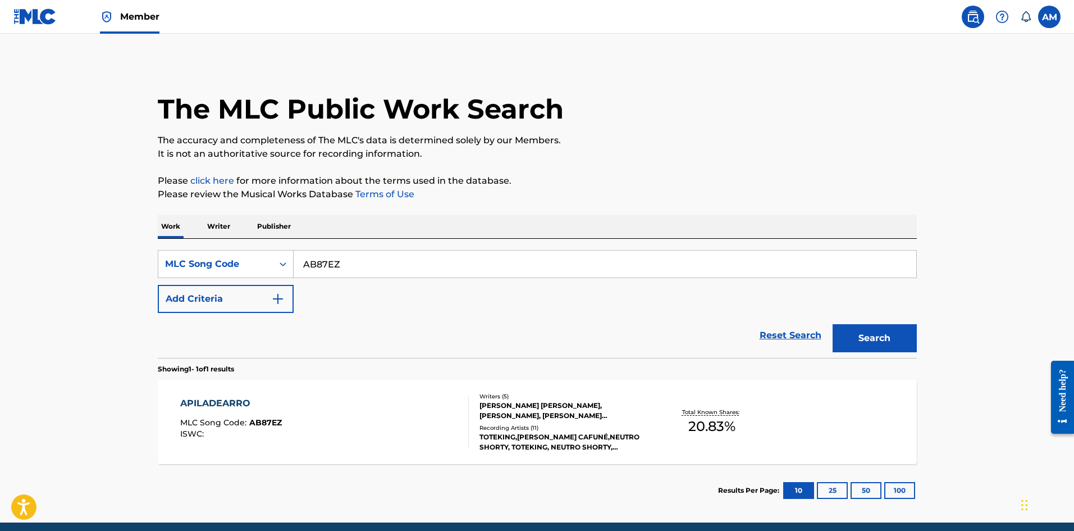
click at [343, 407] on div "APILADEARRO MLC Song Code : AB87EZ ISWC :" at bounding box center [324, 422] width 289 height 51
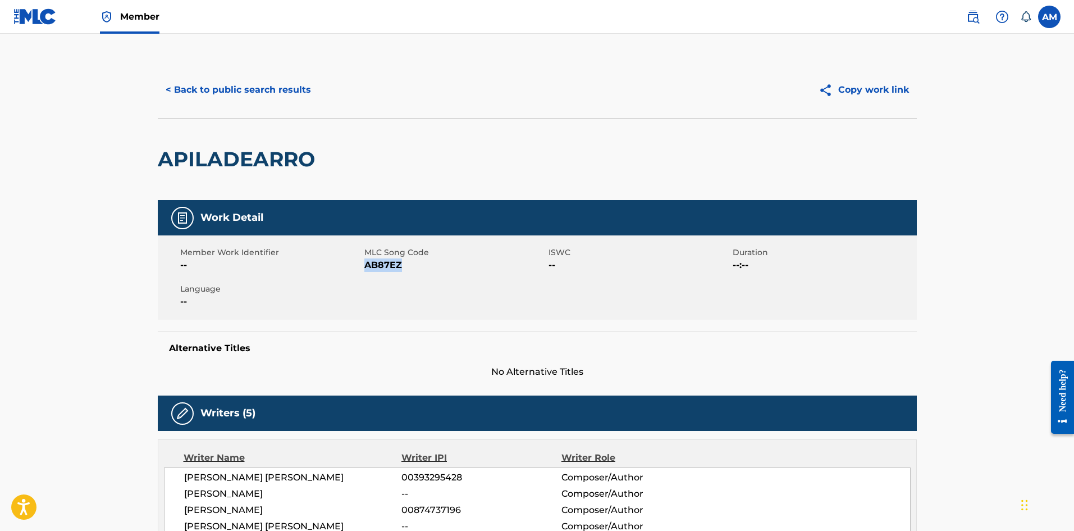
drag, startPoint x: 415, startPoint y: 265, endPoint x: 365, endPoint y: 268, distance: 50.1
click at [365, 268] on span "AB87EZ" at bounding box center [455, 264] width 181 height 13
click at [195, 83] on button "< Back to public search results" at bounding box center [238, 90] width 161 height 28
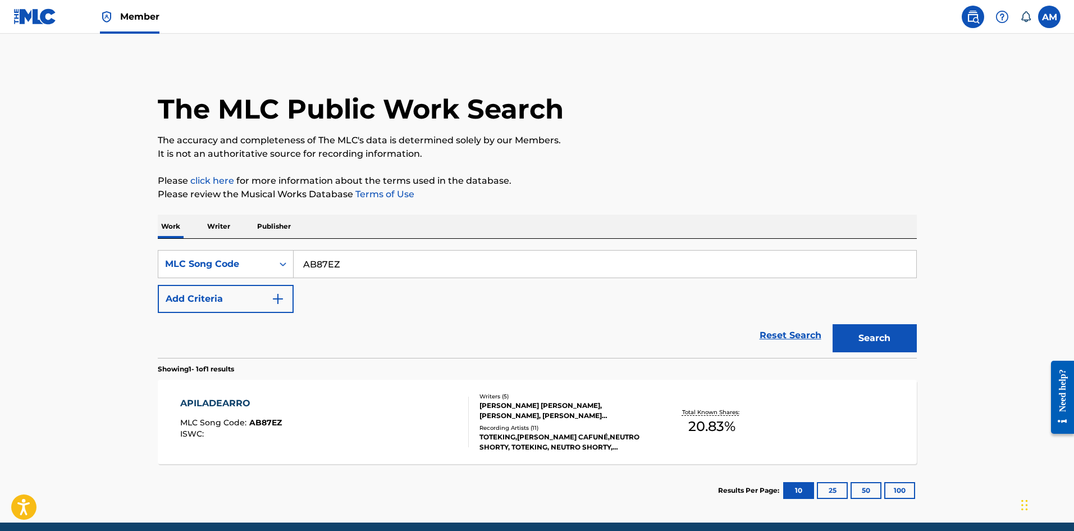
drag, startPoint x: 354, startPoint y: 263, endPoint x: 99, endPoint y: 287, distance: 255.5
click at [99, 287] on main "The MLC Public Work Search The accuracy and completeness of The MLC's data is d…" at bounding box center [537, 278] width 1074 height 489
paste input "RA9U6F"
type input "RA9U6F"
click at [880, 346] on button "Search" at bounding box center [875, 338] width 84 height 28
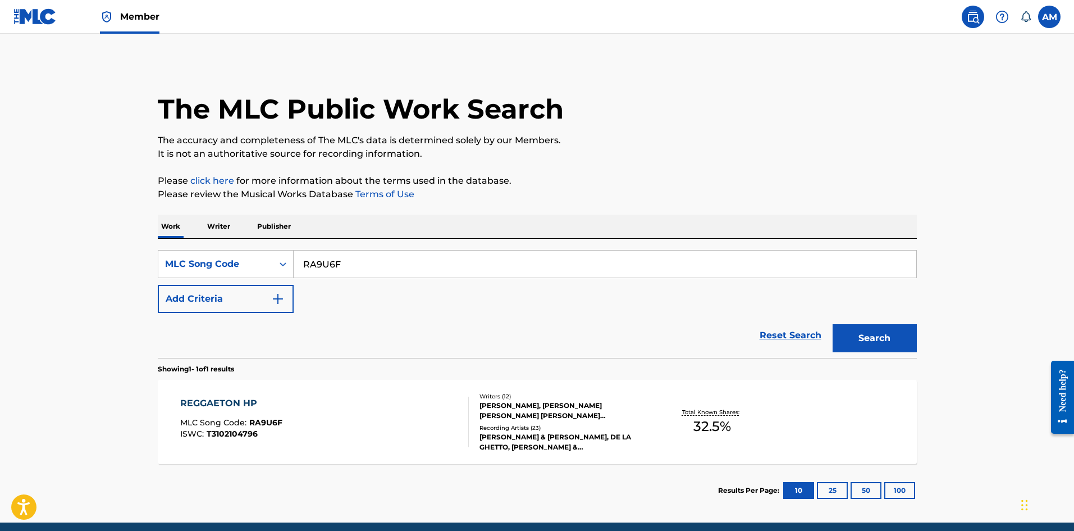
click at [342, 418] on div "REGGAETON HP MLC Song Code : RA9U6F ISWC : T3102104796" at bounding box center [324, 422] width 289 height 51
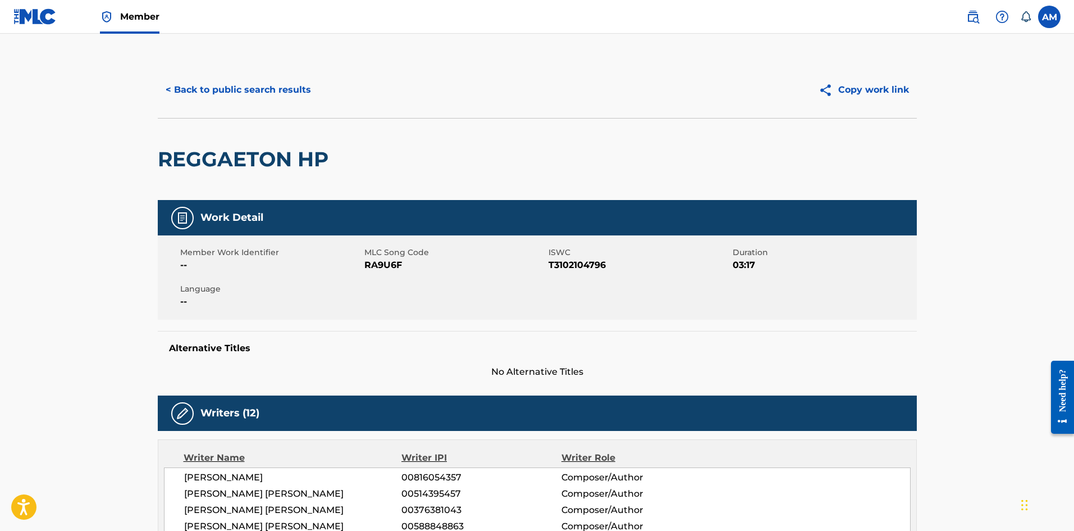
click at [278, 92] on button "< Back to public search results" at bounding box center [238, 90] width 161 height 28
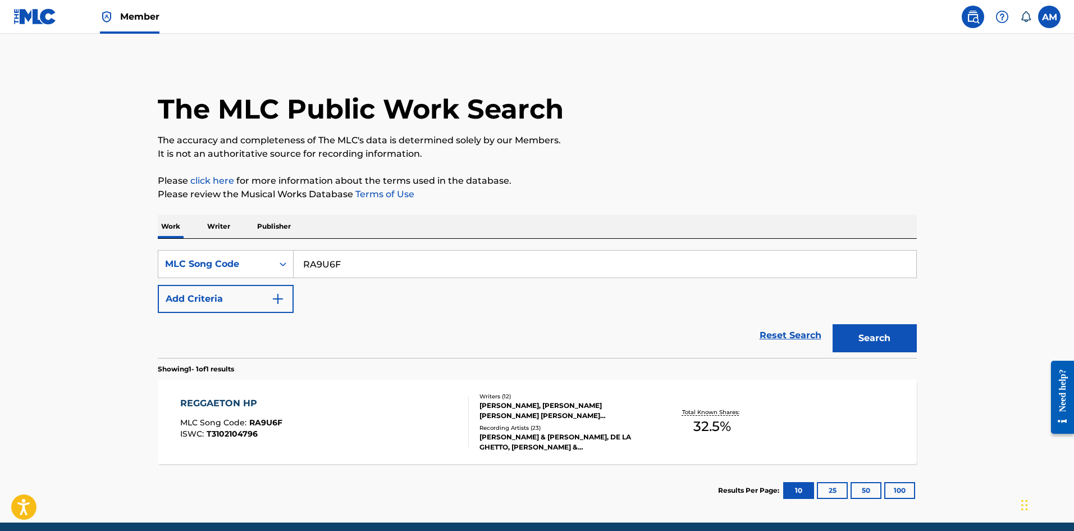
drag, startPoint x: 349, startPoint y: 264, endPoint x: 408, endPoint y: 294, distance: 66.3
click at [153, 288] on div "The MLC Public Work Search The accuracy and completeness of The MLC's data is d…" at bounding box center [537, 289] width 786 height 455
paste input "OM2U2C"
type input "OM2U2C"
click at [880, 347] on button "Search" at bounding box center [875, 338] width 84 height 28
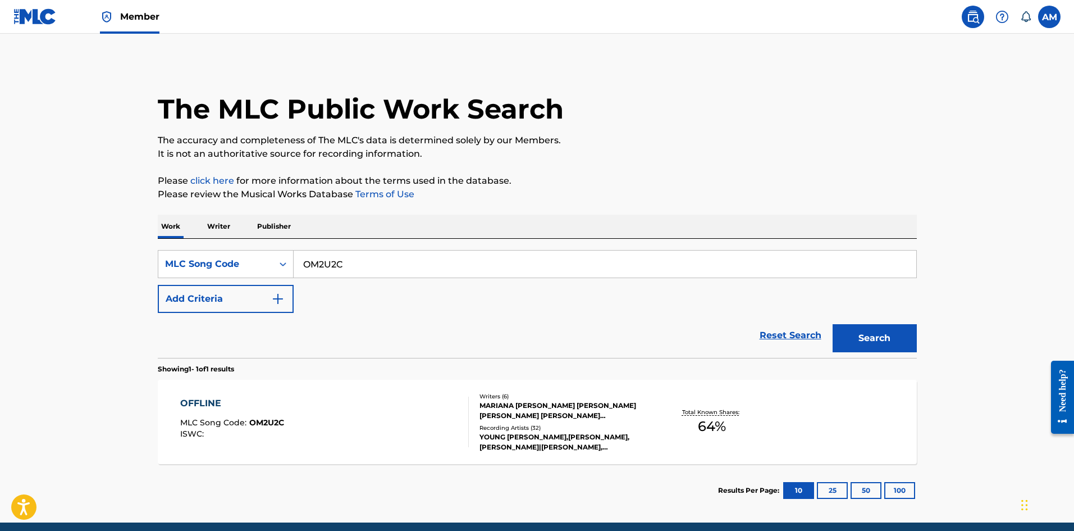
click at [417, 436] on div "OFFLINE MLC Song Code : OM2U2C ISWC :" at bounding box center [324, 422] width 289 height 51
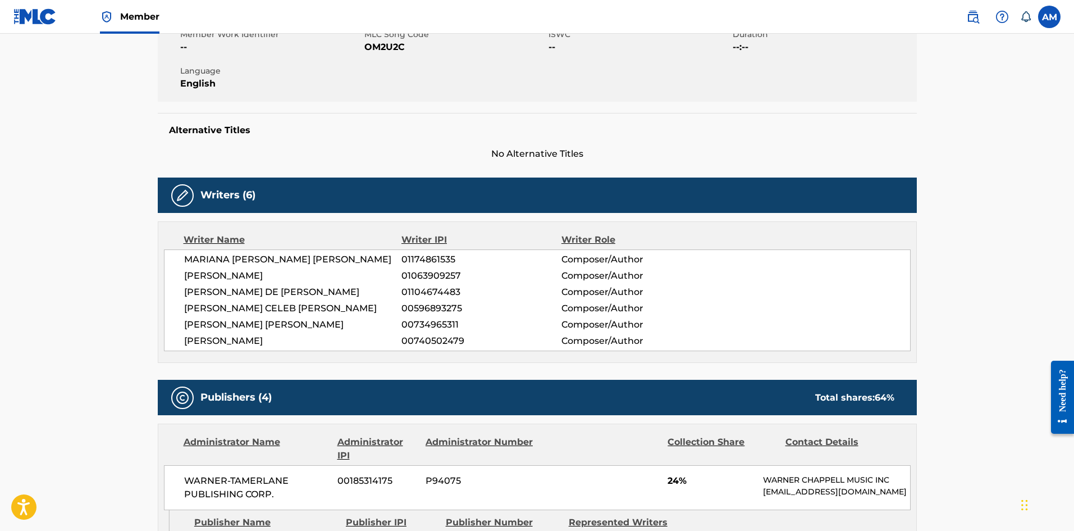
scroll to position [112, 0]
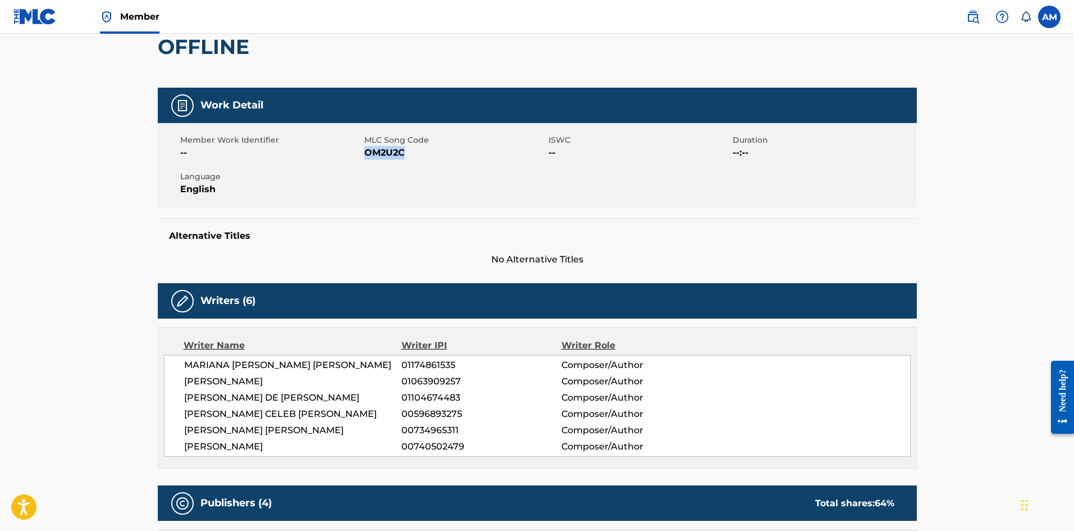
drag, startPoint x: 408, startPoint y: 152, endPoint x: 365, endPoint y: 152, distance: 42.7
click at [365, 152] on span "OM2U2C" at bounding box center [455, 152] width 181 height 13
copy span "OM2U2C"
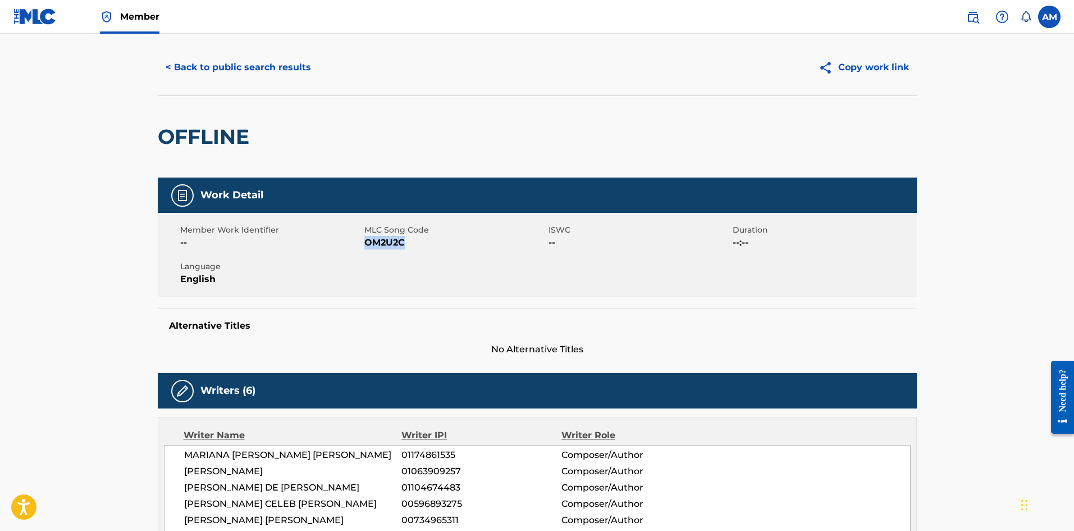
scroll to position [0, 0]
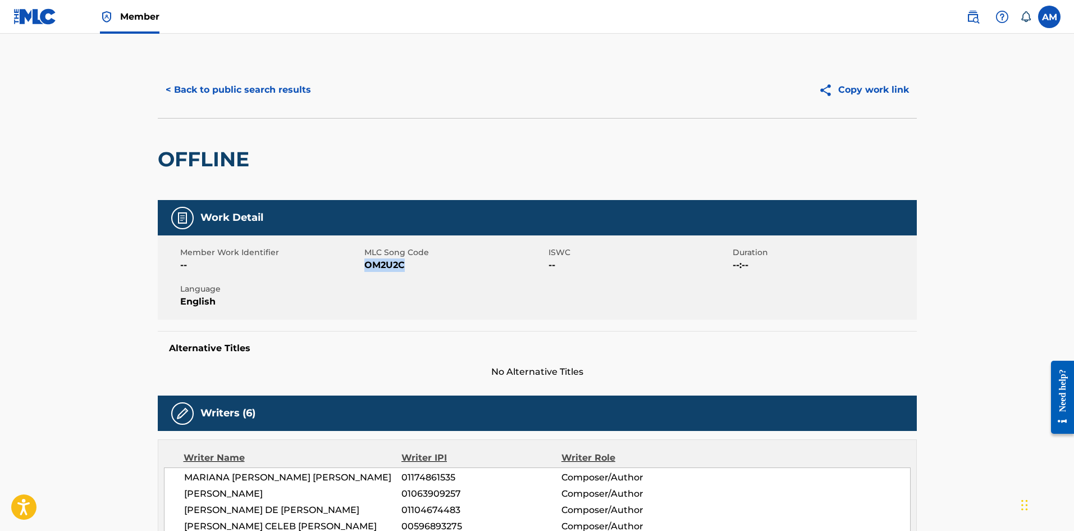
click at [227, 95] on button "< Back to public search results" at bounding box center [238, 90] width 161 height 28
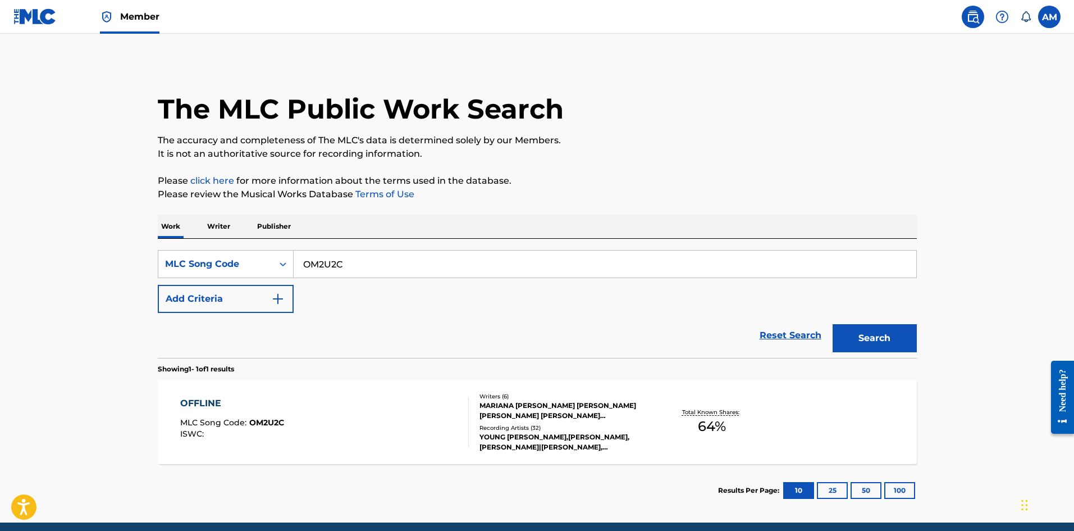
drag, startPoint x: 361, startPoint y: 260, endPoint x: 79, endPoint y: 274, distance: 282.8
click at [79, 273] on main "The MLC Public Work Search The accuracy and completeness of The MLC's data is d…" at bounding box center [537, 278] width 1074 height 489
paste input "NC40DB"
type input "NC40DB"
click at [849, 339] on button "Search" at bounding box center [875, 338] width 84 height 28
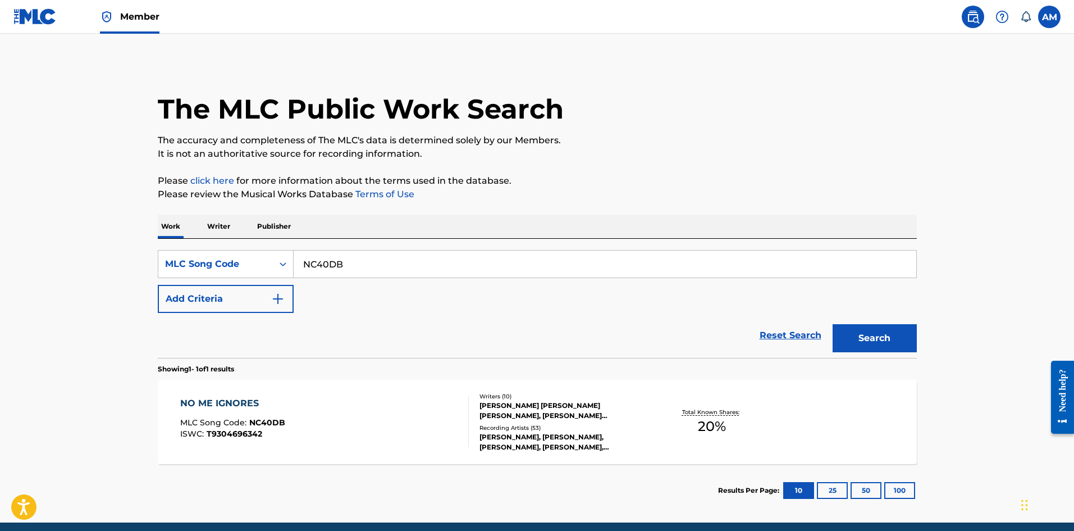
click at [326, 402] on div "NO ME IGNORES MLC Song Code : NC40DB ISWC : T9304696342" at bounding box center [324, 422] width 289 height 51
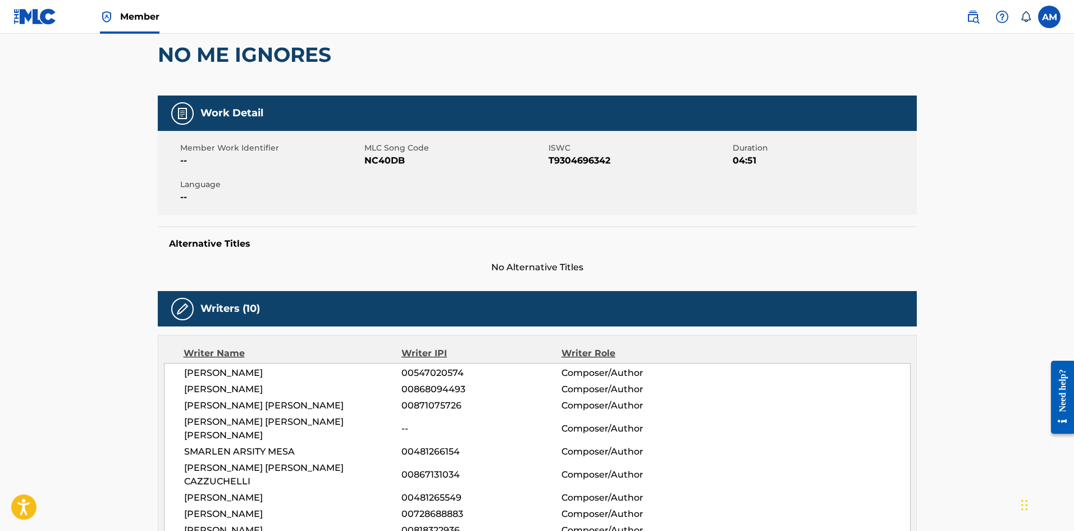
scroll to position [112, 0]
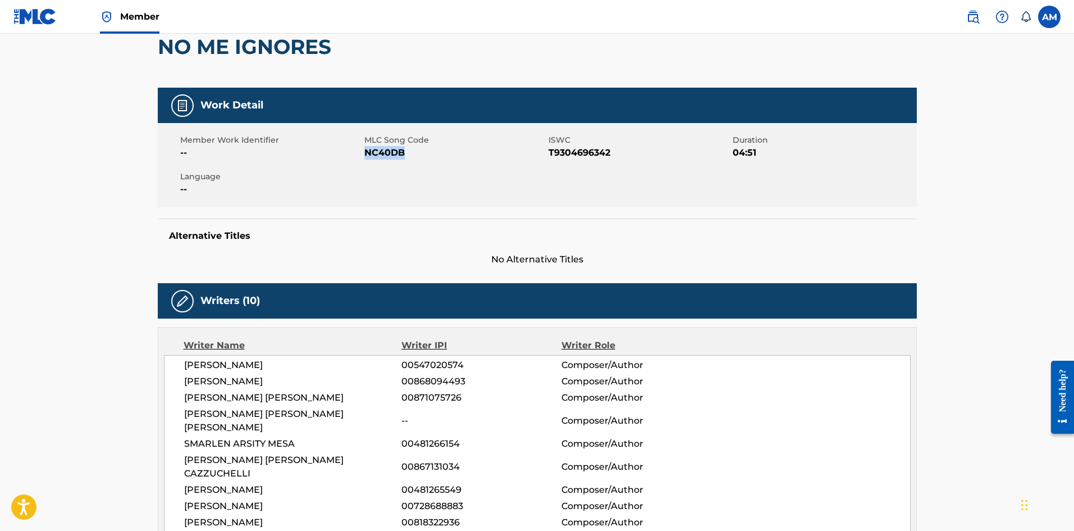
drag, startPoint x: 411, startPoint y: 158, endPoint x: 366, endPoint y: 156, distance: 45.0
click at [366, 156] on span "NC40DB" at bounding box center [455, 152] width 181 height 13
copy span "NC40DB"
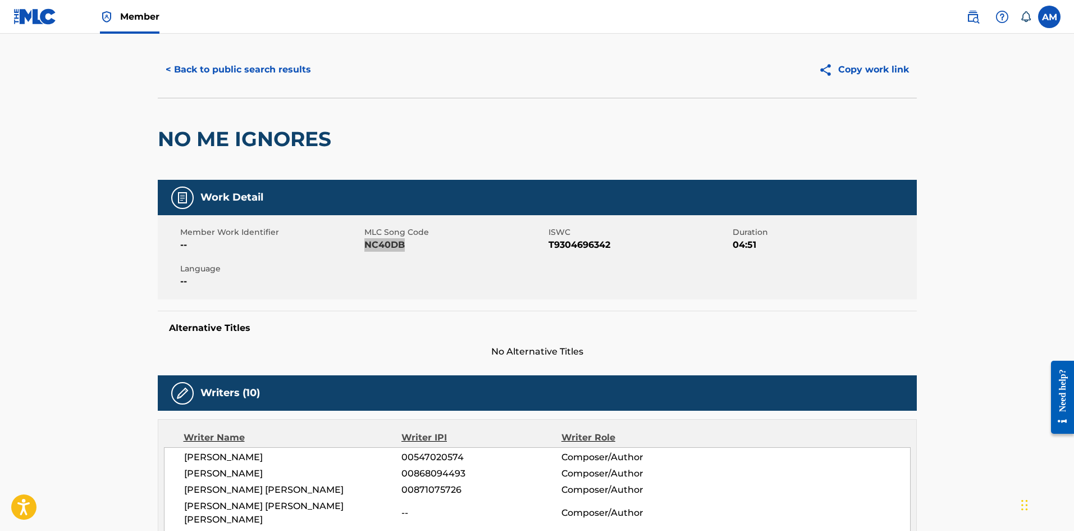
scroll to position [0, 0]
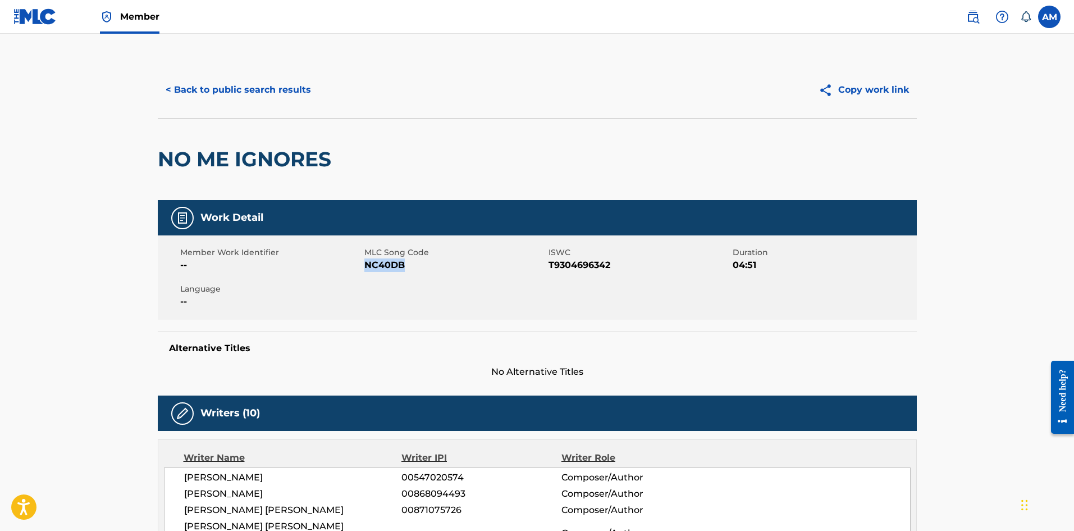
copy span "NC40DB"
click at [275, 89] on button "< Back to public search results" at bounding box center [238, 90] width 161 height 28
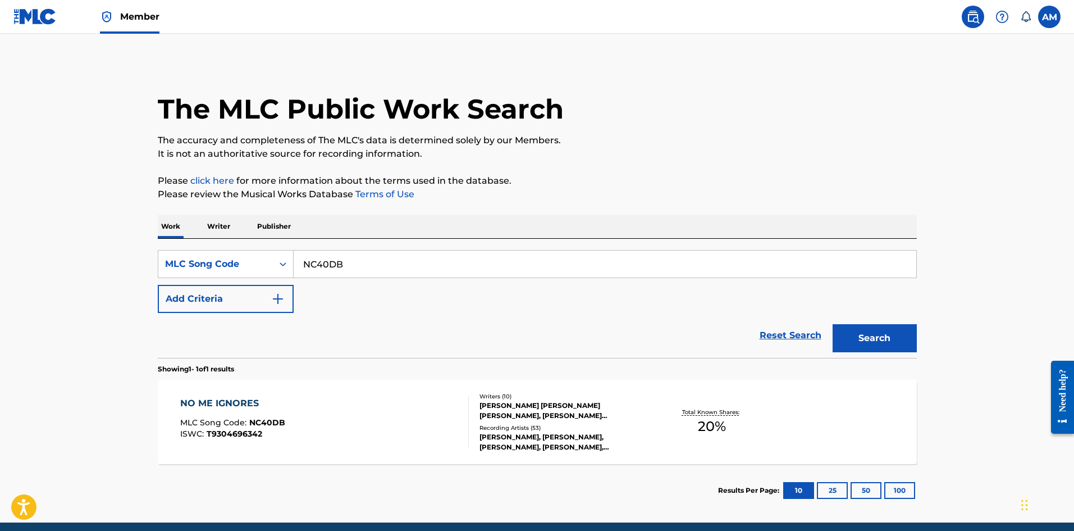
drag, startPoint x: 378, startPoint y: 266, endPoint x: 108, endPoint y: 252, distance: 270.5
click at [108, 253] on main "The MLC Public Work Search The accuracy and completeness of The MLC's data is d…" at bounding box center [537, 278] width 1074 height 489
paste input "D4908D"
type input "D4908D"
click at [882, 337] on button "Search" at bounding box center [875, 338] width 84 height 28
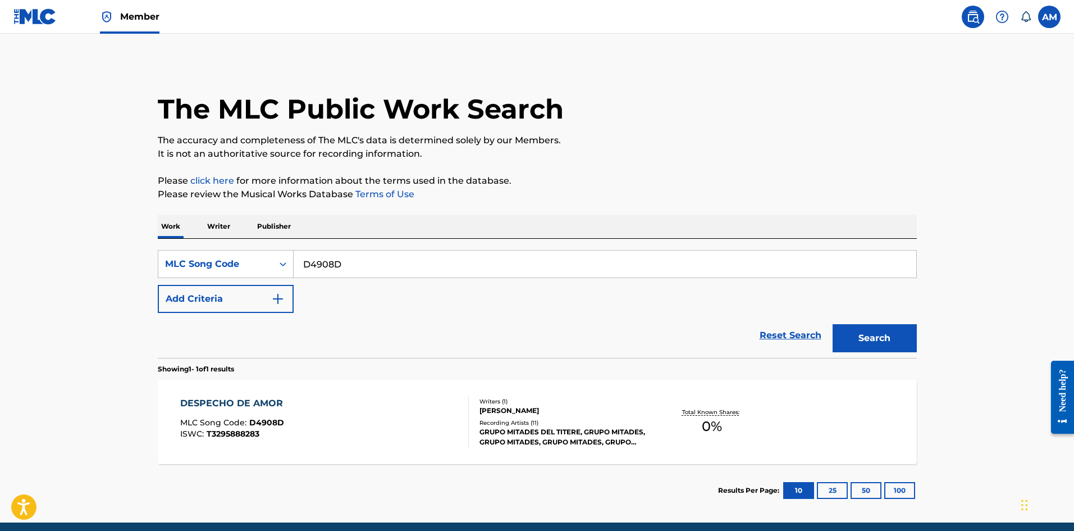
click at [350, 436] on div "DESPECHO DE AMOR MLC Song Code : D4908D ISWC : T3295888283" at bounding box center [324, 422] width 289 height 51
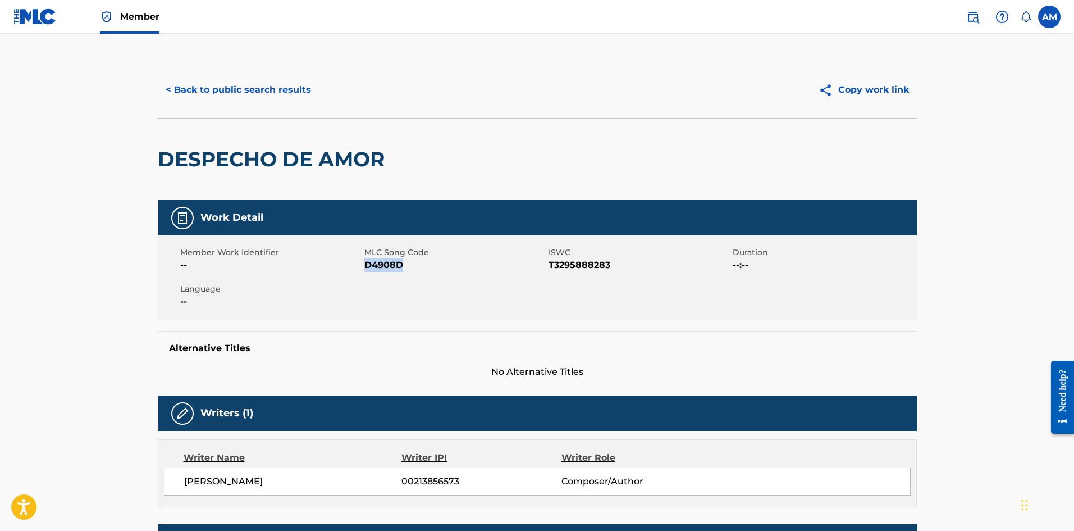
drag, startPoint x: 408, startPoint y: 266, endPoint x: 366, endPoint y: 265, distance: 42.1
click at [366, 265] on span "D4908D" at bounding box center [455, 264] width 181 height 13
copy span "D4908D"
click at [257, 93] on button "< Back to public search results" at bounding box center [238, 90] width 161 height 28
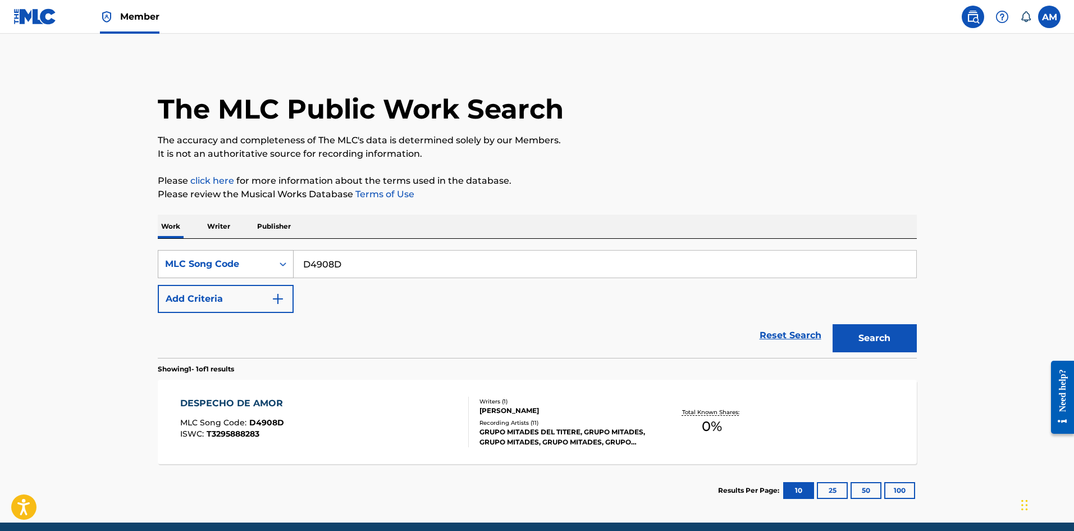
drag, startPoint x: 352, startPoint y: 266, endPoint x: 184, endPoint y: 266, distance: 167.9
click at [183, 266] on div "SearchWithCriteriac9f4c621-12a4-4a87-8b06-ea84433b20b2 MLC Song Code D4908D" at bounding box center [537, 264] width 759 height 28
paste input "A2G5V"
type input "DA2G5V"
drag, startPoint x: 891, startPoint y: 336, endPoint x: 801, endPoint y: 333, distance: 89.4
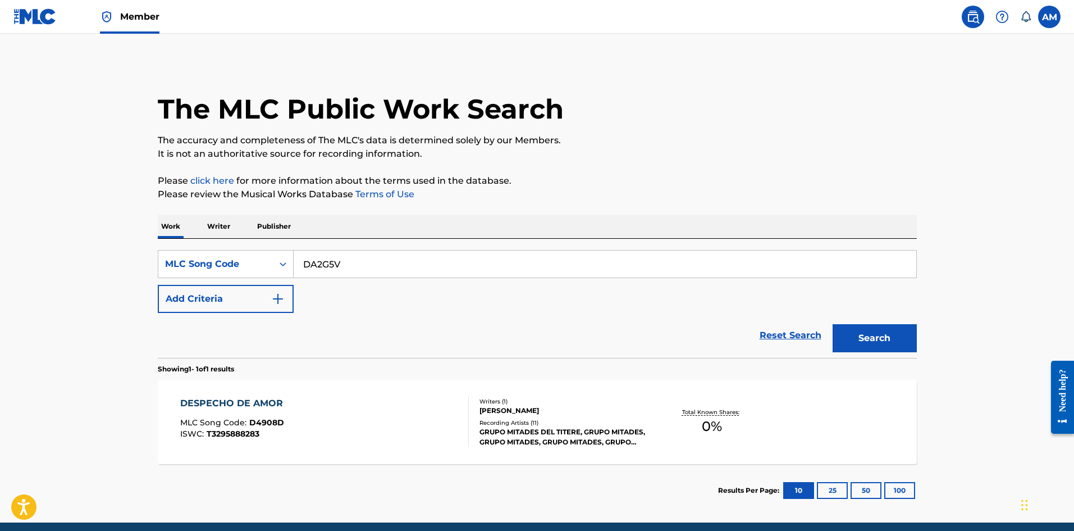
click at [880, 336] on button "Search" at bounding box center [875, 338] width 84 height 28
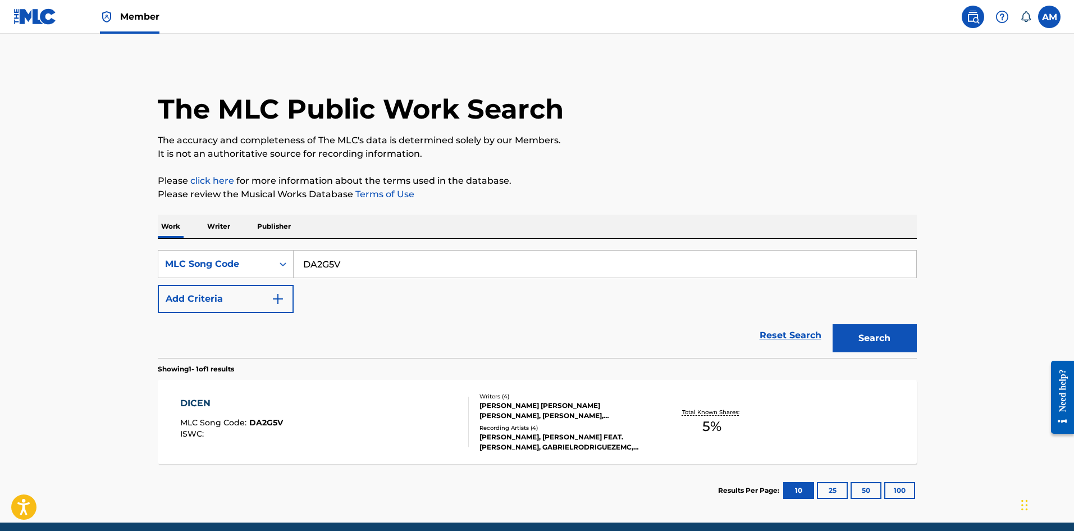
click at [354, 403] on div "DICEN MLC Song Code : DA2G5V ISWC :" at bounding box center [324, 422] width 289 height 51
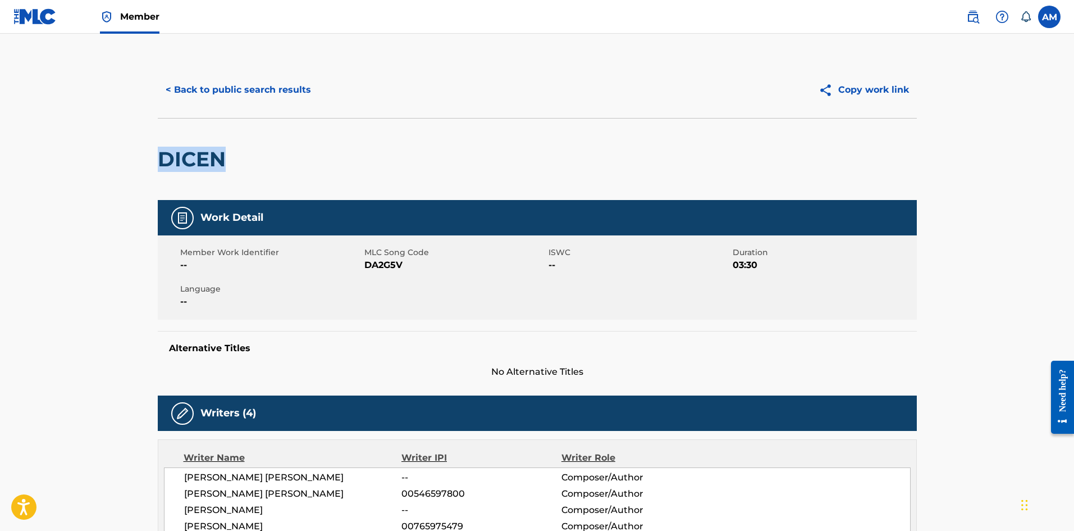
drag, startPoint x: 229, startPoint y: 161, endPoint x: 236, endPoint y: 19, distance: 142.8
click at [161, 156] on h2 "DICEN" at bounding box center [195, 159] width 74 height 25
copy h2 "DICEN"
drag, startPoint x: 403, startPoint y: 266, endPoint x: 364, endPoint y: 262, distance: 39.5
click at [365, 262] on span "DA2G5V" at bounding box center [455, 264] width 181 height 13
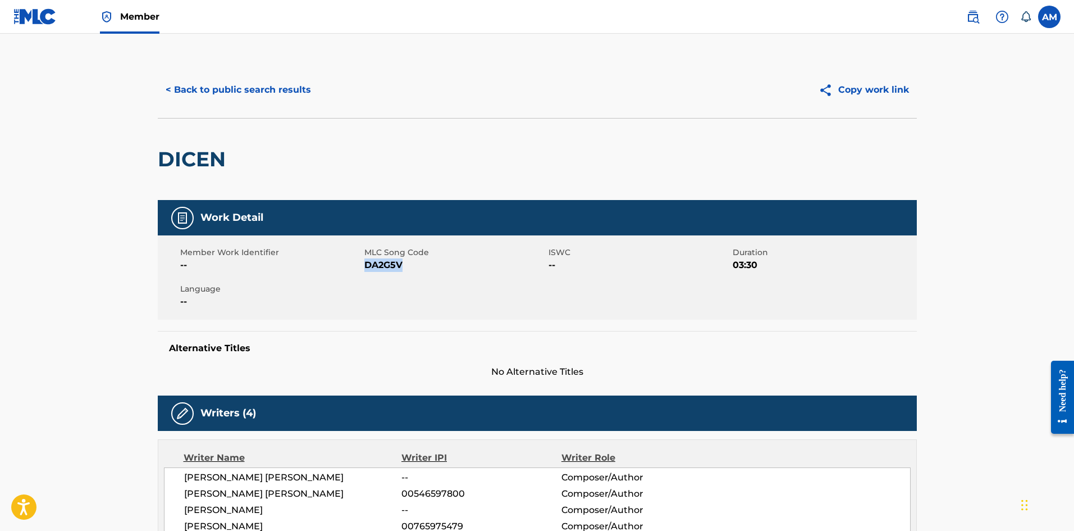
copy span "DA2G5V"
click at [257, 85] on button "< Back to public search results" at bounding box center [238, 90] width 161 height 28
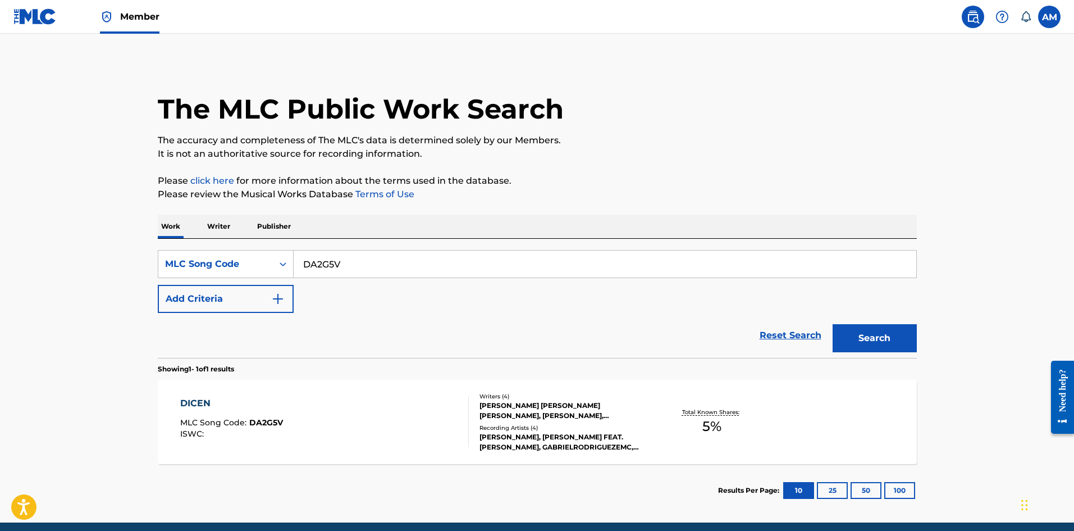
drag, startPoint x: 199, startPoint y: 269, endPoint x: 104, endPoint y: 278, distance: 94.8
click at [48, 283] on main "The MLC Public Work Search The accuracy and completeness of The MLC's data is d…" at bounding box center [537, 278] width 1074 height 489
paste input "SC73NE"
type input "SC73NE"
click at [896, 336] on button "Search" at bounding box center [875, 338] width 84 height 28
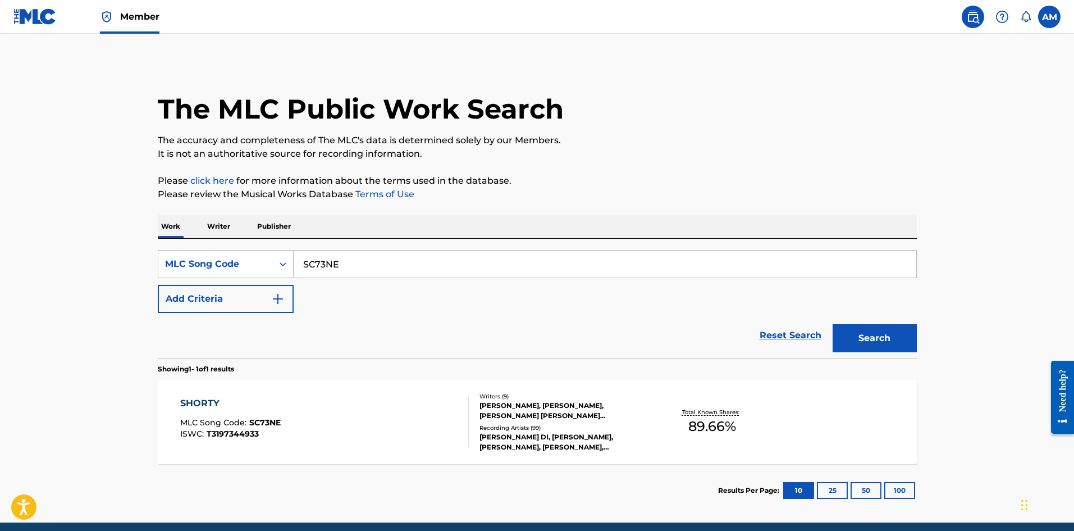
click at [454, 423] on div "SHORTY MLC Song Code : SC73NE ISWC : T3197344933" at bounding box center [324, 422] width 289 height 51
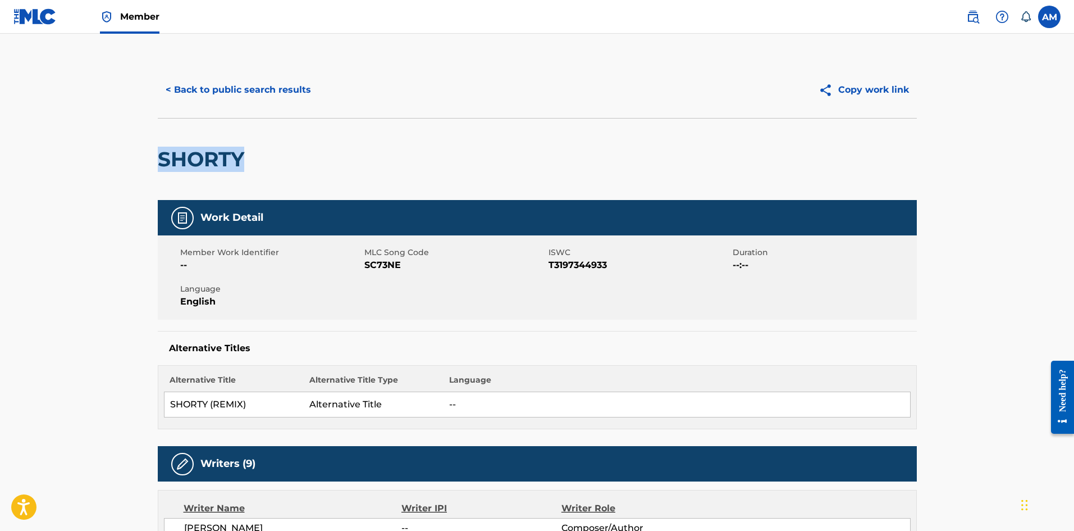
drag, startPoint x: 275, startPoint y: 159, endPoint x: 158, endPoint y: 160, distance: 117.4
click at [158, 160] on div "SHORTY" at bounding box center [537, 159] width 759 height 82
copy h2 "SHORTY"
click at [269, 91] on button "< Back to public search results" at bounding box center [238, 90] width 161 height 28
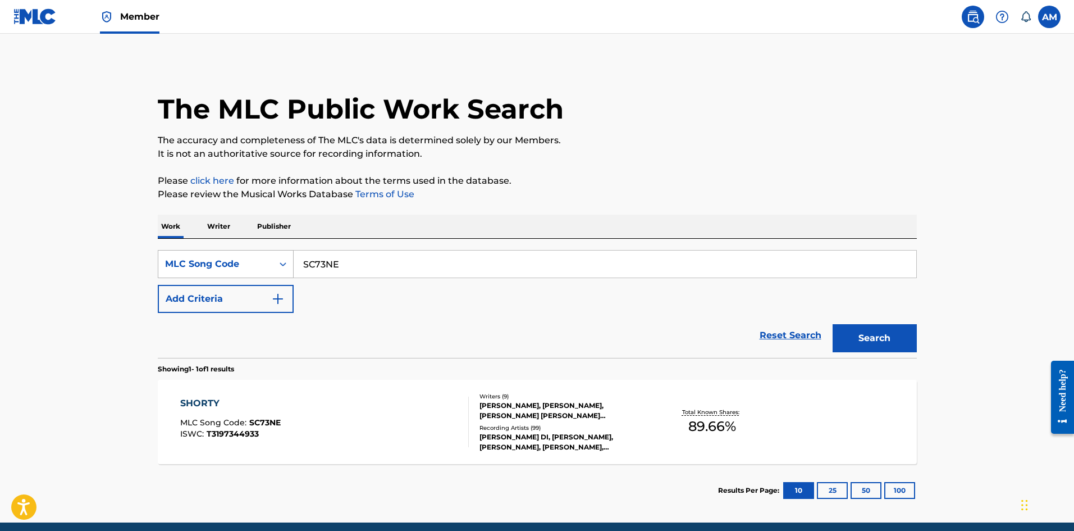
drag, startPoint x: 195, startPoint y: 266, endPoint x: 177, endPoint y: 265, distance: 17.4
click at [171, 265] on div "SearchWithCriteriac9f4c621-12a4-4a87-8b06-ea84433b20b2 MLC Song Code SC73NE" at bounding box center [537, 264] width 759 height 28
paste input "LA7E20"
type input "LA7E20"
click at [877, 341] on button "Search" at bounding box center [875, 338] width 84 height 28
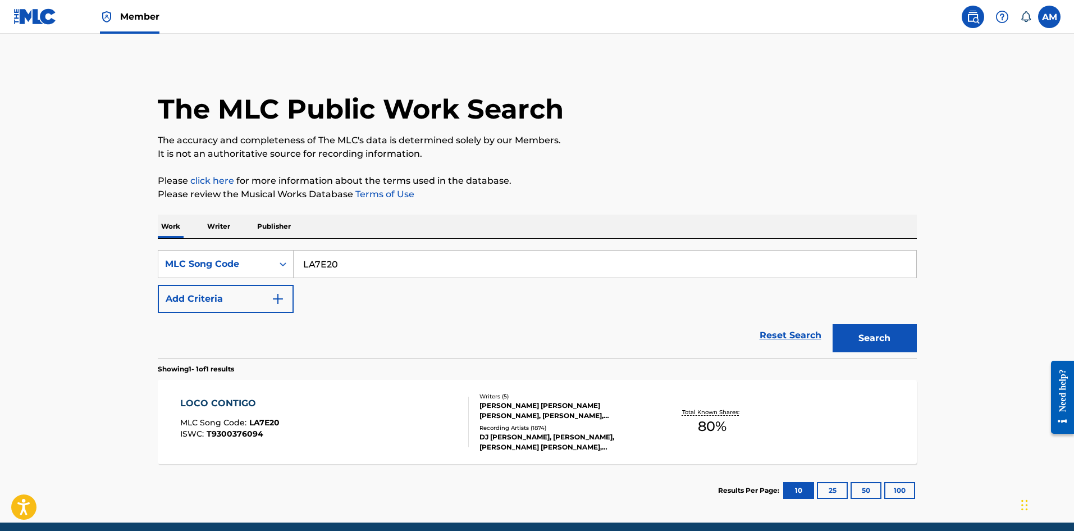
click at [403, 419] on div "LOCO CONTIGO MLC Song Code : LA7E20 ISWC : T9300376094" at bounding box center [324, 422] width 289 height 51
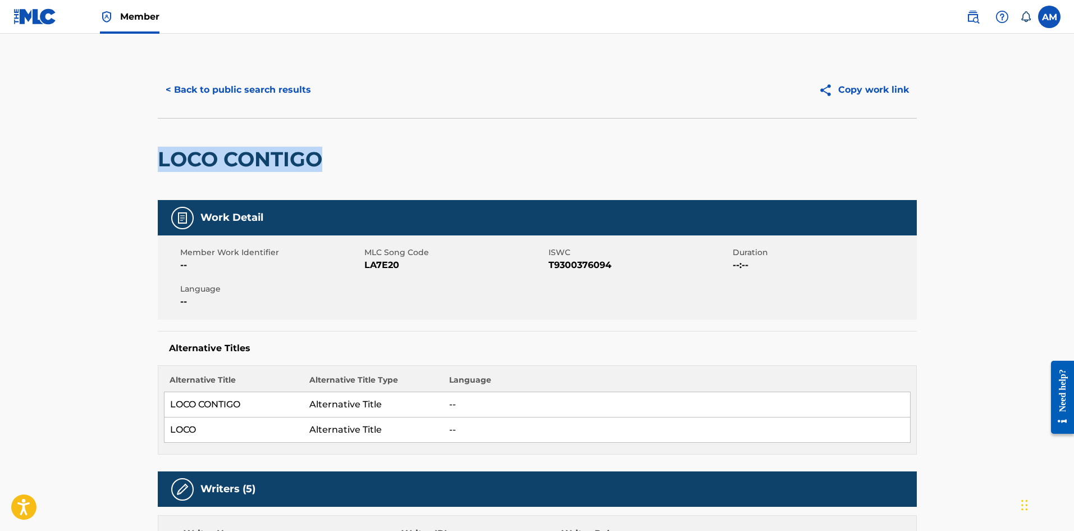
drag, startPoint x: 315, startPoint y: 161, endPoint x: 161, endPoint y: 156, distance: 154.5
click at [161, 156] on h2 "LOCO CONTIGO" at bounding box center [243, 159] width 170 height 25
click at [268, 94] on button "< Back to public search results" at bounding box center [238, 90] width 161 height 28
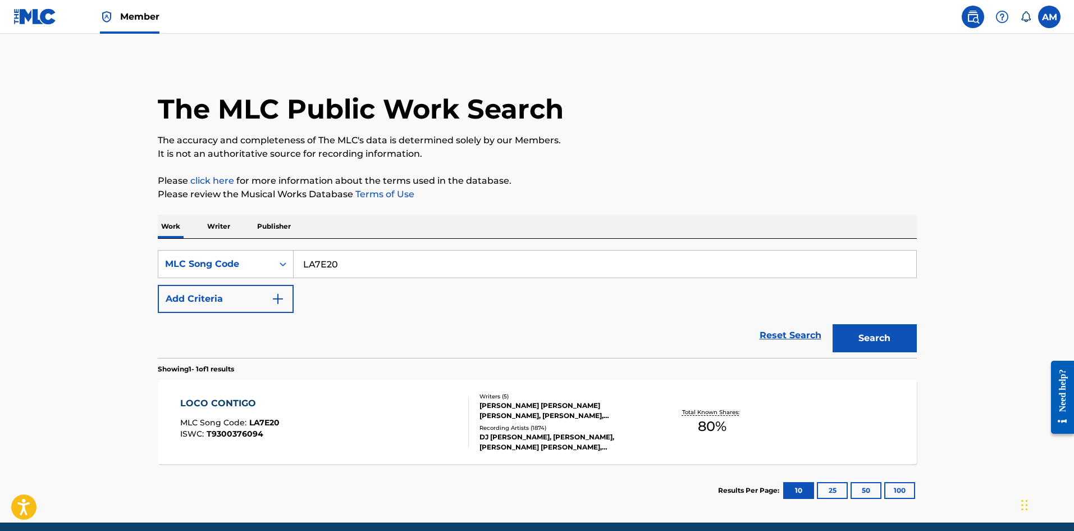
drag, startPoint x: 375, startPoint y: 271, endPoint x: 529, endPoint y: 297, distance: 156.0
click at [26, 266] on main "The MLC Public Work Search The accuracy and completeness of The MLC's data is d…" at bounding box center [537, 278] width 1074 height 489
paste input "CVD1HQ"
type input "CVD1HQ"
drag, startPoint x: 875, startPoint y: 338, endPoint x: 35, endPoint y: 291, distance: 841.5
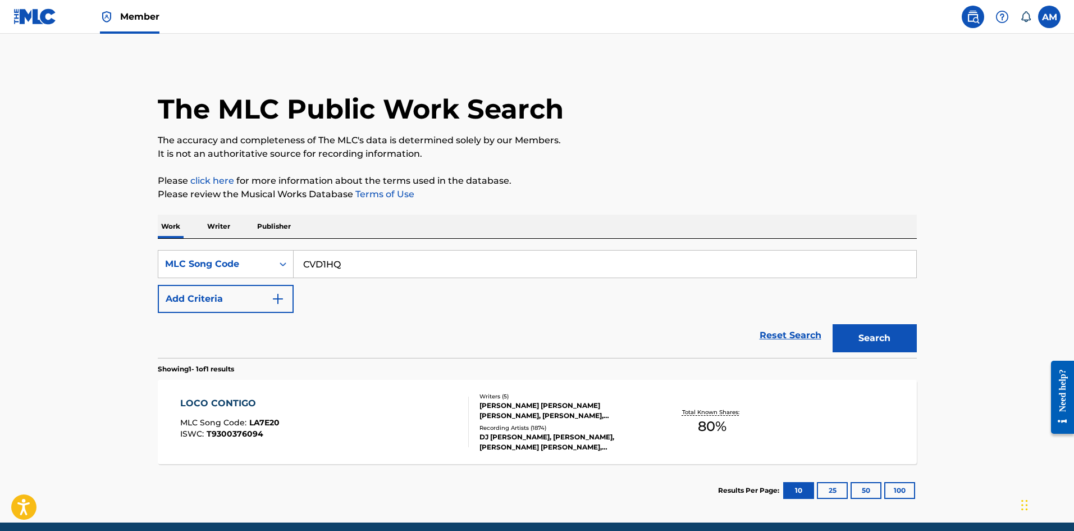
click at [871, 338] on button "Search" at bounding box center [875, 338] width 84 height 28
click at [452, 409] on div "CUERNU MLC Song Code : CVD1HQ ISWC :" at bounding box center [324, 422] width 289 height 51
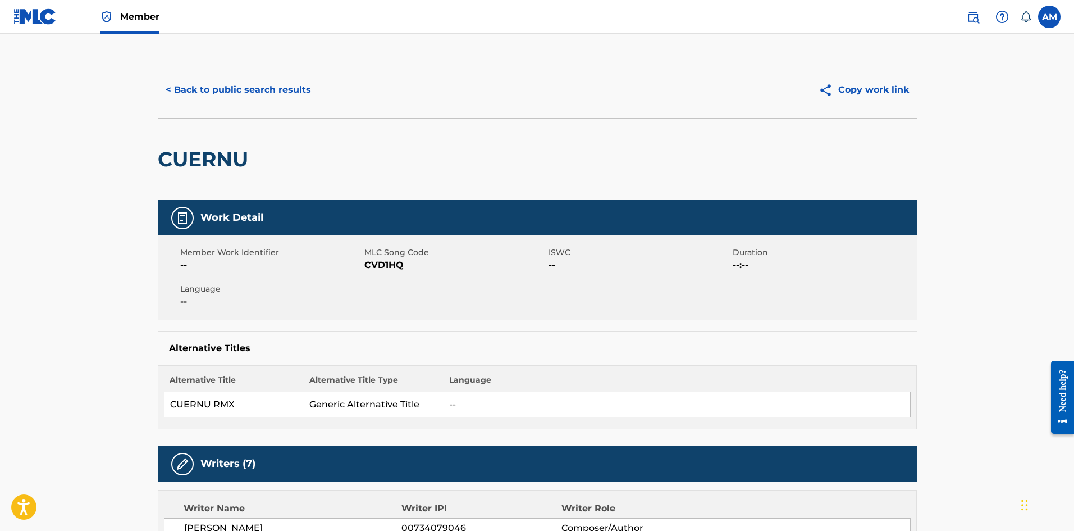
click at [254, 96] on button "< Back to public search results" at bounding box center [238, 90] width 161 height 28
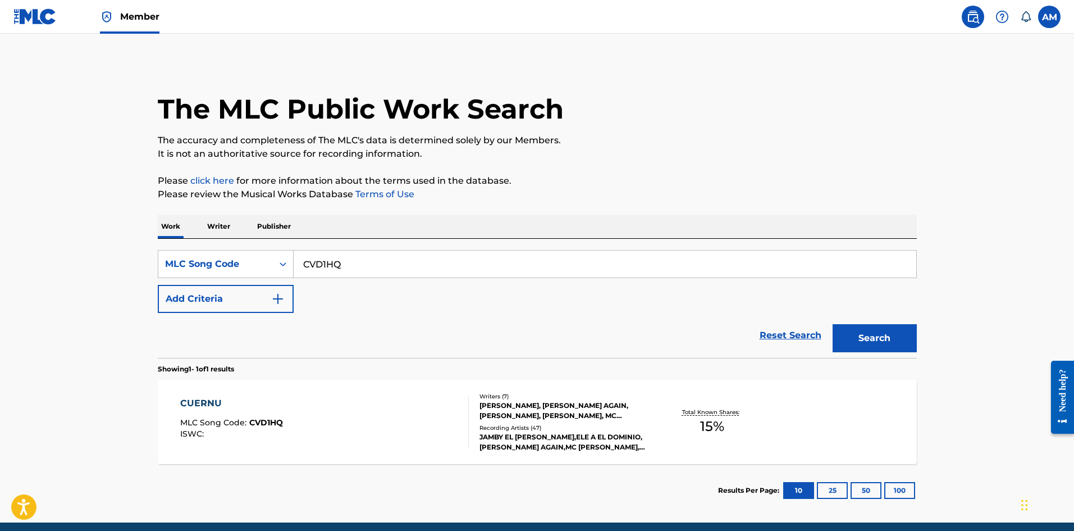
drag, startPoint x: 360, startPoint y: 263, endPoint x: 15, endPoint y: 272, distance: 345.5
click at [15, 272] on main "The MLC Public Work Search The accuracy and completeness of The MLC's data is d…" at bounding box center [537, 278] width 1074 height 489
paste input "LA2XXK"
click at [863, 330] on button "Search" at bounding box center [875, 338] width 84 height 28
drag, startPoint x: 402, startPoint y: 261, endPoint x: -39, endPoint y: 284, distance: 441.5
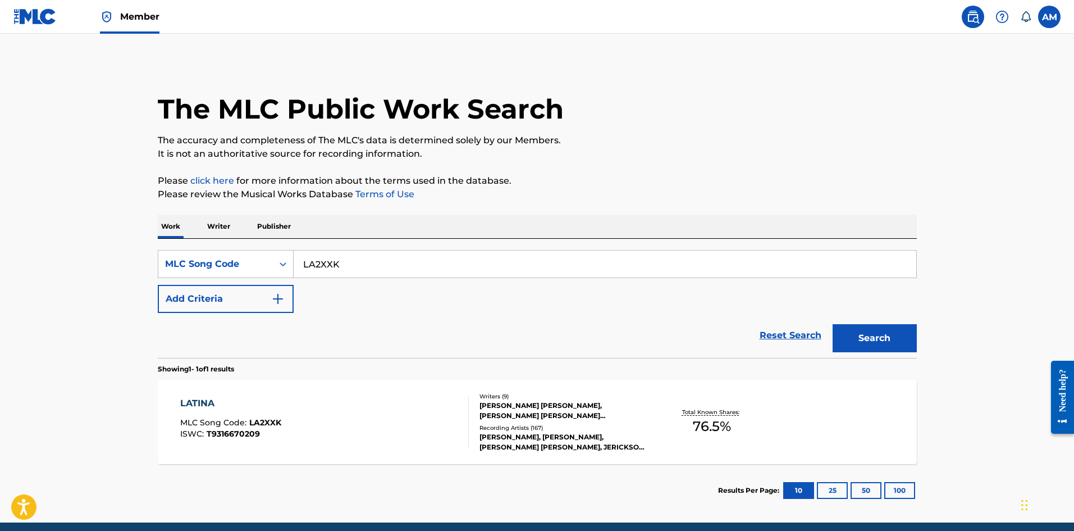
click at [0, 284] on html "Accessibility Screen-Reader Guide, Feedback, and Issue Reporting | New window M…" at bounding box center [537, 265] width 1074 height 531
paste input "CVD1HQ"
type input "CVD1HQ"
click at [892, 350] on button "Search" at bounding box center [875, 338] width 84 height 28
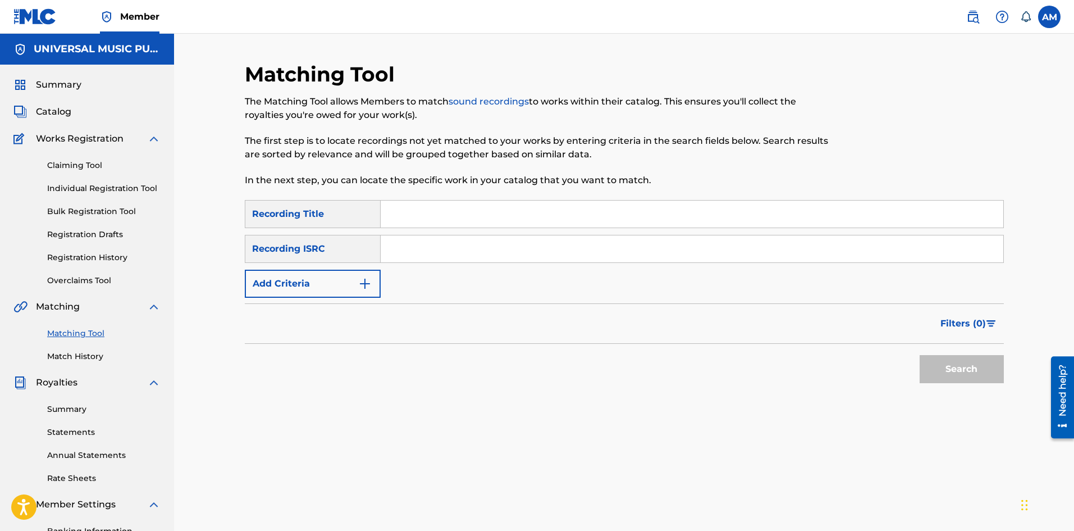
click at [978, 8] on link at bounding box center [973, 17] width 22 height 22
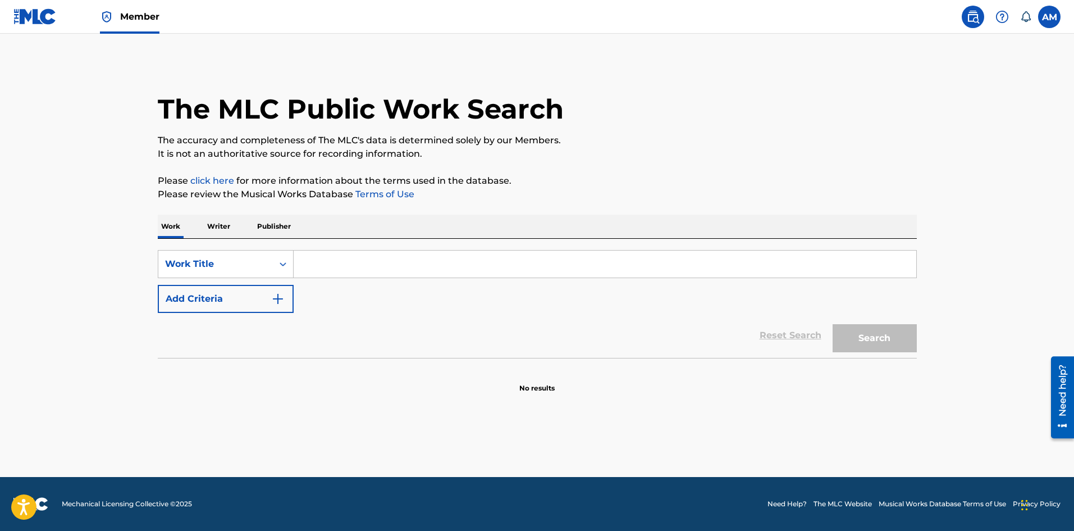
click at [338, 255] on input "Search Form" at bounding box center [605, 263] width 623 height 27
paste input "DICEN"
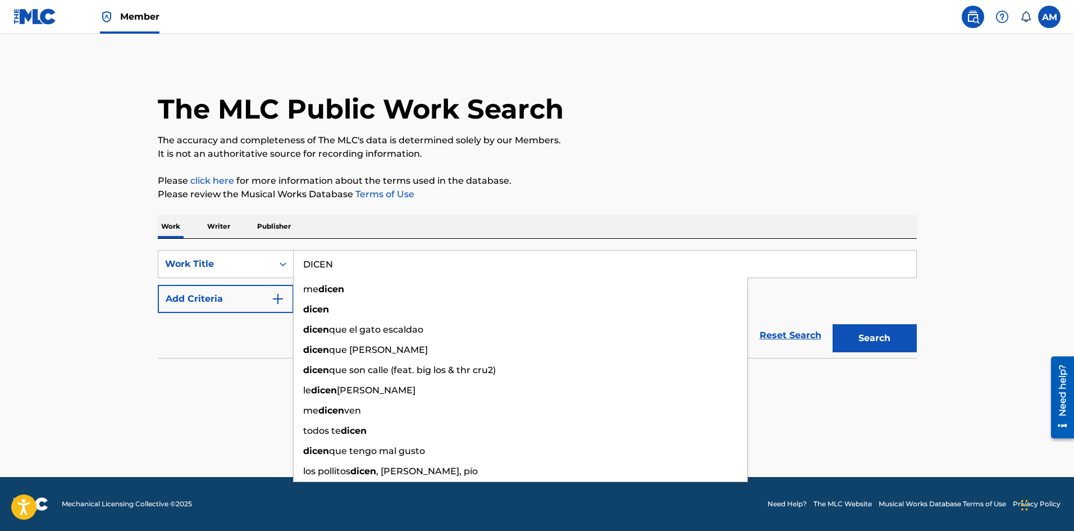
type input "DICEN"
click at [247, 306] on button "Add Criteria" at bounding box center [226, 299] width 136 height 28
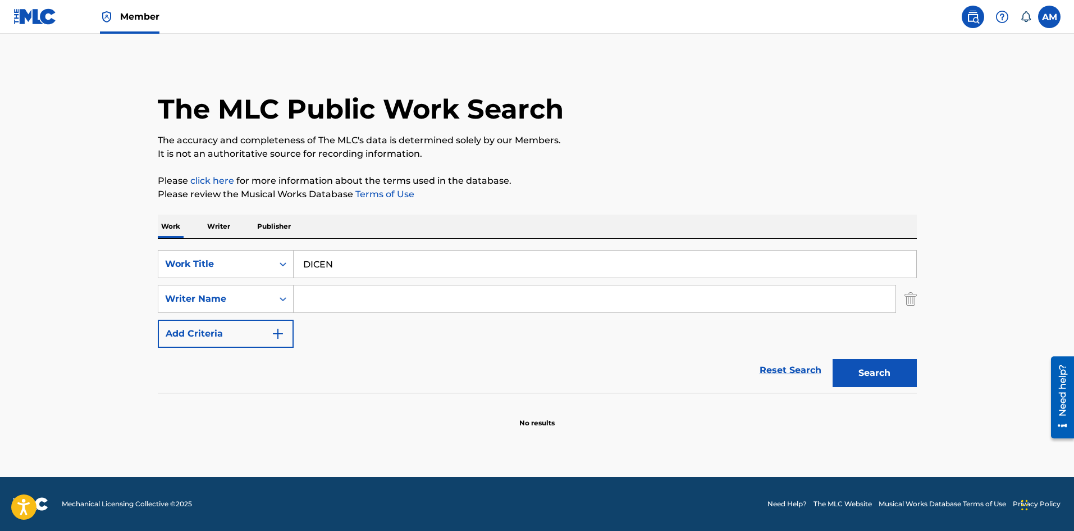
click at [308, 299] on input "Search Form" at bounding box center [595, 298] width 602 height 27
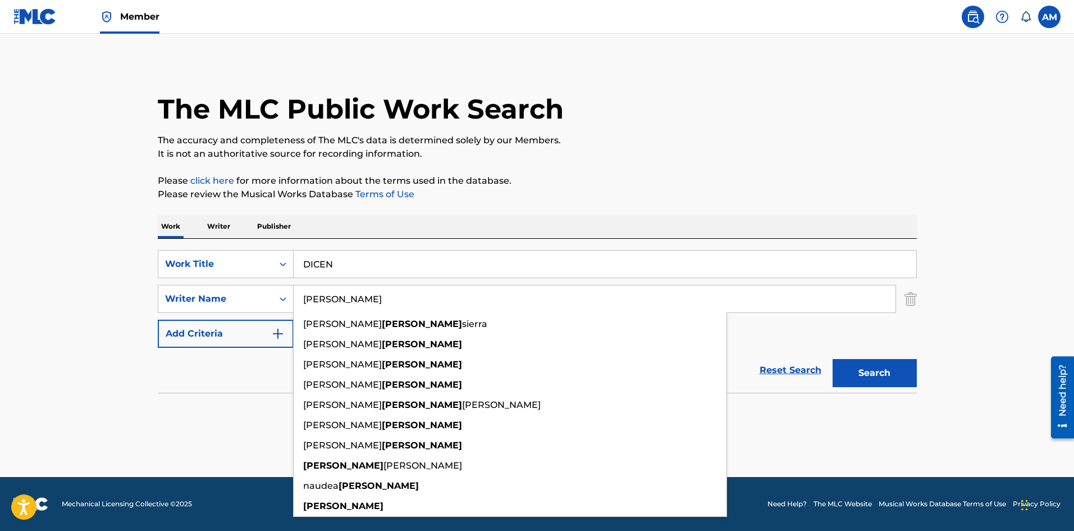
type input "mojica"
click at [833, 359] on button "Search" at bounding box center [875, 373] width 84 height 28
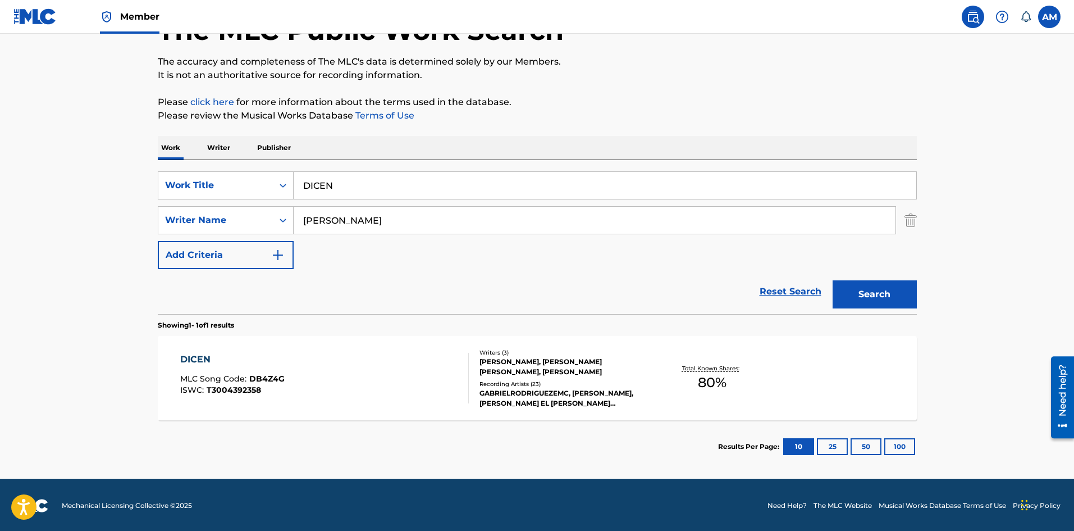
scroll to position [80, 0]
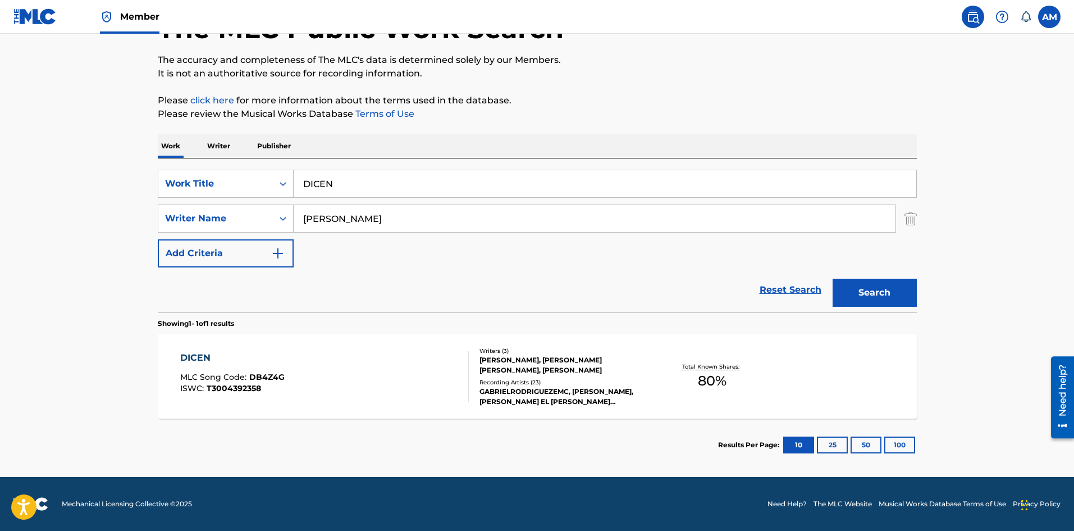
click at [467, 386] on div at bounding box center [463, 376] width 9 height 51
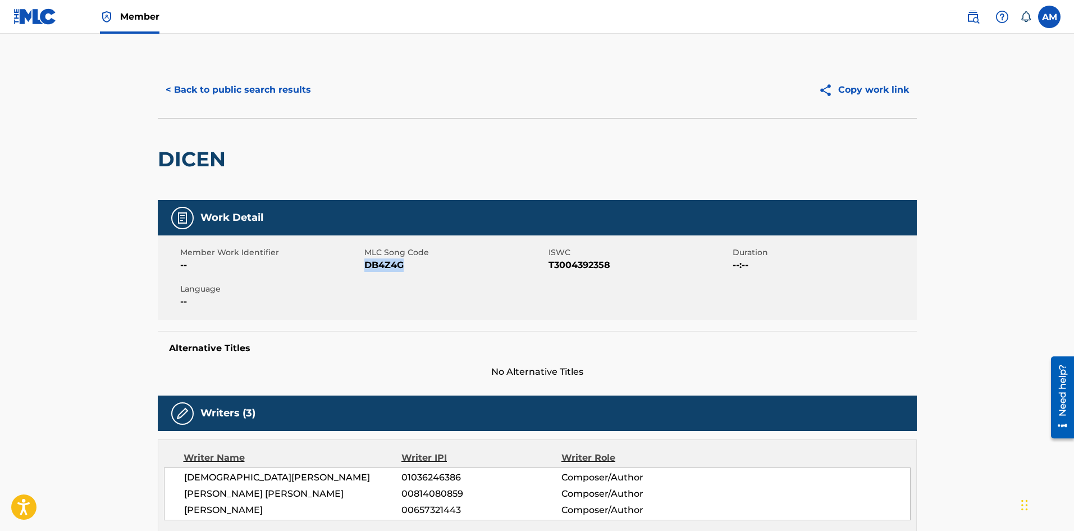
drag, startPoint x: 411, startPoint y: 263, endPoint x: 366, endPoint y: 264, distance: 44.9
click at [366, 264] on span "DB4Z4G" at bounding box center [455, 264] width 181 height 13
copy span "DB4Z4G"
click at [262, 94] on button "< Back to public search results" at bounding box center [238, 90] width 161 height 28
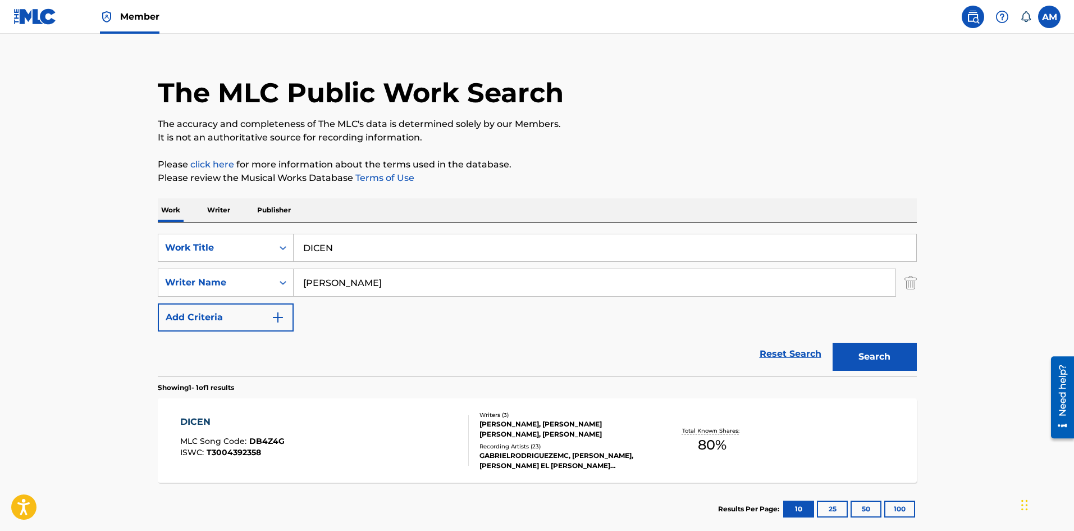
drag, startPoint x: 355, startPoint y: 244, endPoint x: 114, endPoint y: 241, distance: 241.0
click at [114, 241] on main "The MLC Public Work Search The accuracy and completeness of The MLC's data is d…" at bounding box center [537, 278] width 1074 height 523
paste input "SHORTY"
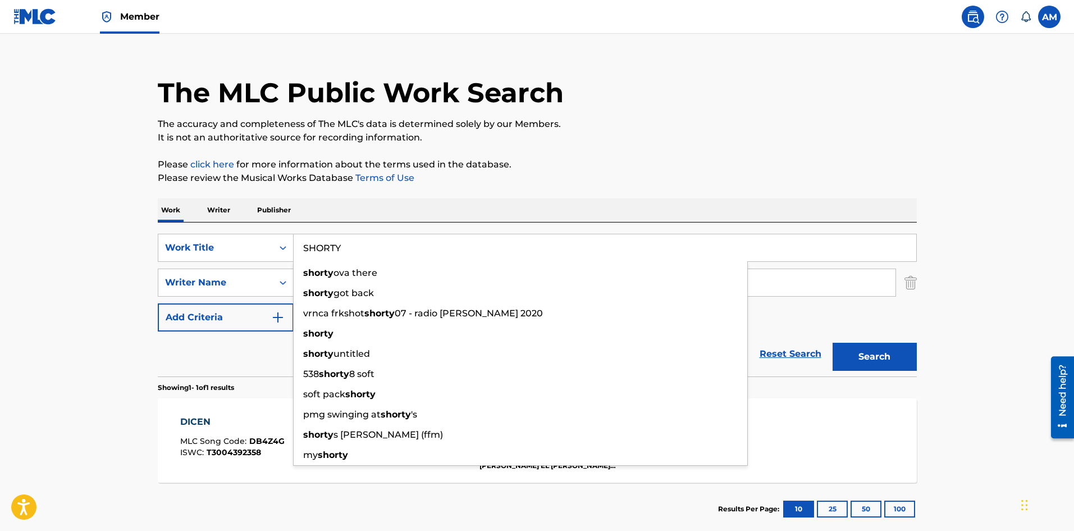
type input "SHORTY"
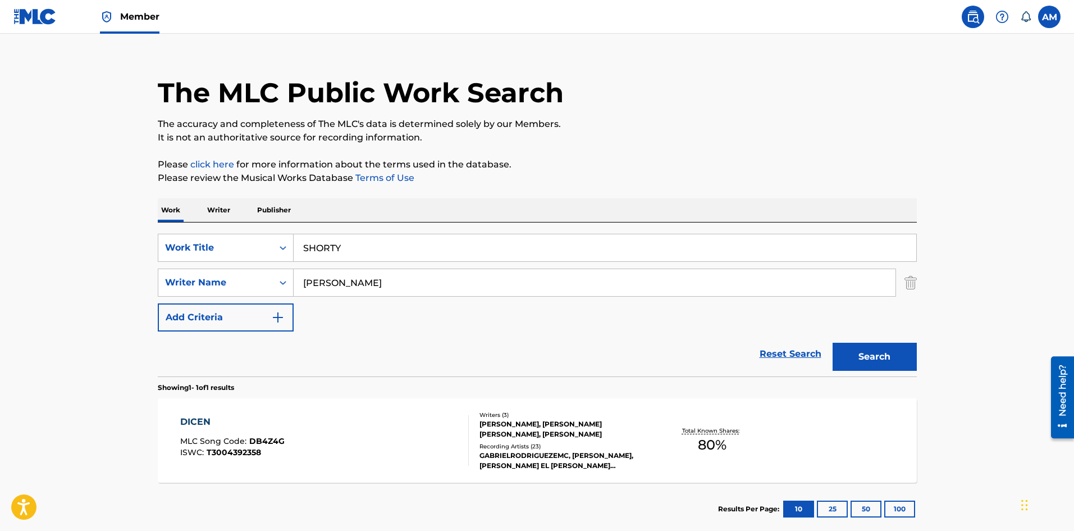
click at [86, 332] on main "The MLC Public Work Search The accuracy and completeness of The MLC's data is d…" at bounding box center [537, 278] width 1074 height 523
click at [880, 357] on button "Search" at bounding box center [875, 357] width 84 height 28
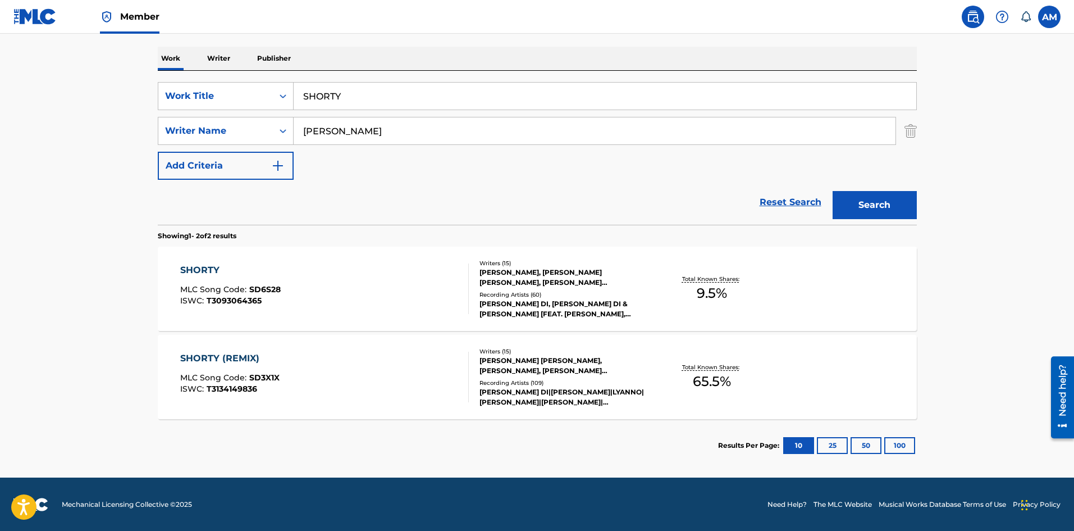
scroll to position [168, 0]
click at [430, 376] on div "SHORTY (REMIX) MLC Song Code : SD3X1X ISWC : T3134149836" at bounding box center [324, 376] width 289 height 51
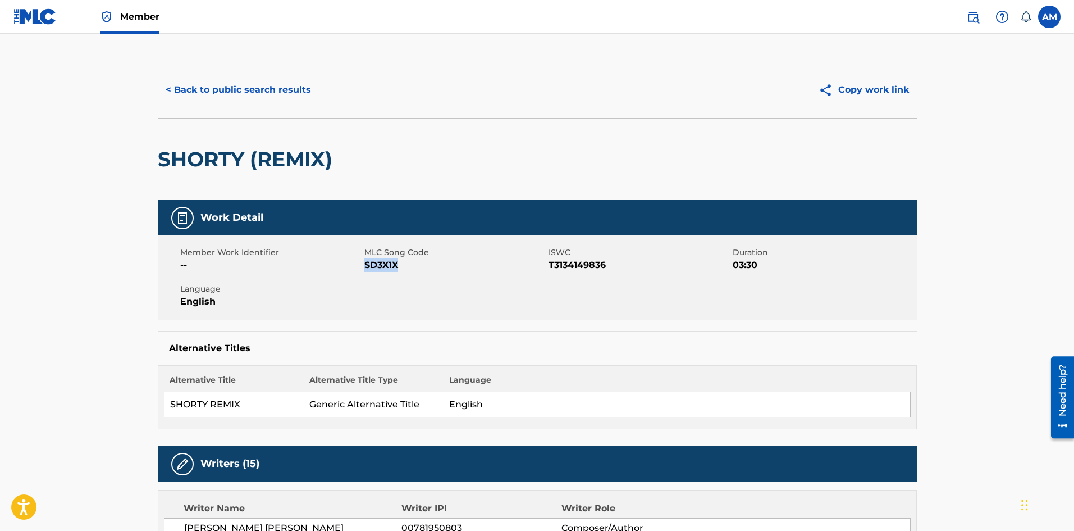
drag, startPoint x: 406, startPoint y: 268, endPoint x: 365, endPoint y: 268, distance: 41.6
click at [365, 268] on span "SD3X1X" at bounding box center [455, 264] width 181 height 13
copy span "SD3X1X"
click at [258, 100] on button "< Back to public search results" at bounding box center [238, 90] width 161 height 28
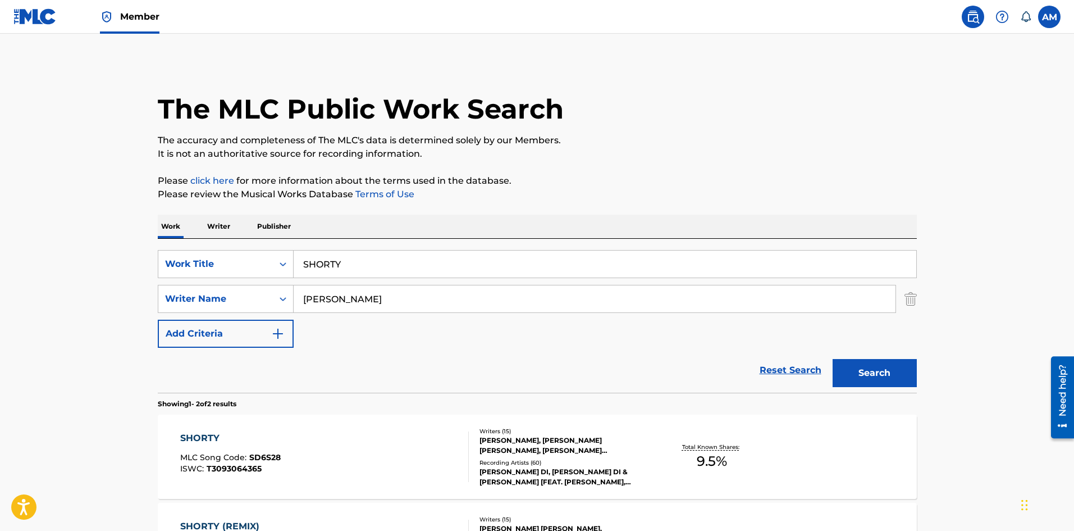
scroll to position [104, 0]
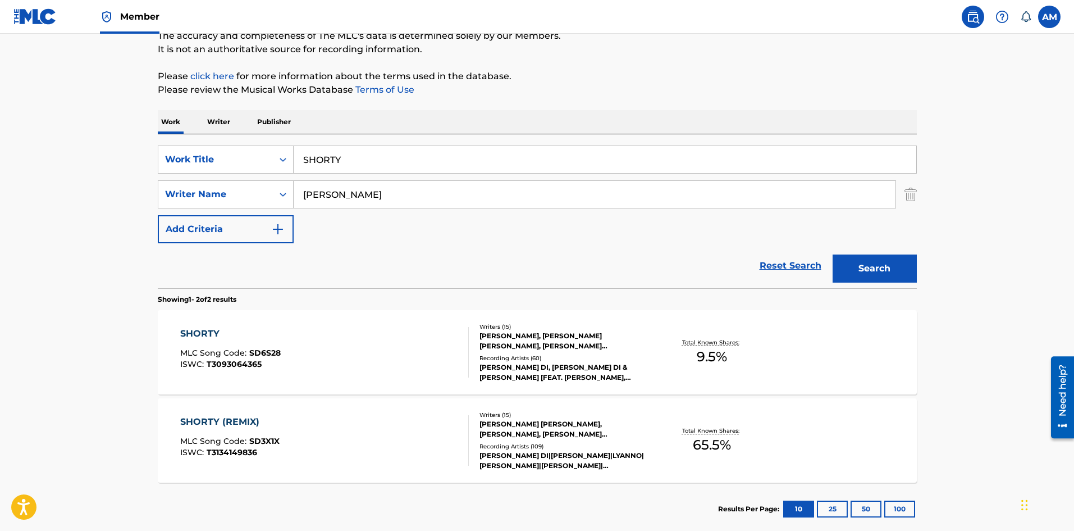
drag, startPoint x: 370, startPoint y: 150, endPoint x: 67, endPoint y: 157, distance: 302.8
click at [69, 157] on main "The MLC Public Work Search The accuracy and completeness of The MLC's data is d…" at bounding box center [537, 235] width 1074 height 612
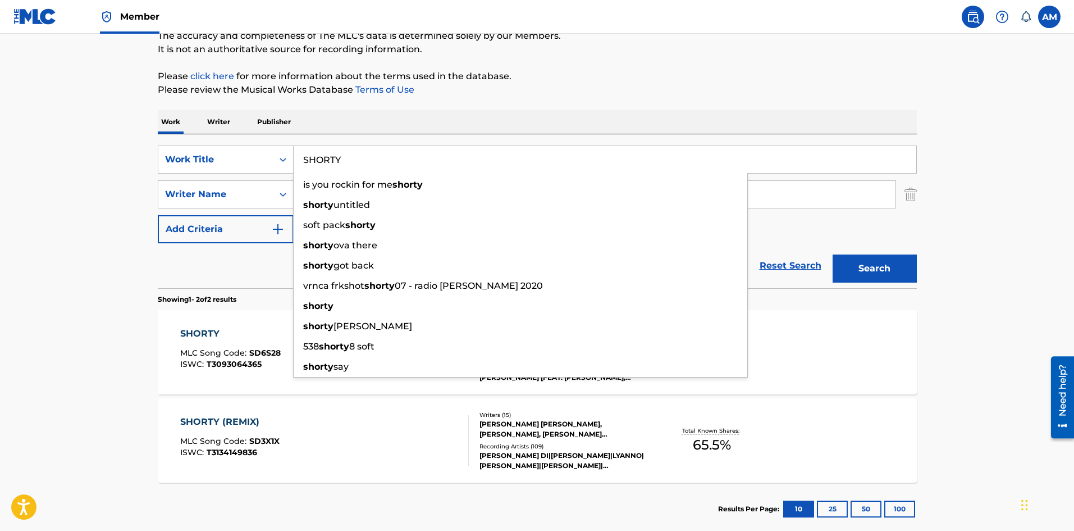
paste input "LOCO CONTIGO (REMIX)"
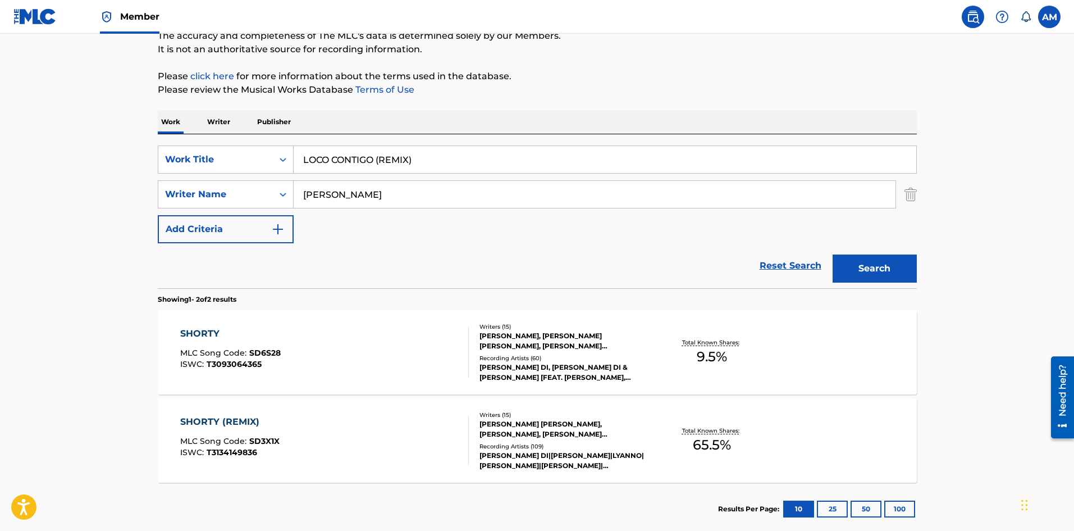
type input "LOCO CONTIGO (REMIX)"
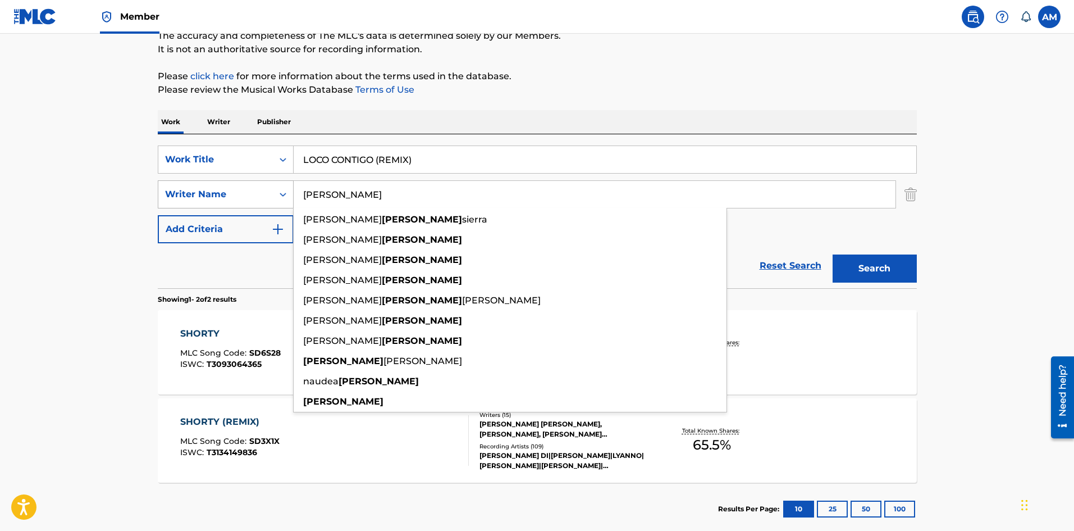
drag, startPoint x: 340, startPoint y: 195, endPoint x: 288, endPoint y: 192, distance: 52.3
click at [288, 192] on div "SearchWithCriteria295a02ec-b0aa-4b70-8313-0e510c6ebacf Writer Name mojica luis …" at bounding box center [537, 194] width 759 height 28
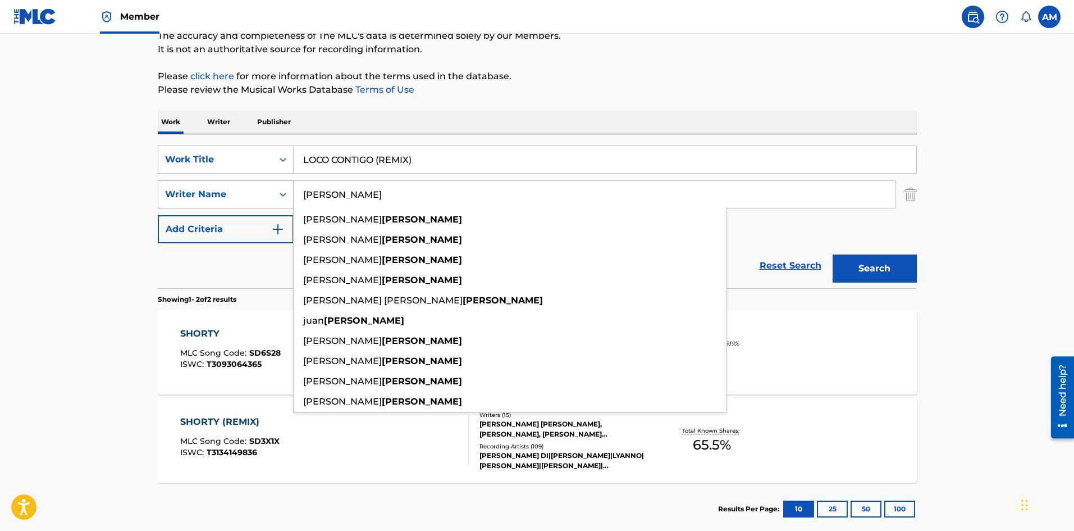
type input "quiles"
click at [833, 254] on button "Search" at bounding box center [875, 268] width 84 height 28
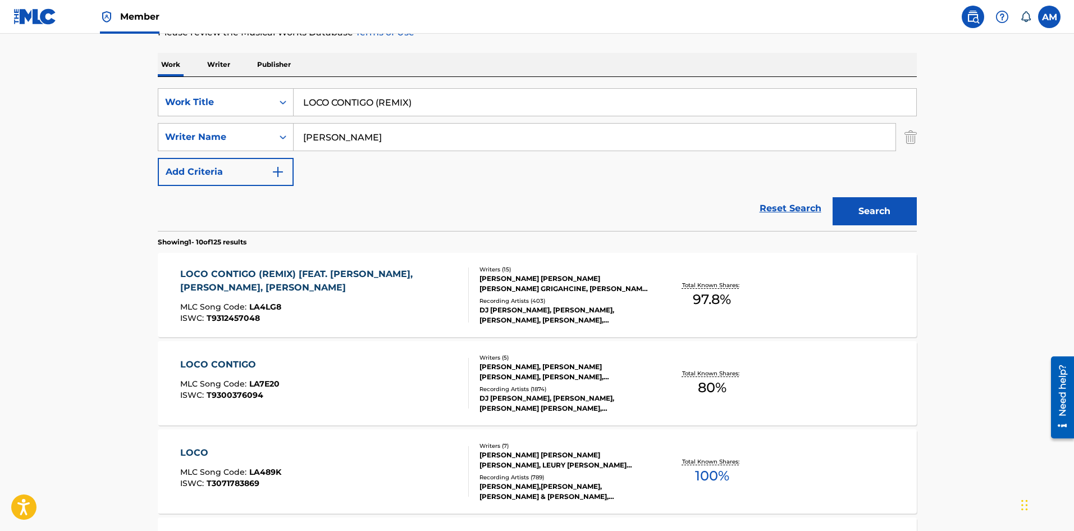
scroll to position [168, 0]
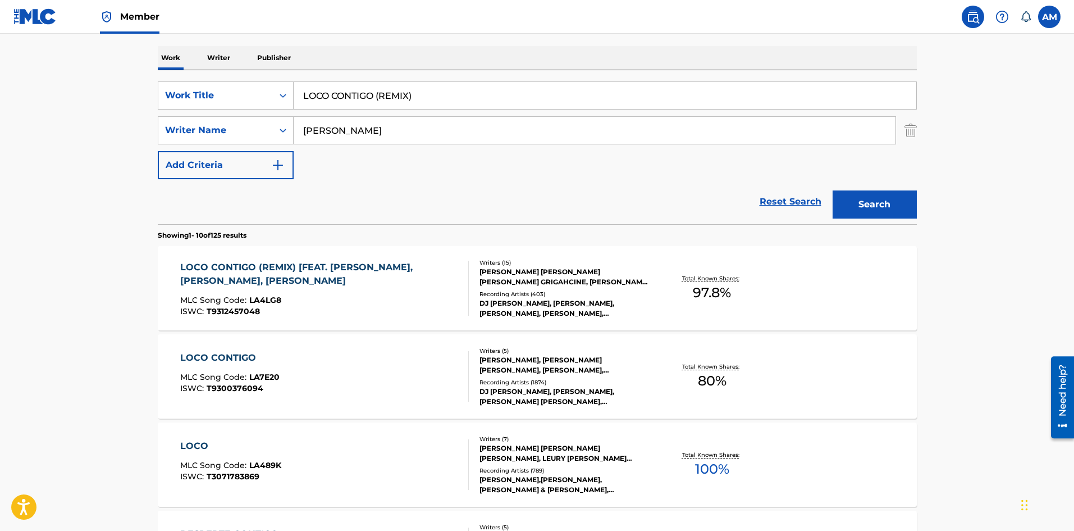
click at [362, 291] on div "LOCO CONTIGO (REMIX) [FEAT. NICKY JAM, NATTI NATASHA, DARELL MLC Song Code : LA…" at bounding box center [319, 288] width 279 height 55
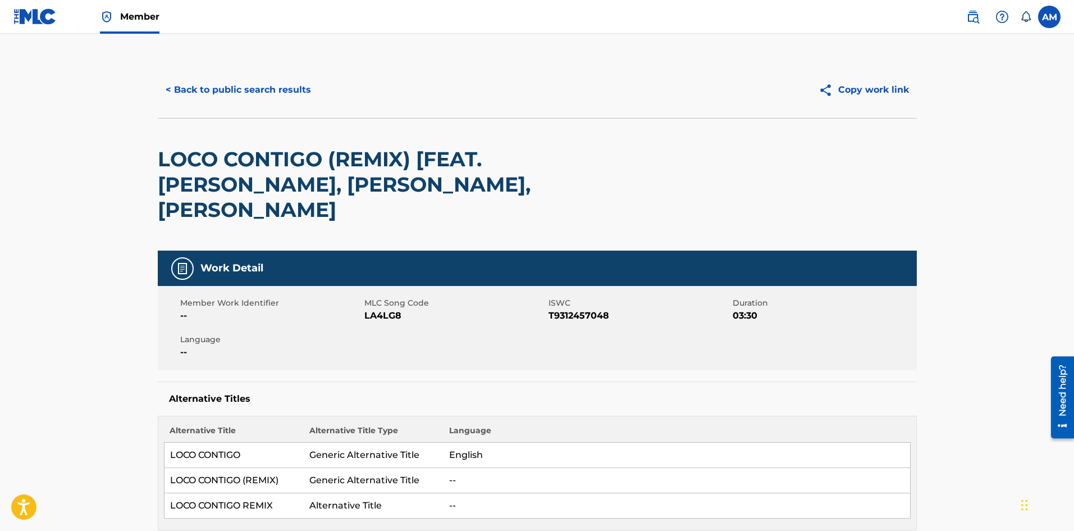
click at [256, 83] on button "< Back to public search results" at bounding box center [238, 90] width 161 height 28
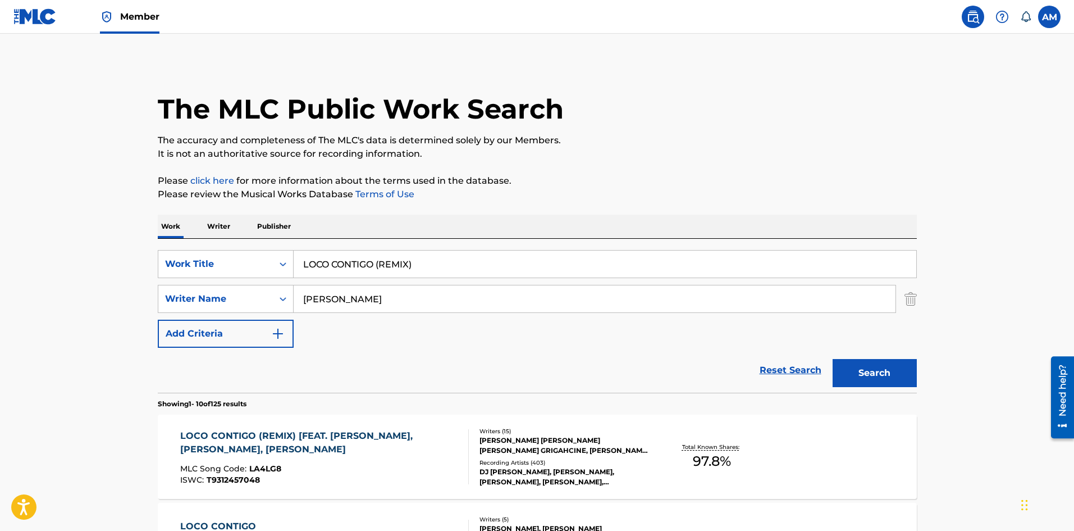
scroll to position [168, 0]
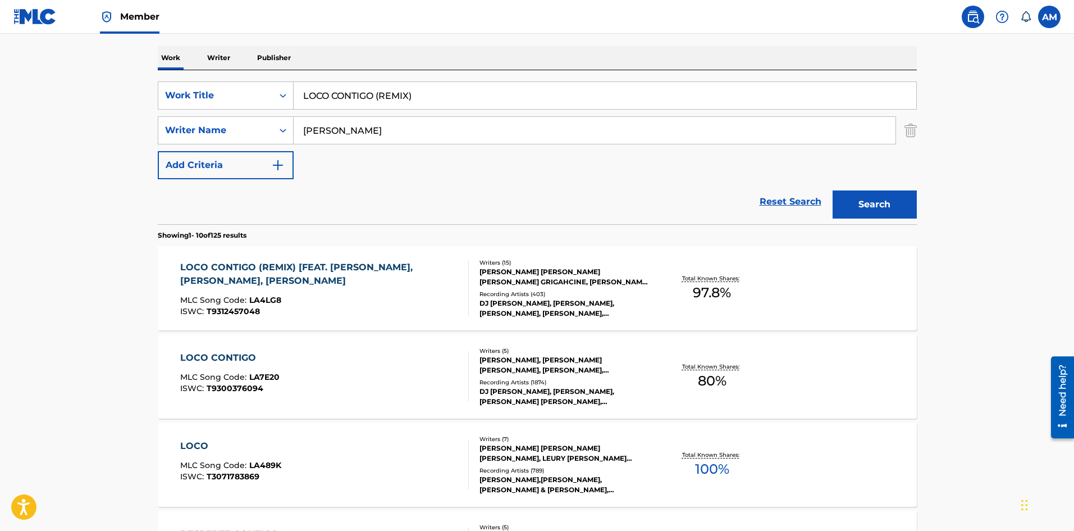
drag, startPoint x: 174, startPoint y: 99, endPoint x: -155, endPoint y: 90, distance: 329.2
click at [0, 90] on html "Accessibility Screen-Reader Guide, Feedback, and Issue Reporting | New window M…" at bounding box center [537, 97] width 1074 height 531
paste input "CUERNU"
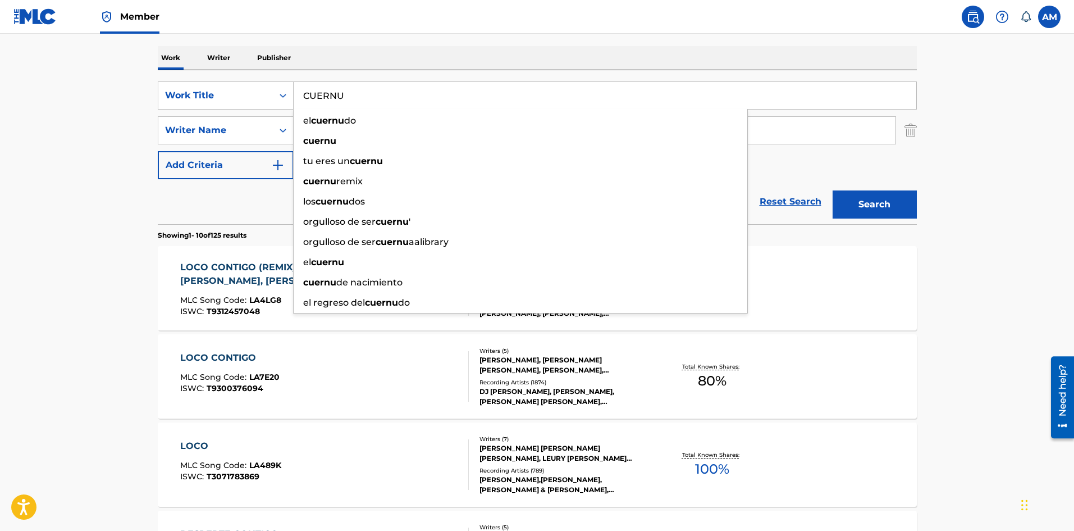
type input "CUERNU"
click at [99, 204] on main "The MLC Public Work Search The accuracy and completeness of The MLC's data is d…" at bounding box center [537, 526] width 1074 height 1322
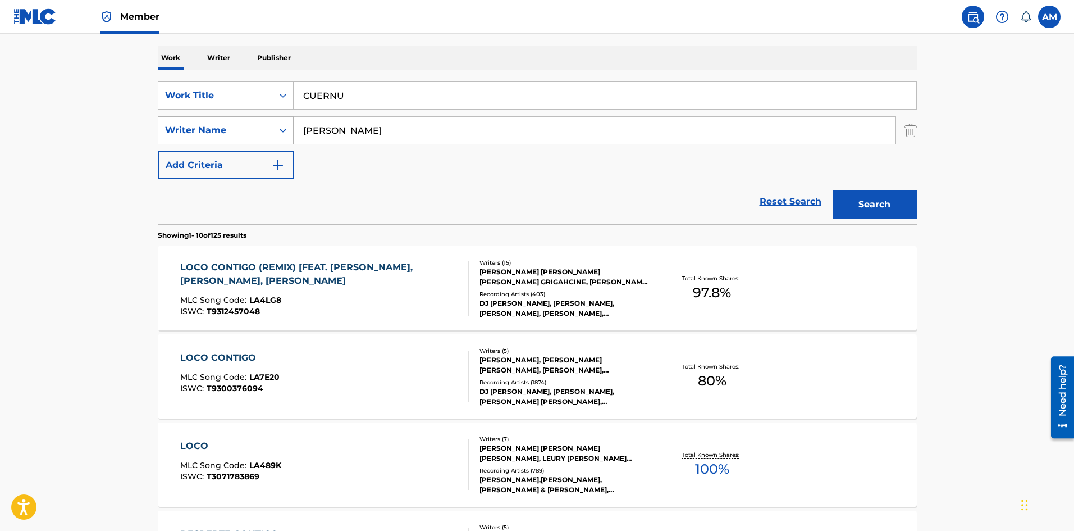
drag, startPoint x: 354, startPoint y: 136, endPoint x: 212, endPoint y: 133, distance: 142.1
click at [212, 133] on div "SearchWithCriteria295a02ec-b0aa-4b70-8313-0e510c6ebacf Writer Name quiles" at bounding box center [537, 130] width 759 height 28
type input "rivera-madera"
click at [833, 190] on button "Search" at bounding box center [875, 204] width 84 height 28
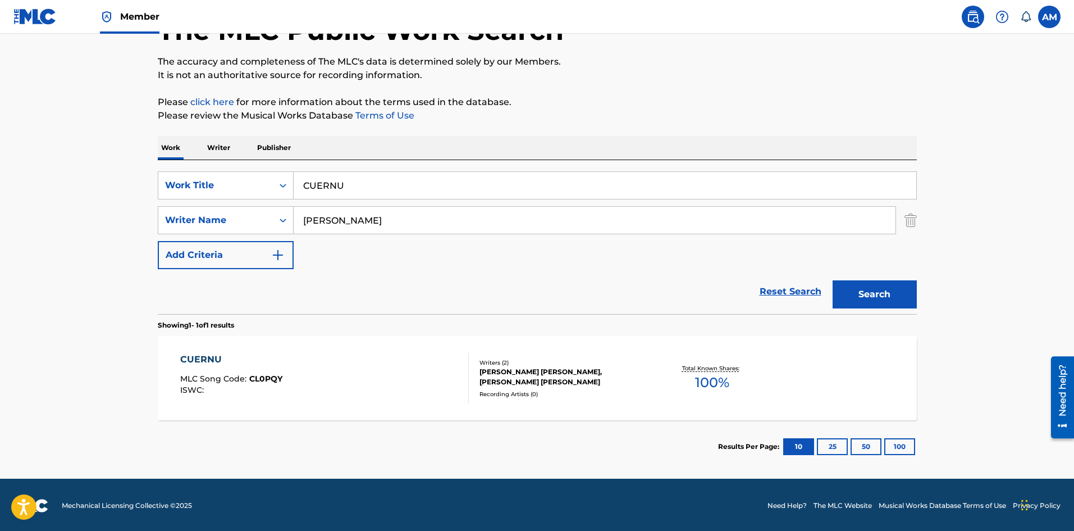
scroll to position [80, 0]
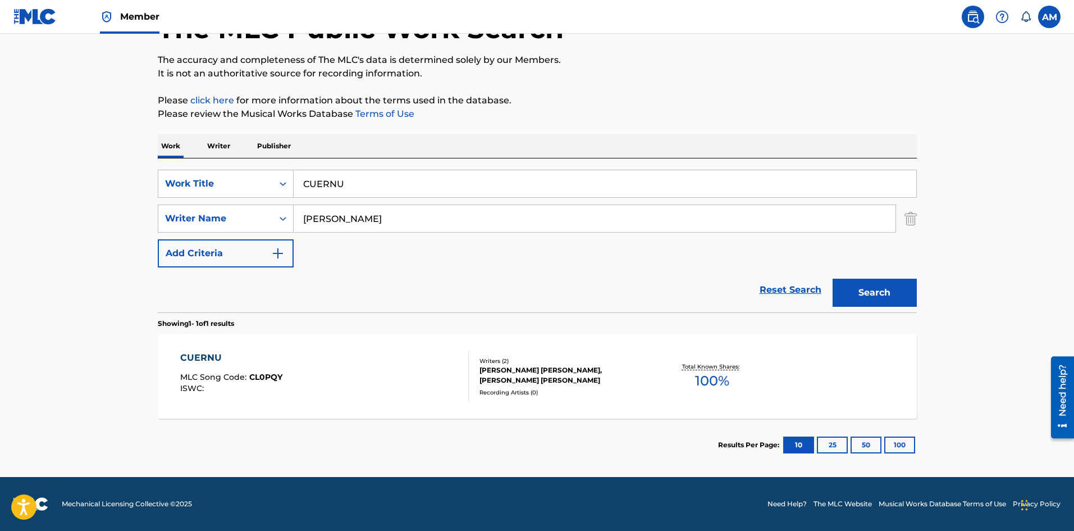
click at [485, 372] on div "GABRIEL MOISES RIVERA-MADERA, JAN OMAR CAMBERO LUCIANO" at bounding box center [565, 375] width 170 height 20
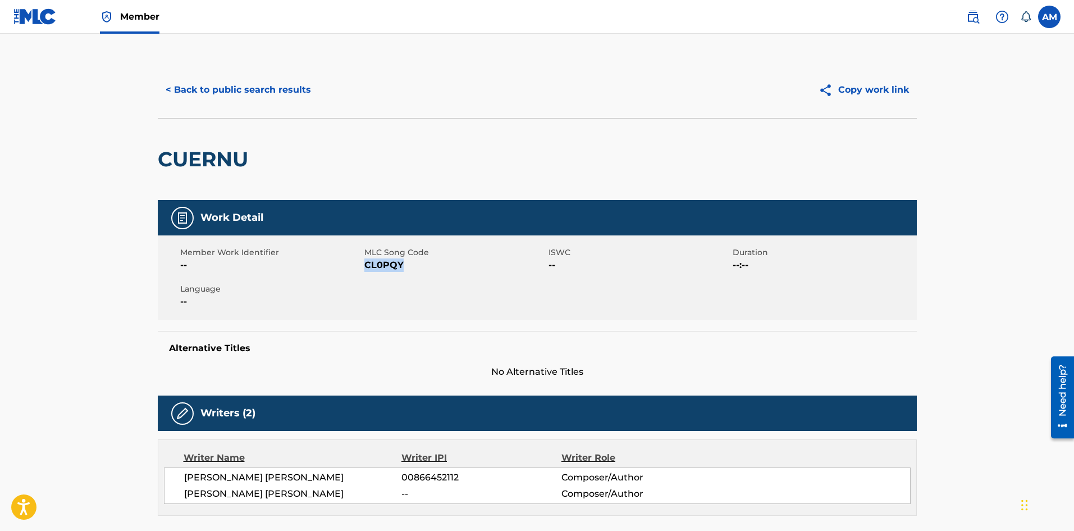
drag, startPoint x: 389, startPoint y: 268, endPoint x: 367, endPoint y: 268, distance: 21.4
click at [367, 268] on span "CL0PQY" at bounding box center [455, 264] width 181 height 13
copy span "CL0PQY"
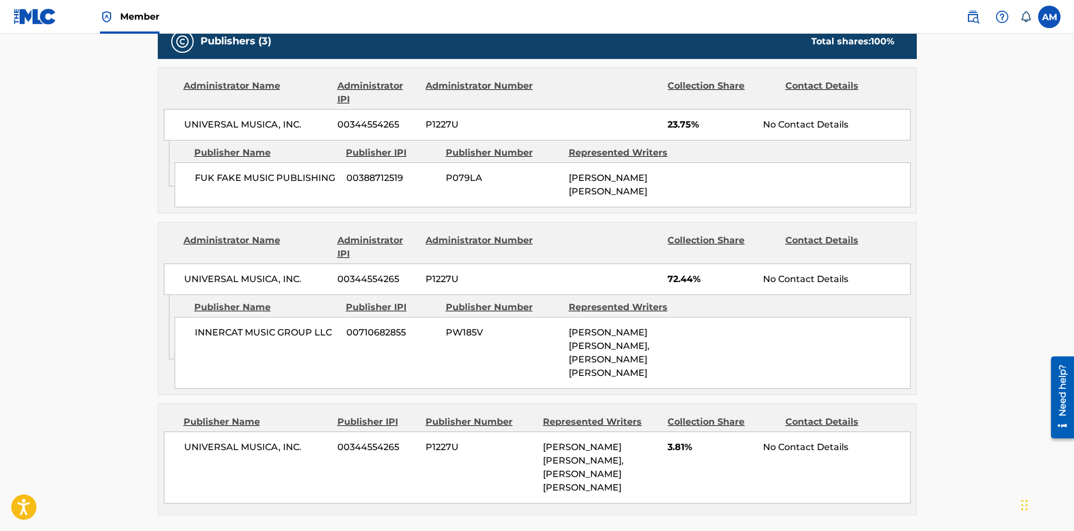
scroll to position [652, 0]
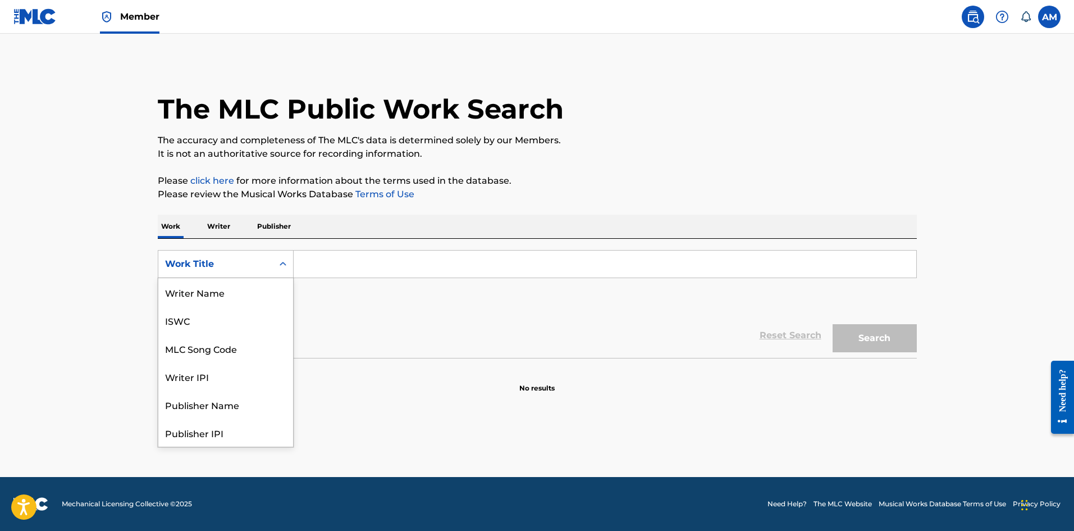
click at [278, 256] on div "Search Form" at bounding box center [283, 264] width 20 height 20
click at [238, 292] on div "MLC Song Code" at bounding box center [225, 292] width 135 height 28
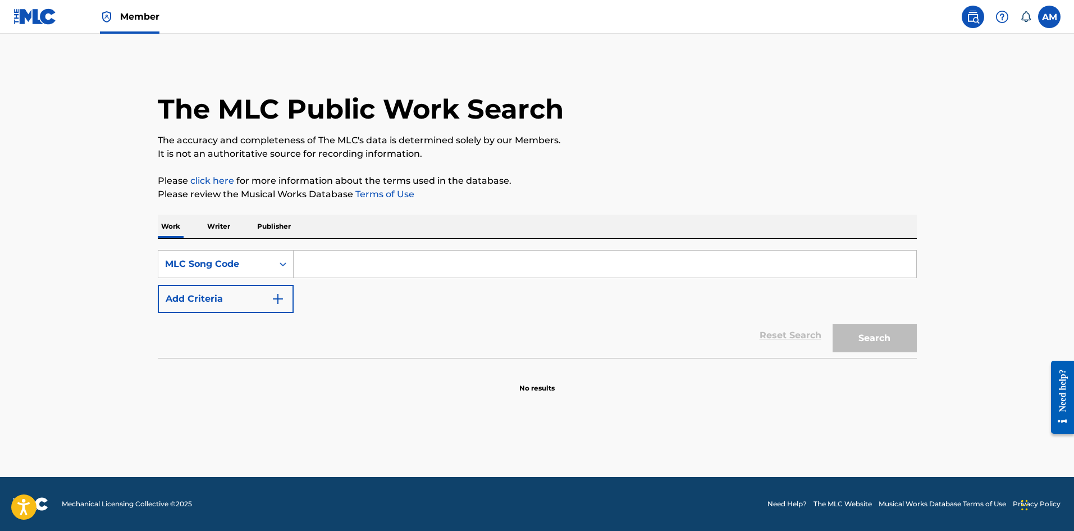
click at [357, 262] on input "Search Form" at bounding box center [605, 263] width 623 height 27
type input "CVD1HQ"
click at [867, 341] on button "Search" at bounding box center [875, 338] width 84 height 28
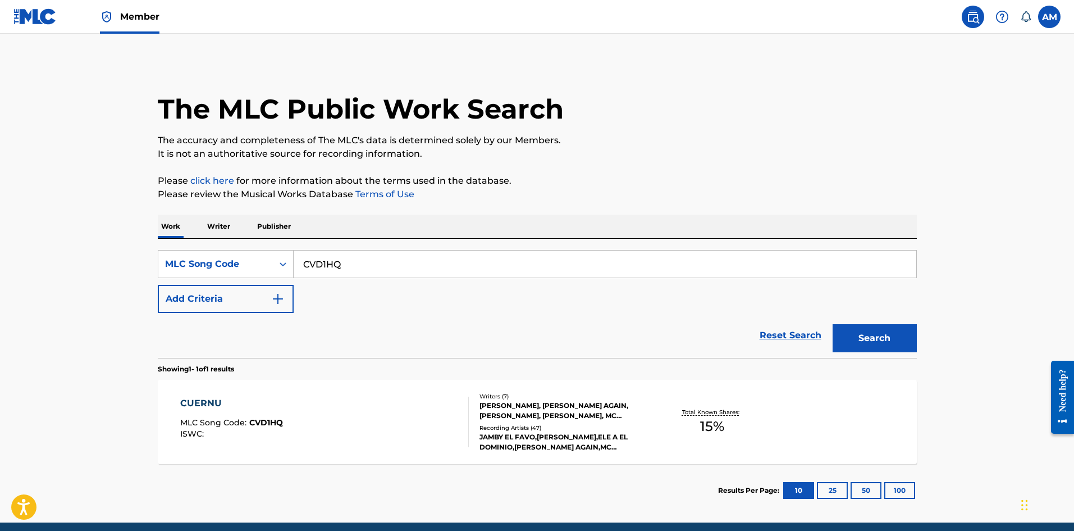
click at [352, 402] on div "CUERNU MLC Song Code : CVD1HQ ISWC :" at bounding box center [324, 422] width 289 height 51
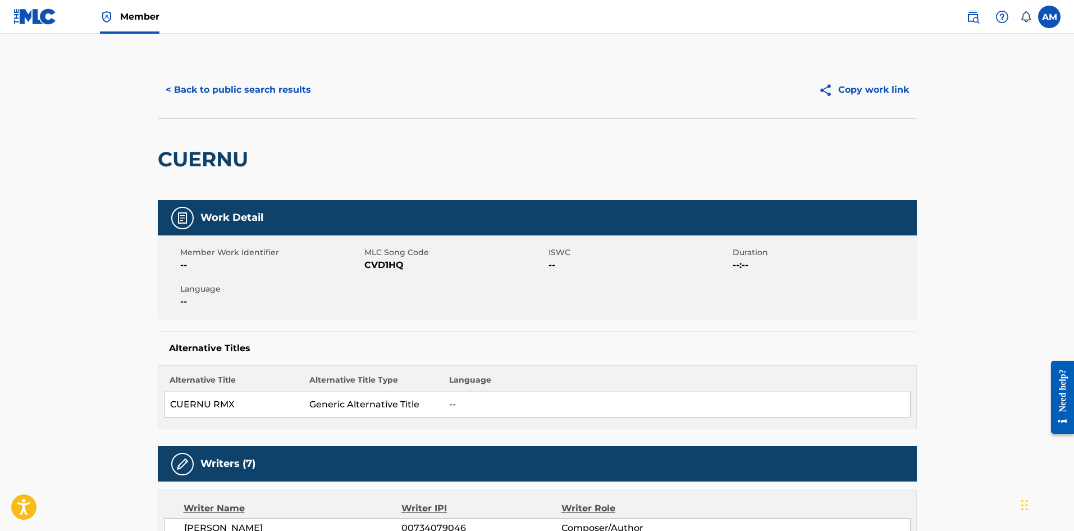
scroll to position [281, 0]
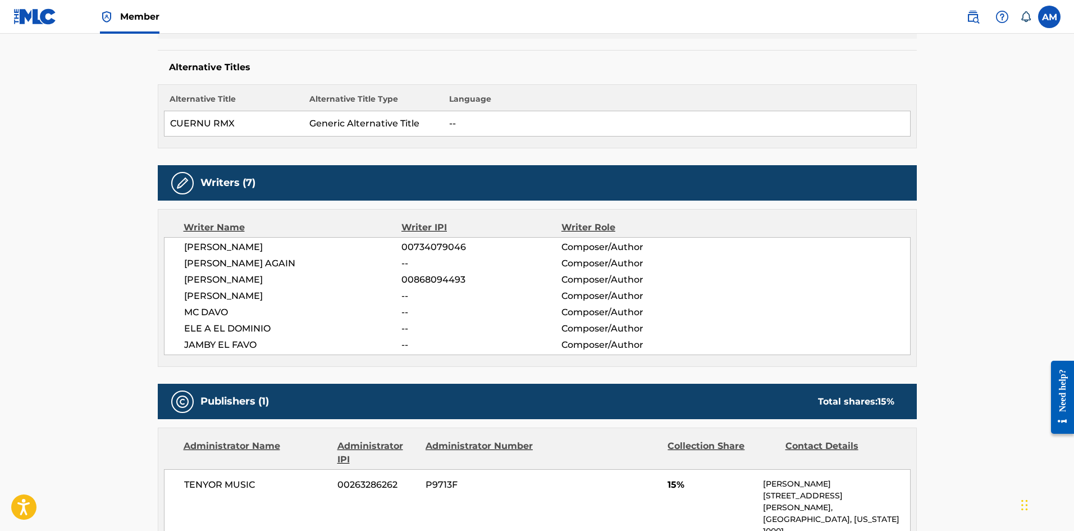
drag, startPoint x: 275, startPoint y: 250, endPoint x: 240, endPoint y: 246, distance: 35.0
click at [240, 246] on span "[PERSON_NAME]" at bounding box center [293, 246] width 218 height 13
copy span "RESTO"
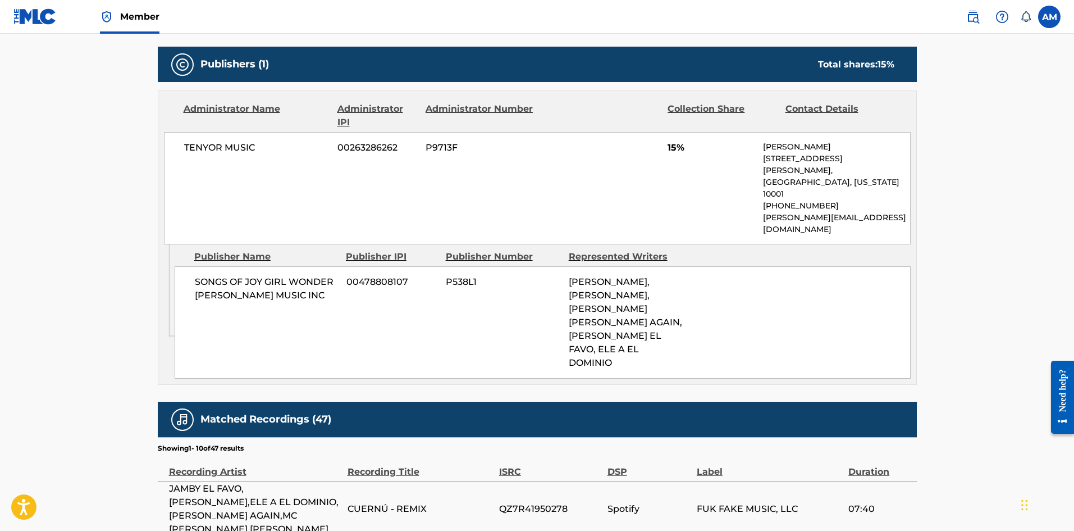
scroll to position [955, 0]
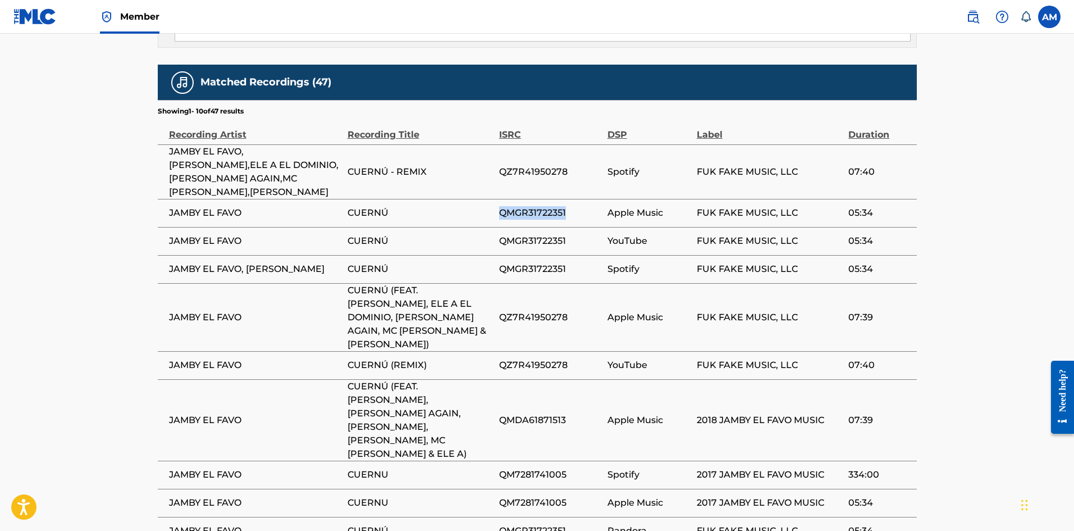
drag, startPoint x: 572, startPoint y: 154, endPoint x: 502, endPoint y: 147, distance: 70.6
click at [502, 206] on span "QMGR31722351" at bounding box center [550, 212] width 103 height 13
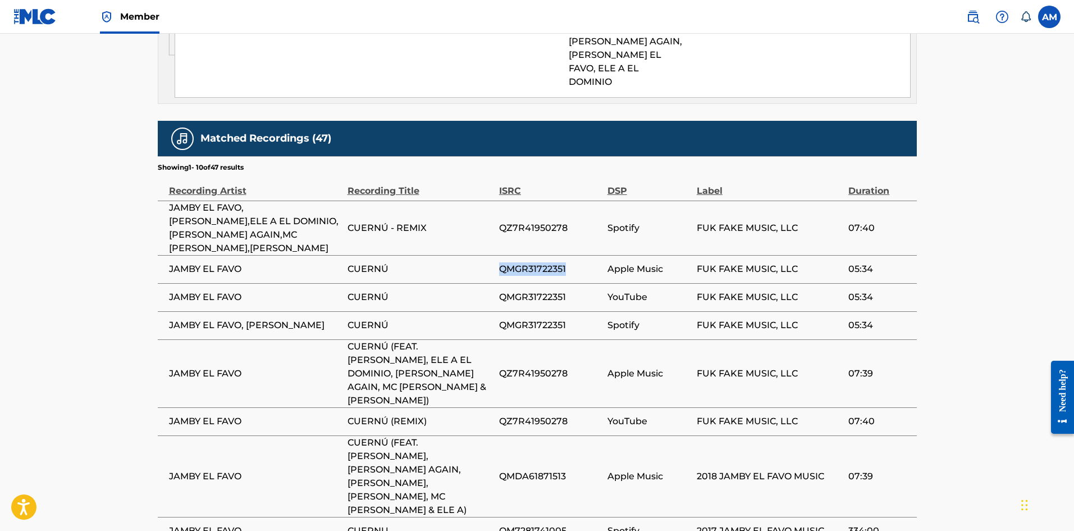
scroll to position [965, 0]
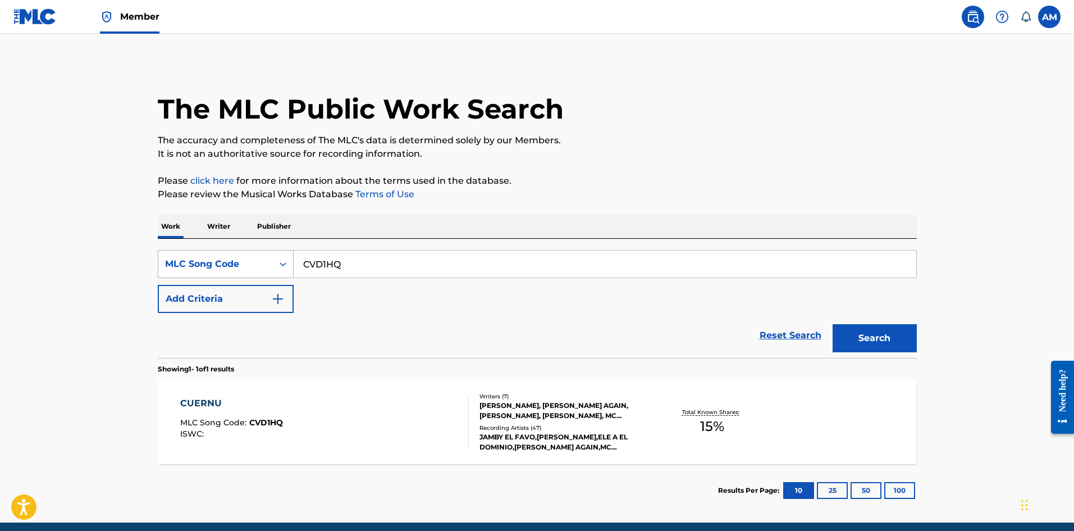
drag, startPoint x: 368, startPoint y: 262, endPoint x: 165, endPoint y: 268, distance: 203.4
click at [88, 268] on main "The MLC Public Work Search The accuracy and completeness of The MLC's data is d…" at bounding box center [537, 278] width 1074 height 489
paste input "LA2XXK"
type input "LA2XXK"
click at [877, 333] on button "Search" at bounding box center [875, 338] width 84 height 28
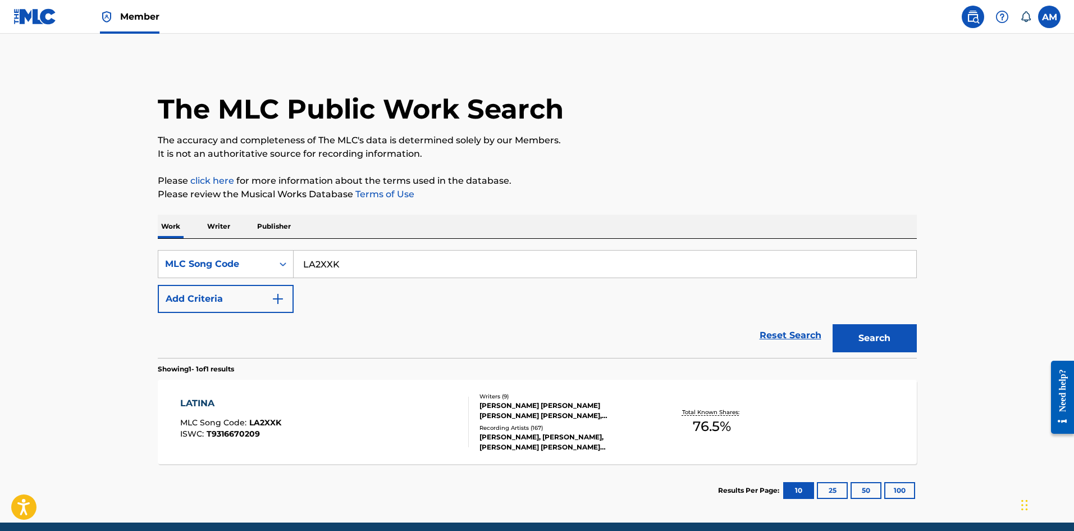
click at [315, 434] on div "LATINA MLC Song Code : LA2XXK ISWC : T9316670209" at bounding box center [324, 422] width 289 height 51
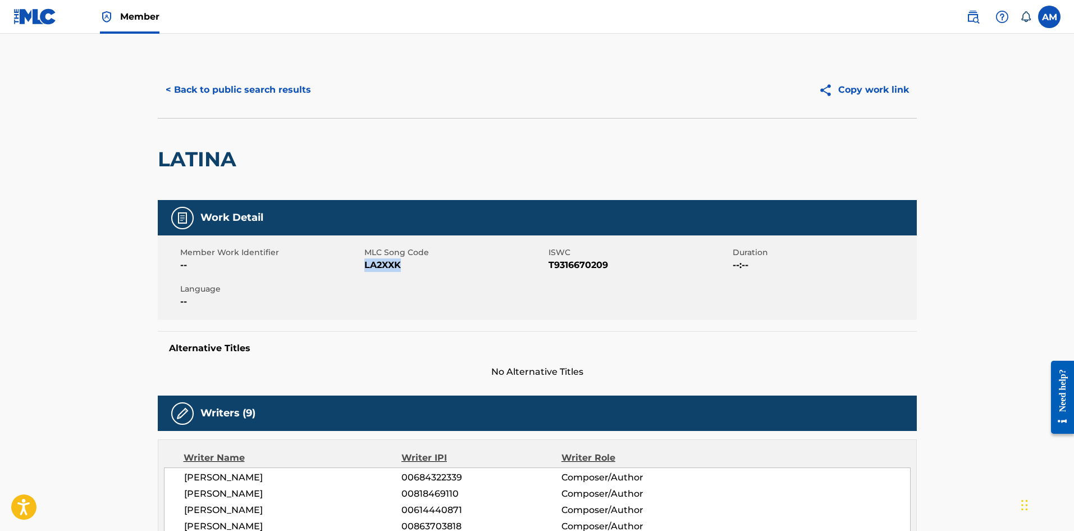
drag, startPoint x: 408, startPoint y: 271, endPoint x: 366, endPoint y: 267, distance: 42.8
click at [366, 267] on span "LA2XXK" at bounding box center [455, 264] width 181 height 13
copy span "LA2XXK"
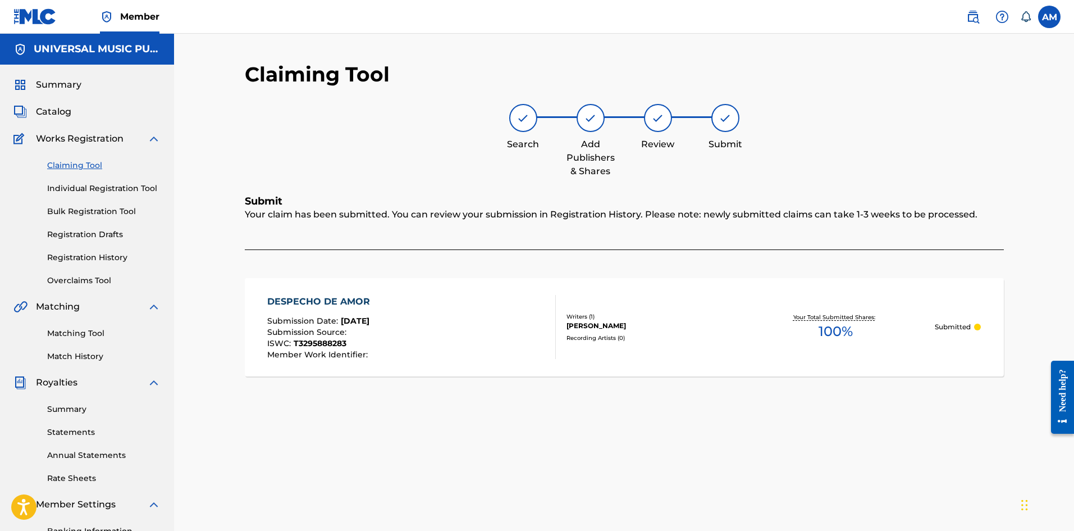
click at [68, 163] on link "Claiming Tool" at bounding box center [103, 166] width 113 height 12
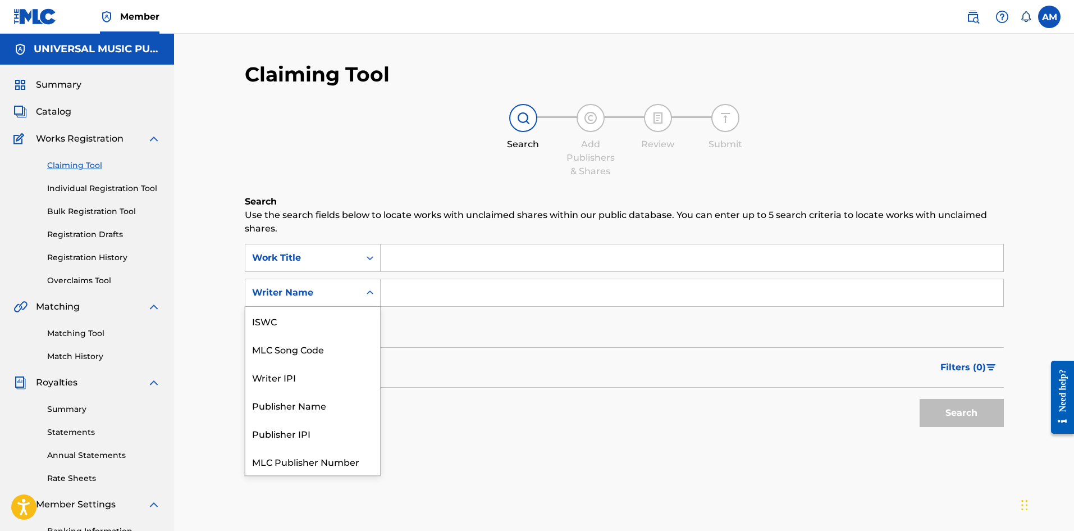
click at [313, 288] on div "Writer Name" at bounding box center [302, 292] width 101 height 13
click at [329, 314] on div "MLC Song Code" at bounding box center [312, 321] width 135 height 28
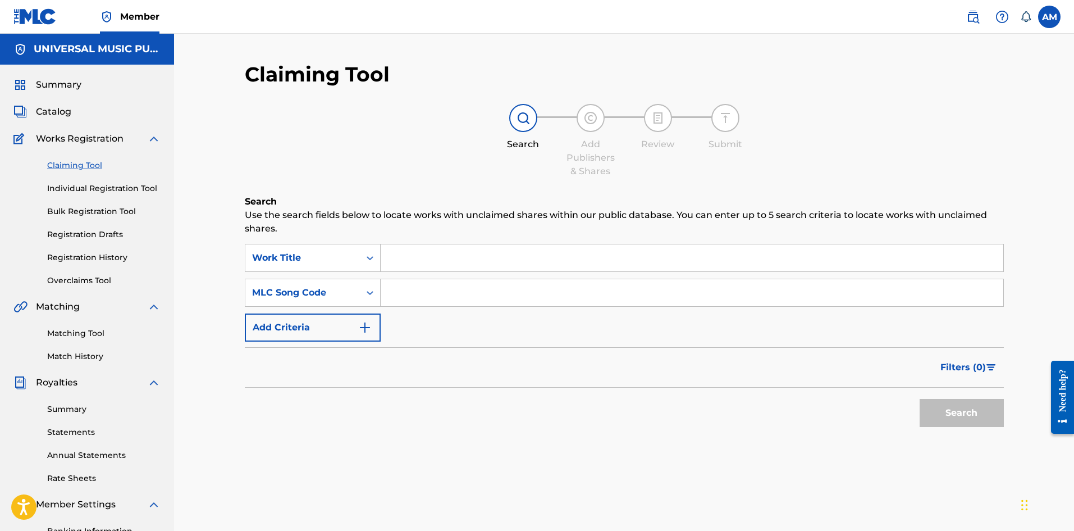
click at [459, 299] on input "Search Form" at bounding box center [692, 292] width 623 height 27
paste input "LA2XXK"
type input "LA2XXK"
click at [962, 408] on button "Search" at bounding box center [962, 413] width 84 height 28
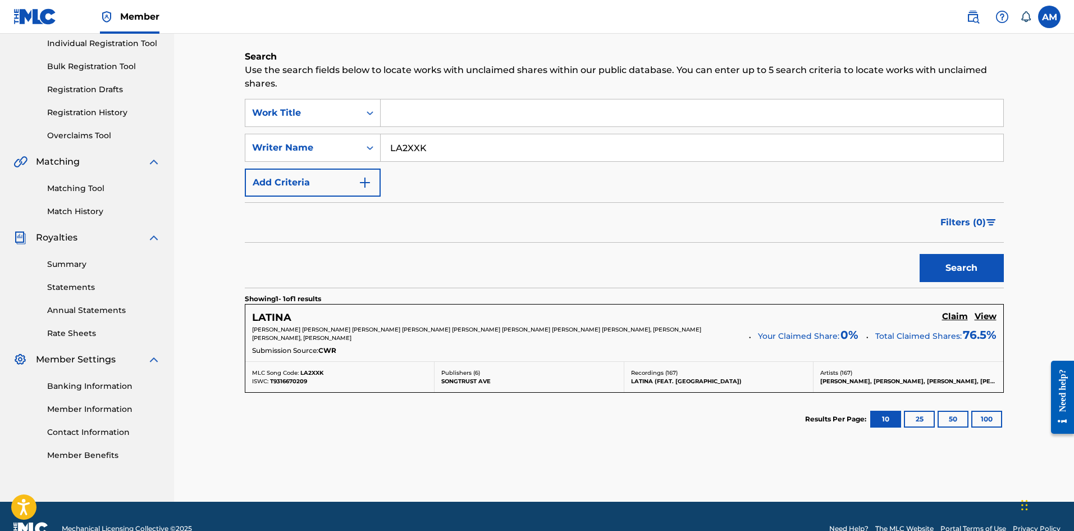
scroll to position [170, 0]
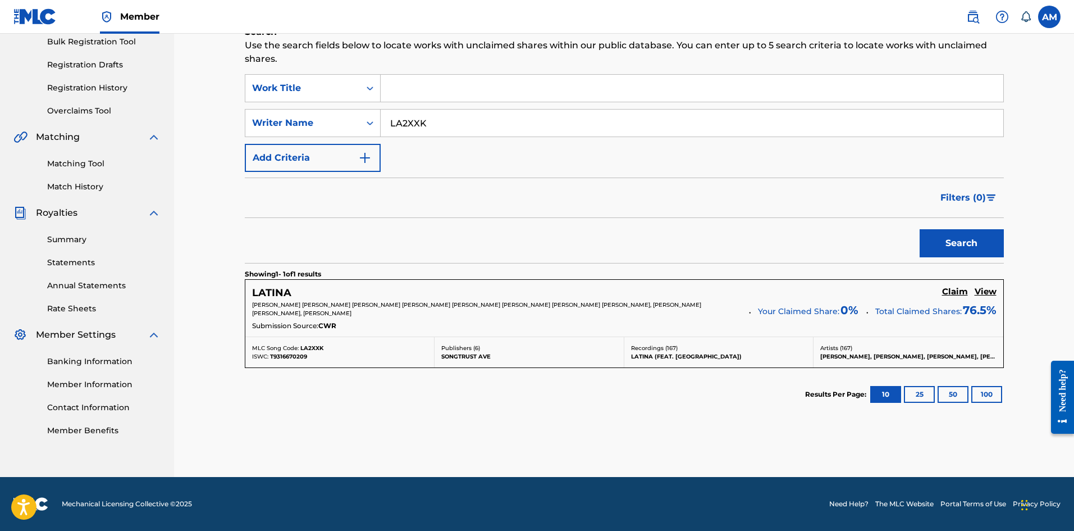
click at [958, 291] on h5 "Claim" at bounding box center [955, 291] width 26 height 11
